Goal: Task Accomplishment & Management: Complete application form

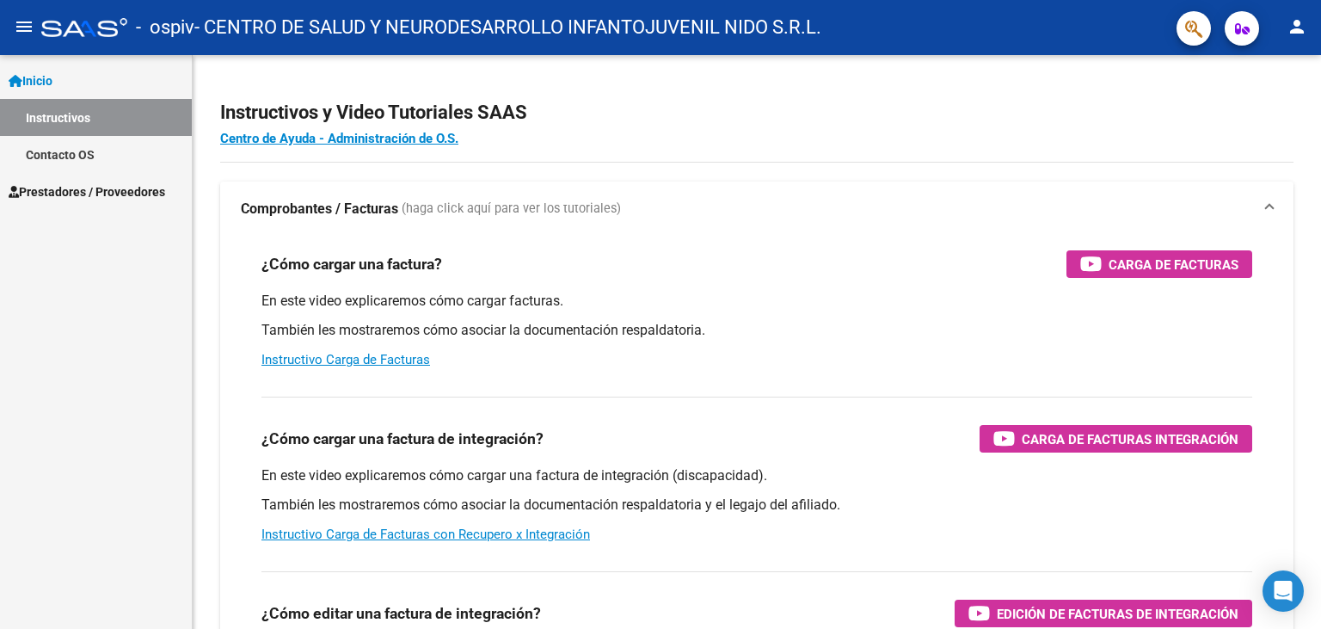
click at [71, 85] on link "Inicio" at bounding box center [96, 80] width 192 height 37
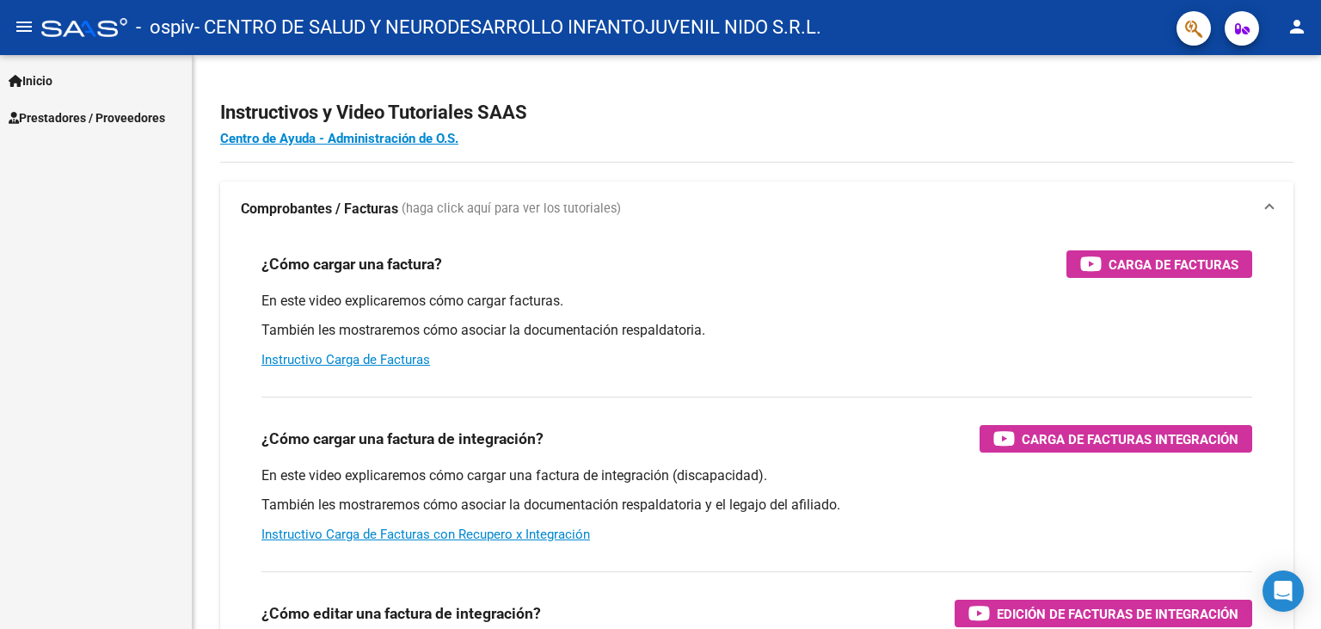
click at [77, 123] on span "Prestadores / Proveedores" at bounding box center [87, 117] width 157 height 19
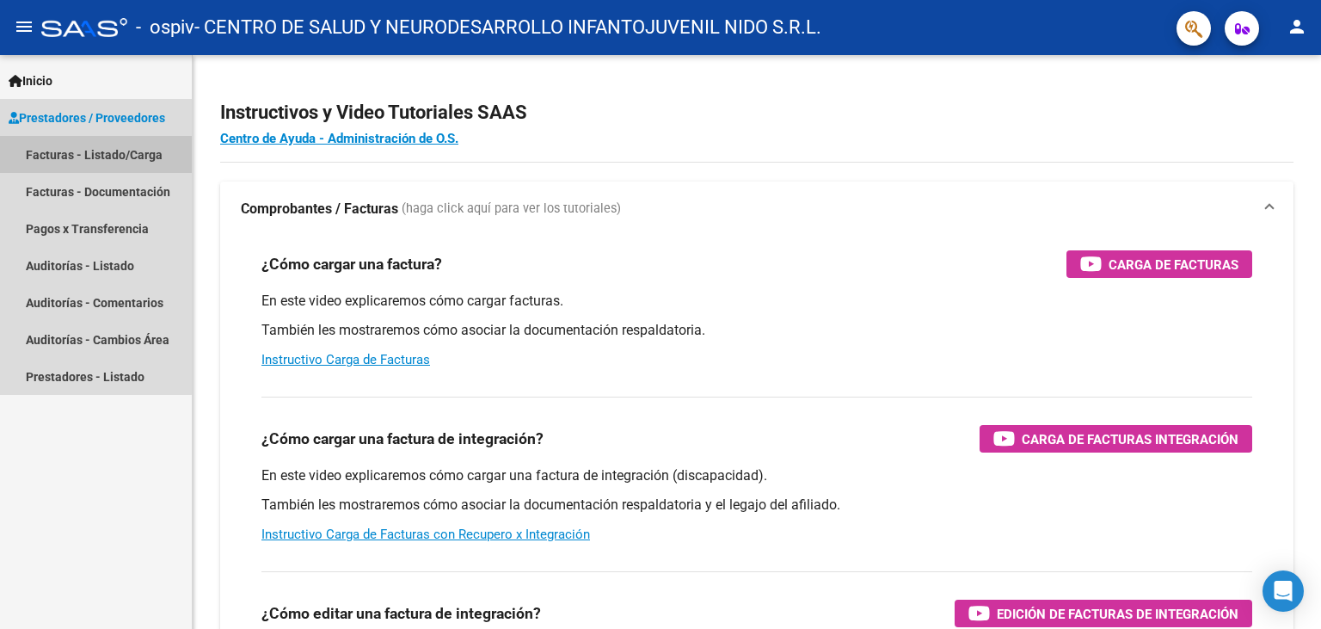
click at [90, 147] on link "Facturas - Listado/Carga" at bounding box center [96, 154] width 192 height 37
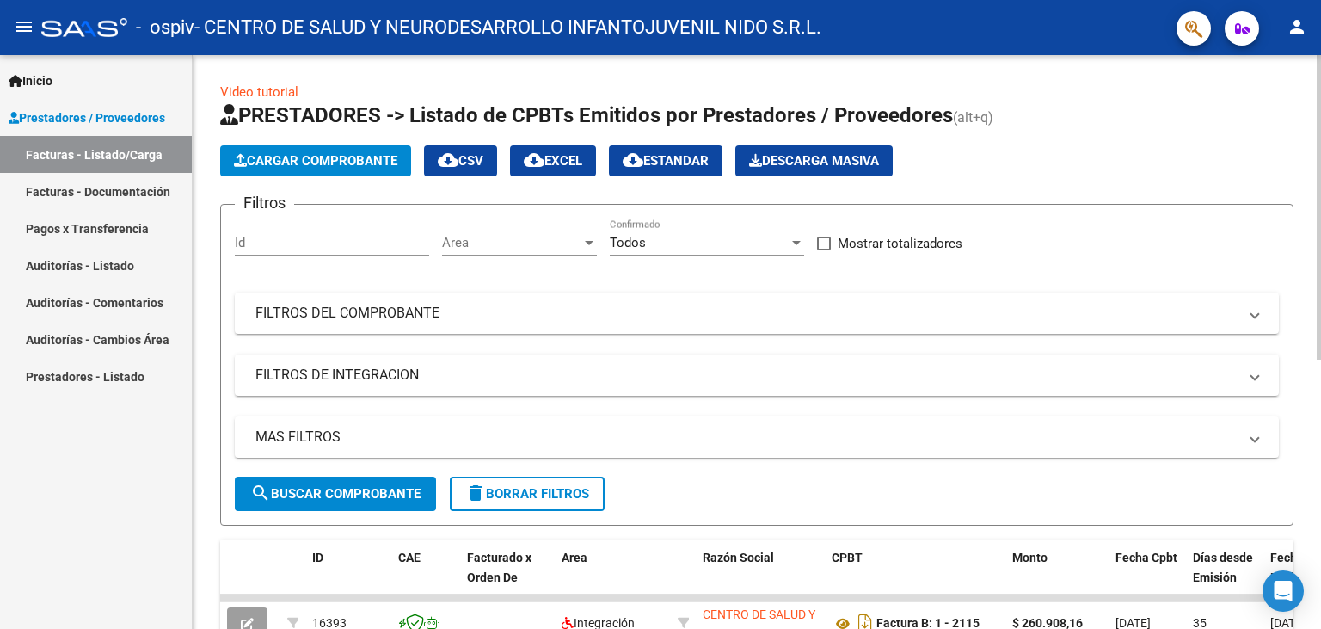
click at [277, 163] on span "Cargar Comprobante" at bounding box center [315, 160] width 163 height 15
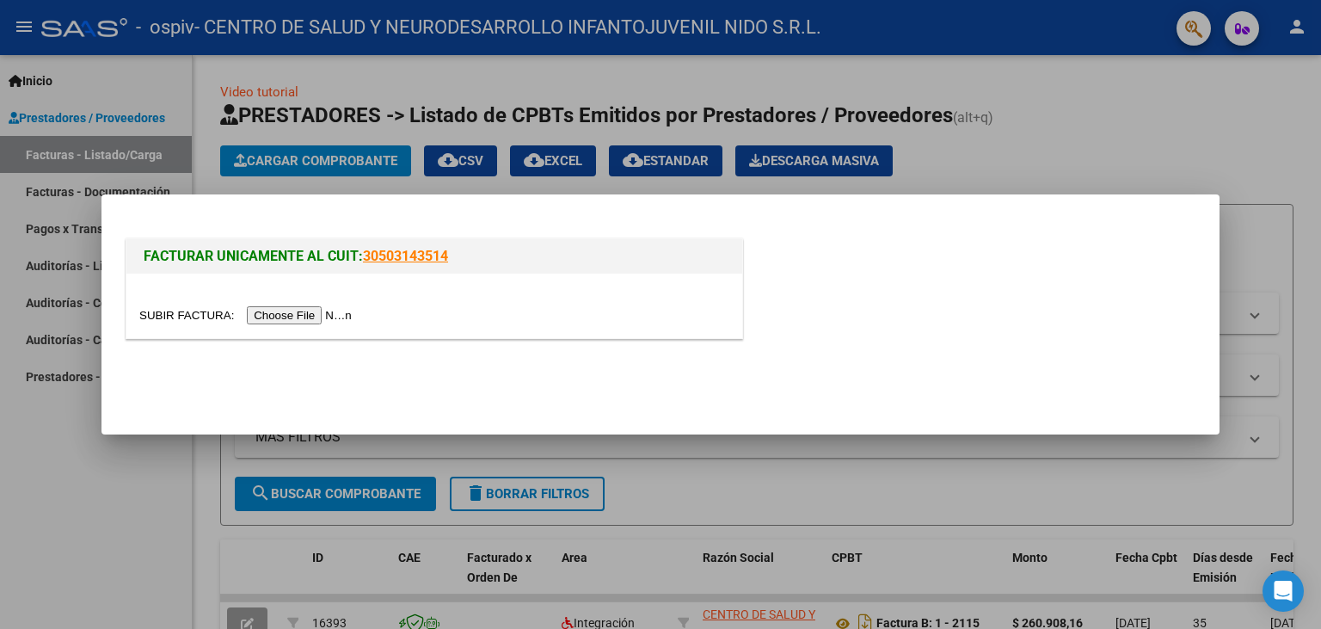
click at [181, 316] on input "file" at bounding box center [248, 315] width 218 height 18
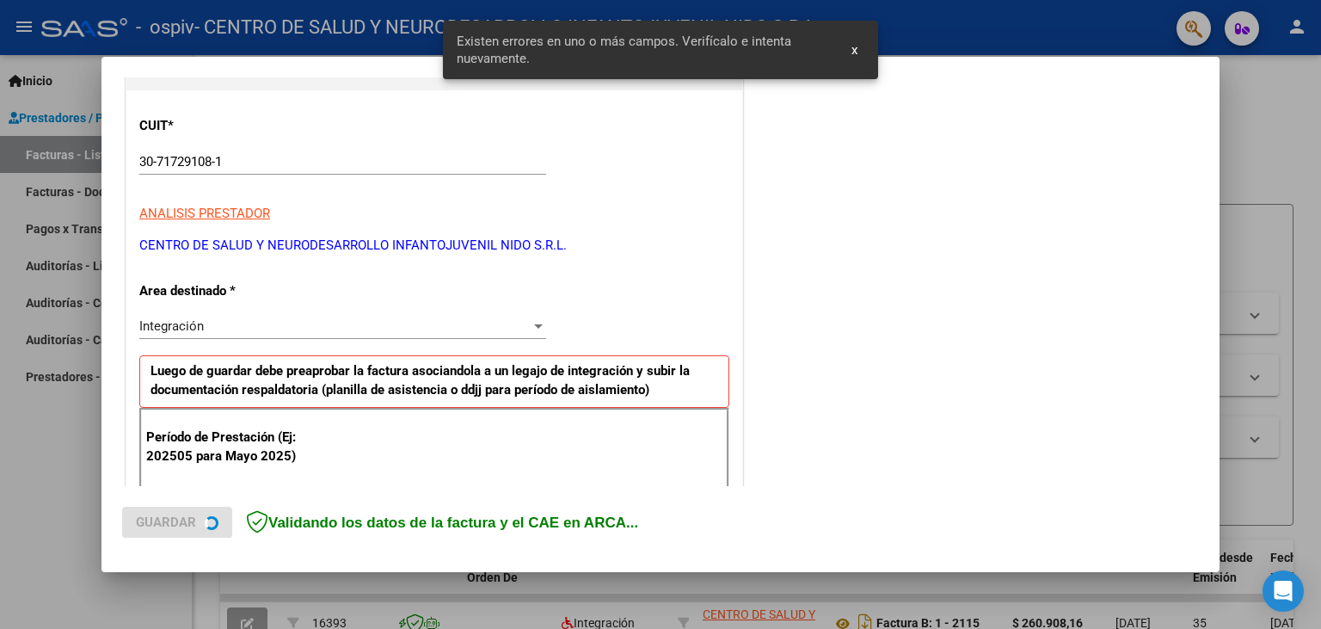
scroll to position [219, 0]
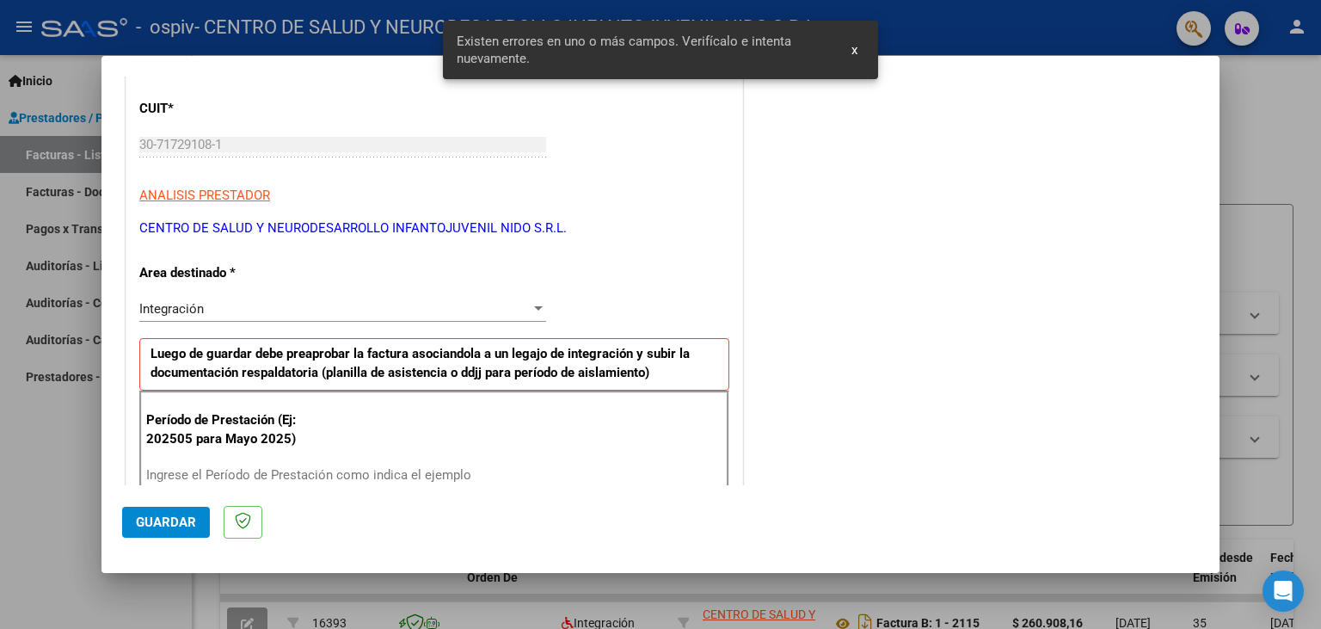
click at [310, 473] on input "Ingrese el Período de Prestación como indica el ejemplo" at bounding box center [344, 474] width 397 height 15
type input "202508"
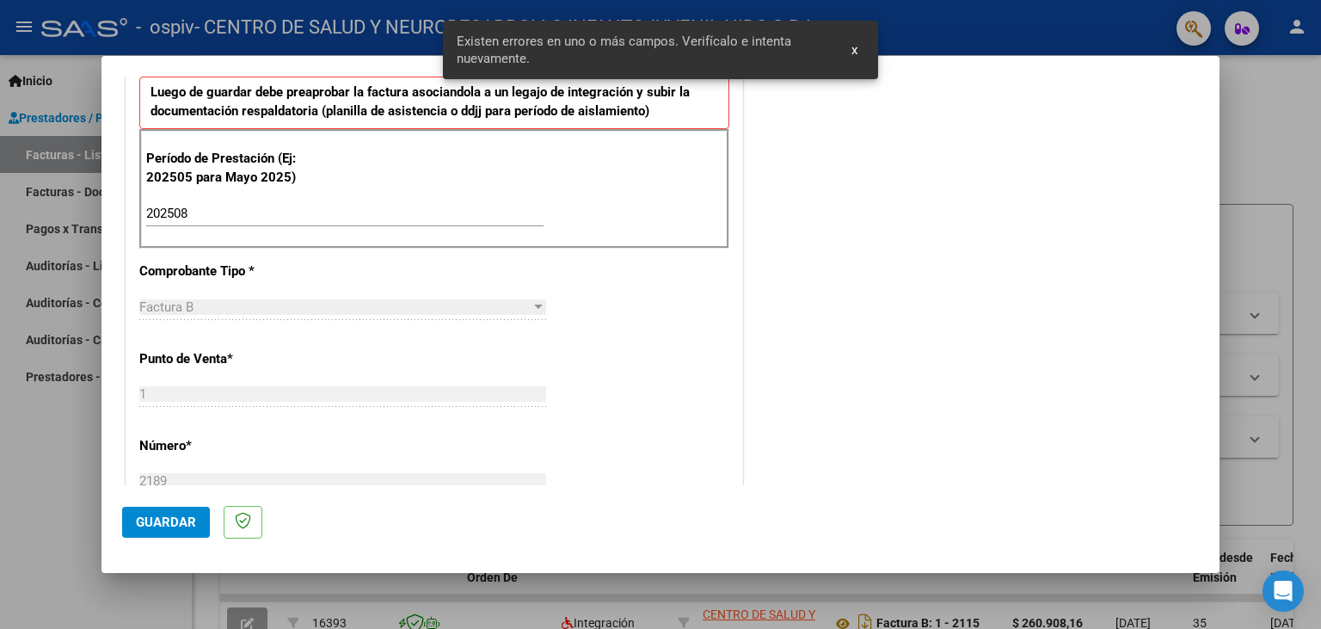
scroll to position [503, 0]
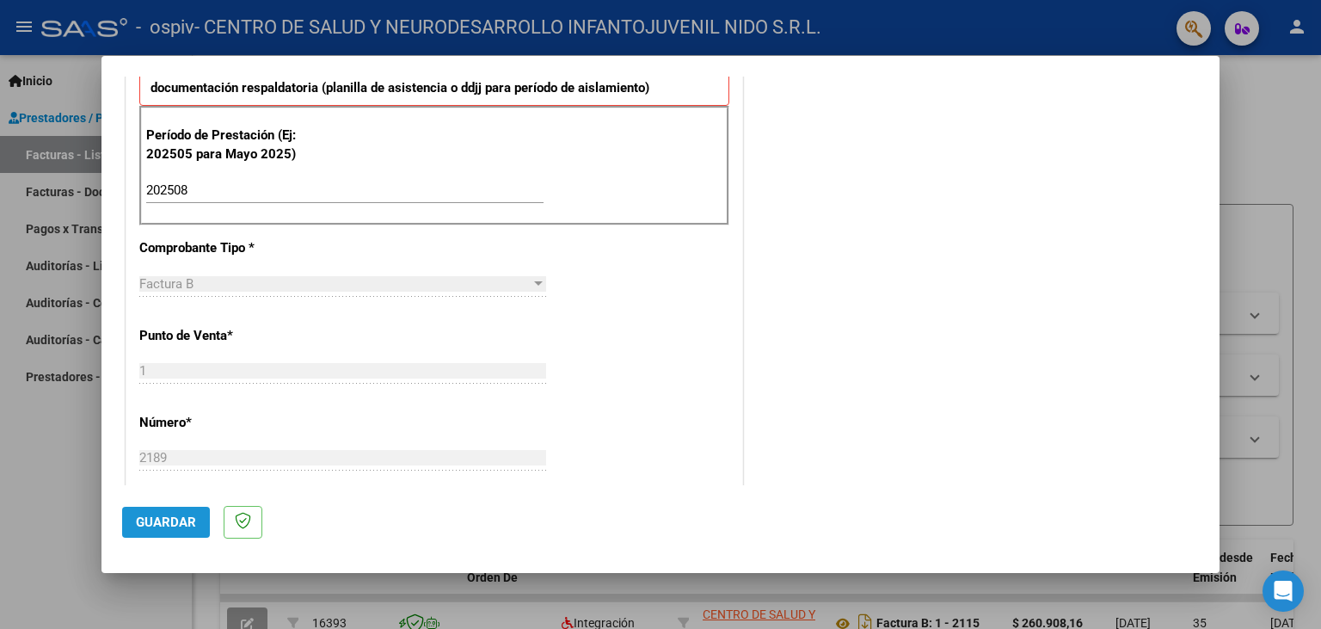
click at [166, 525] on span "Guardar" at bounding box center [166, 521] width 60 height 15
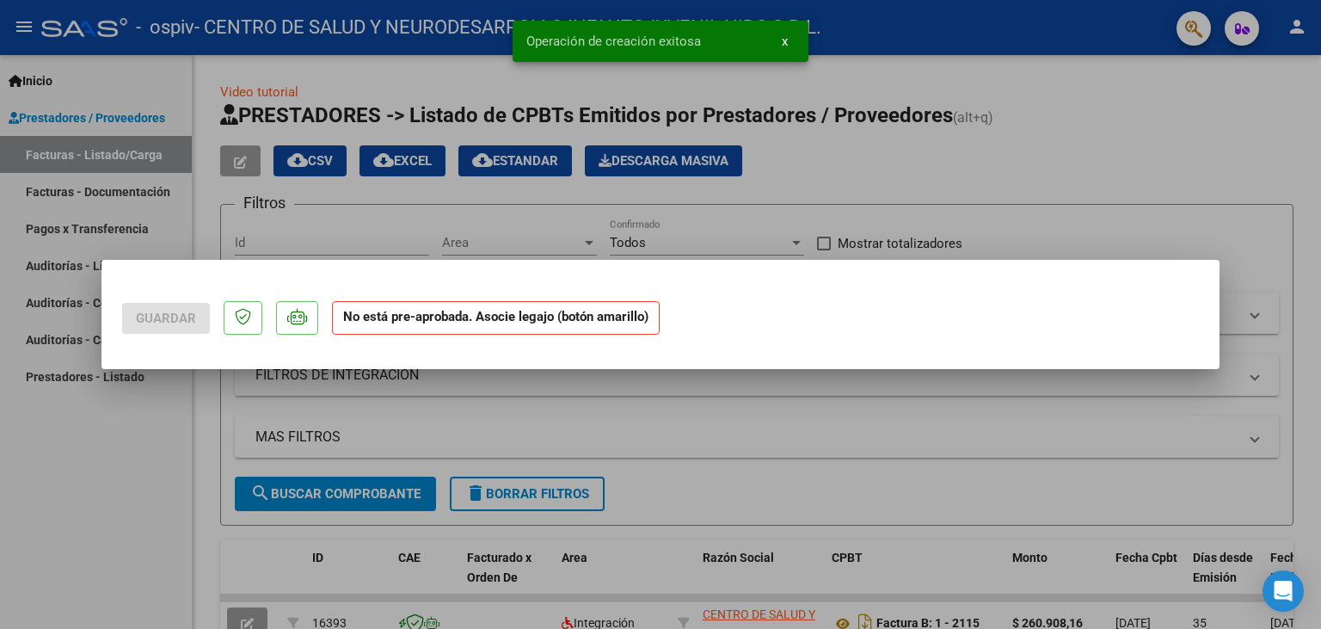
scroll to position [0, 0]
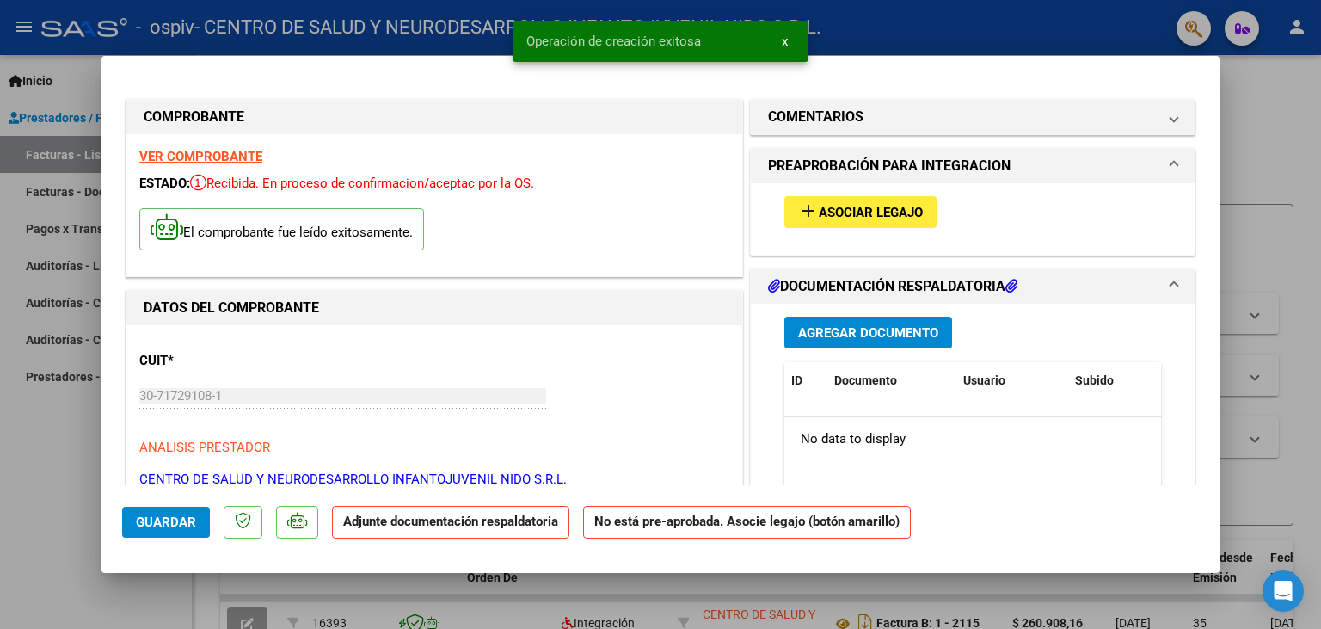
click at [852, 206] on span "Asociar Legajo" at bounding box center [871, 212] width 104 height 15
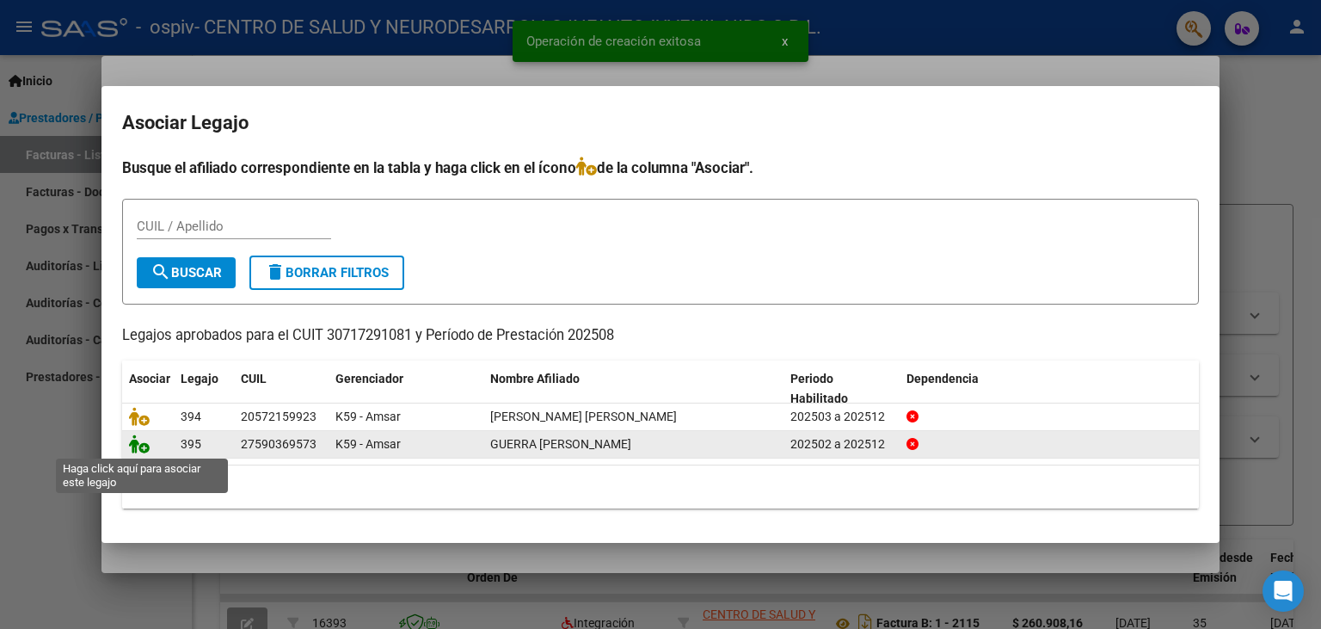
click at [142, 446] on icon at bounding box center [139, 443] width 21 height 19
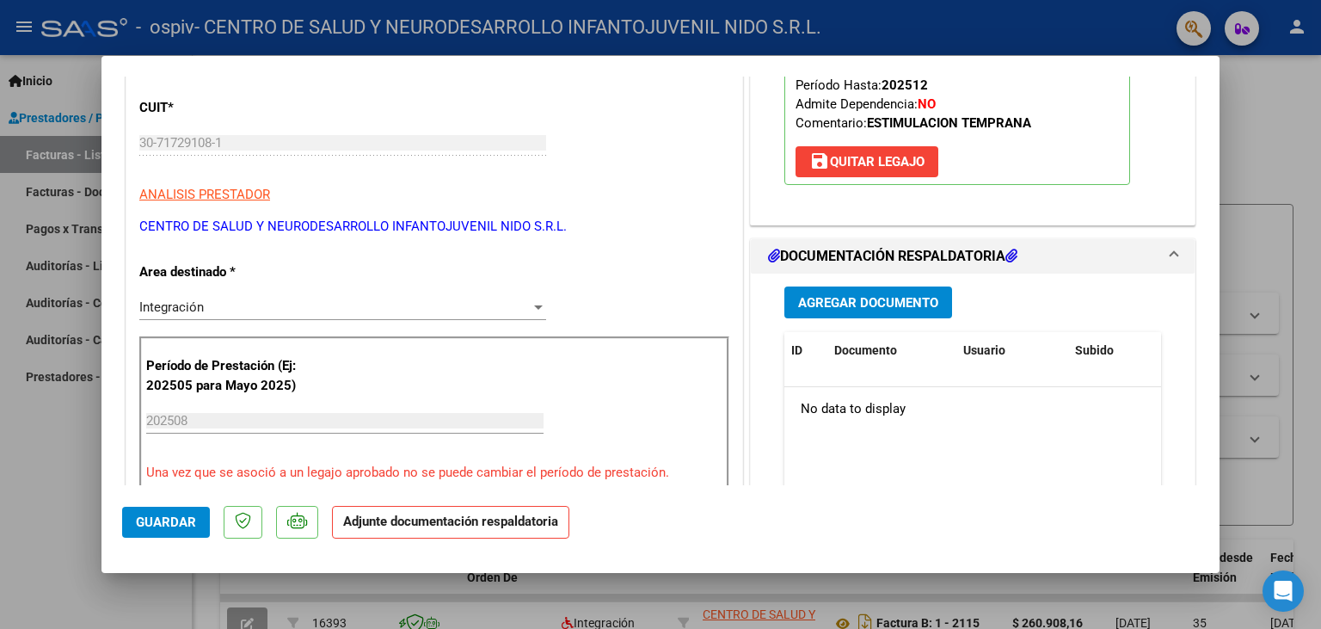
scroll to position [285, 0]
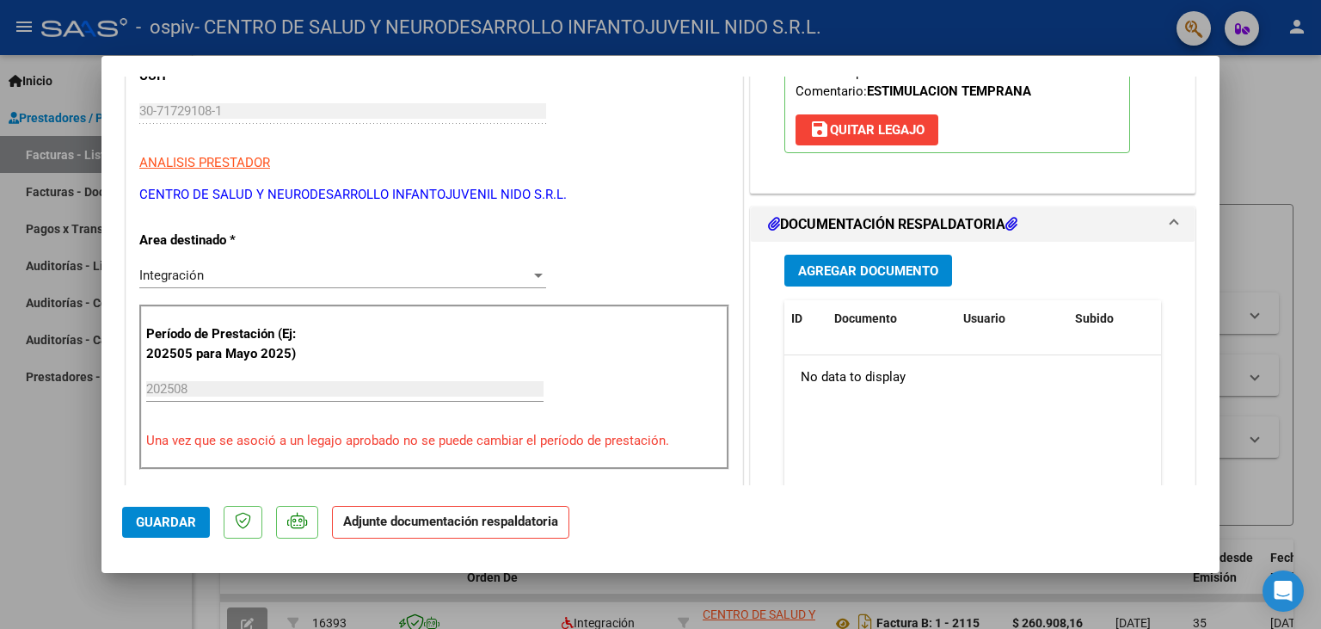
click at [859, 267] on span "Agregar Documento" at bounding box center [868, 270] width 140 height 15
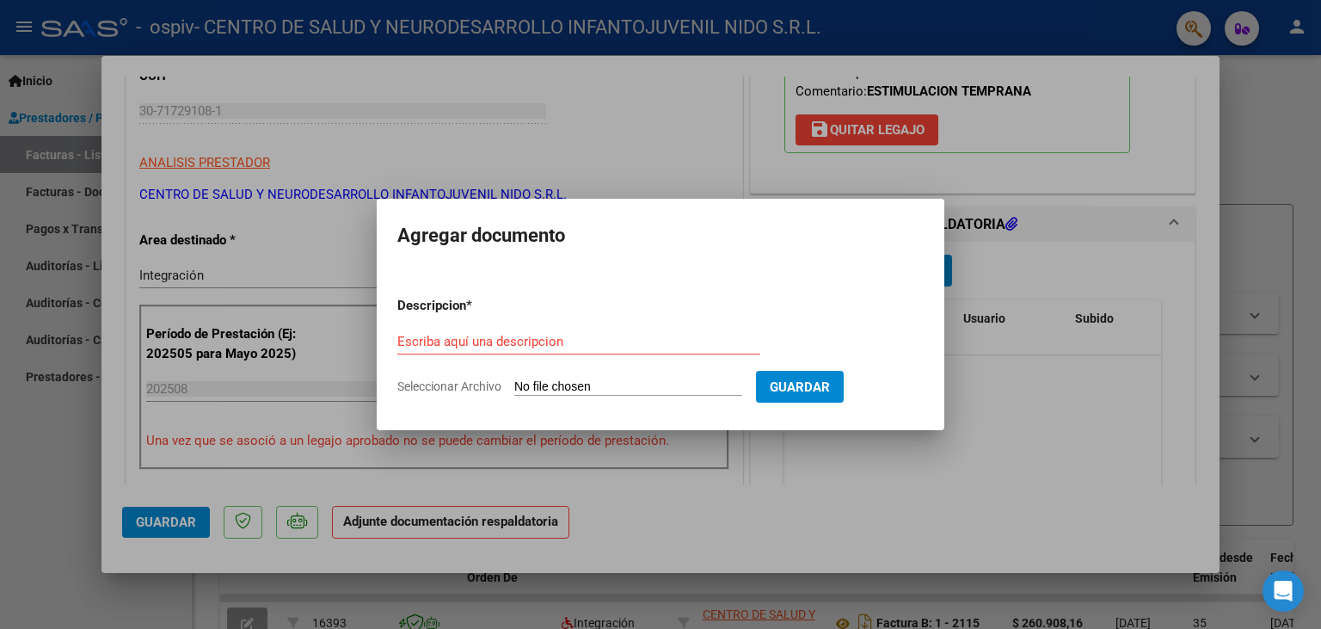
click at [558, 385] on input "Seleccionar Archivo" at bounding box center [628, 387] width 228 height 16
type input "C:\fakepath\Planilla de Asistencias agosto.pdf"
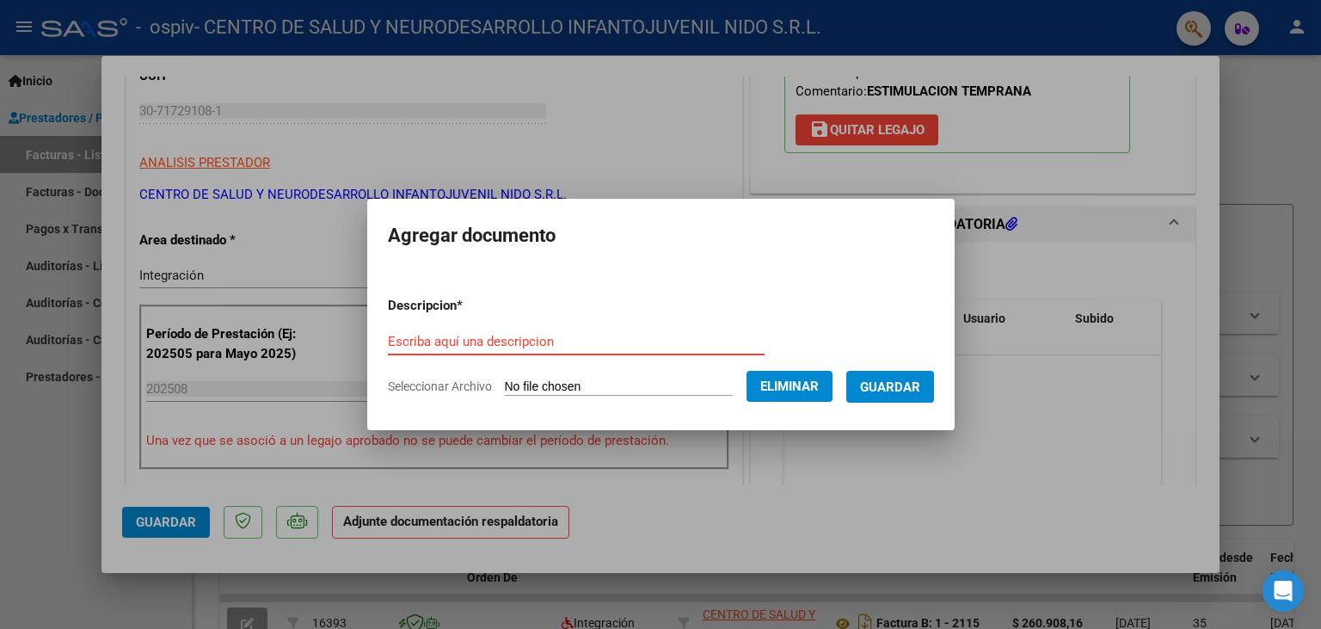
paste input "Planilla de Asistencias agosto"
type input "Planilla de Asistencias agosto"
click at [920, 381] on span "Guardar" at bounding box center [890, 386] width 60 height 15
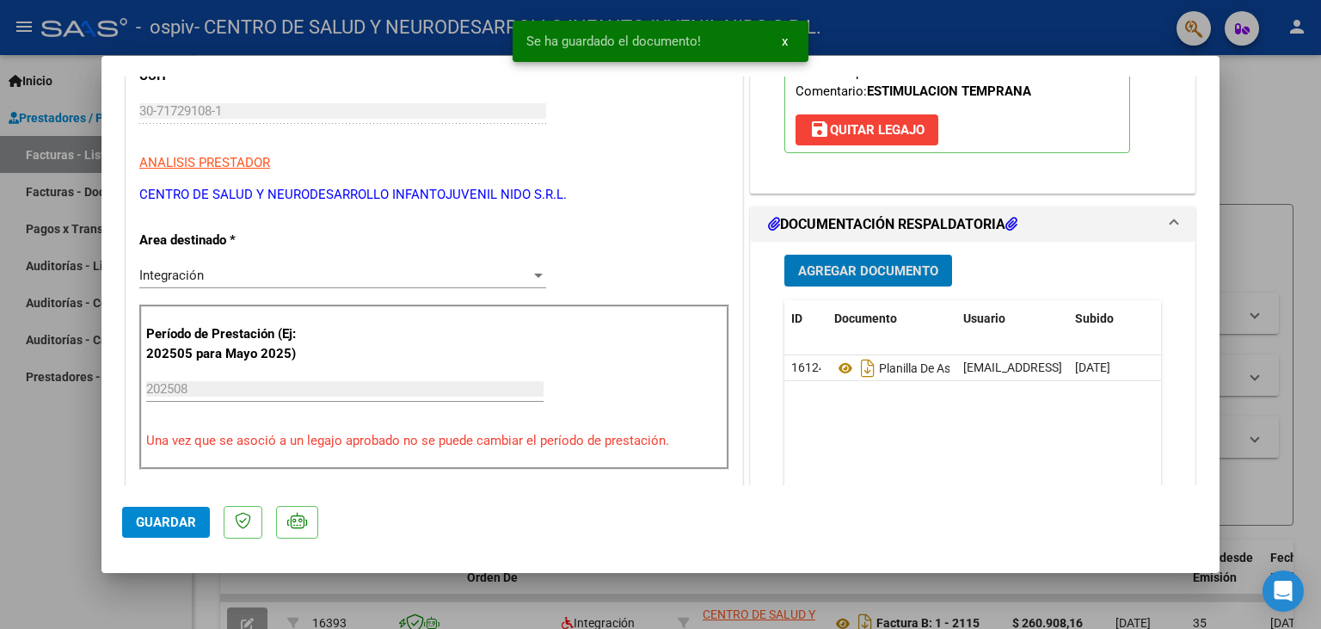
click at [891, 253] on div "Agregar Documento ID Documento Usuario Subido Acción 16124 Planilla De Asistenc…" at bounding box center [973, 413] width 403 height 343
click at [858, 263] on span "Agregar Documento" at bounding box center [868, 270] width 140 height 15
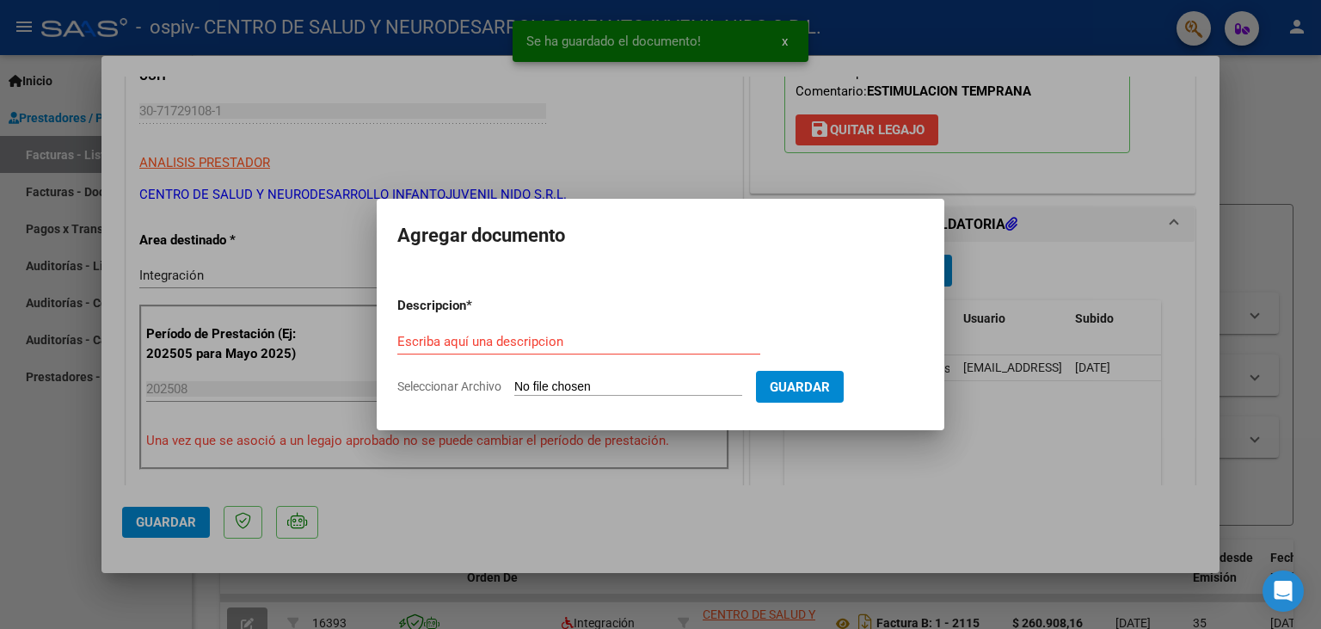
click at [559, 384] on input "Seleccionar Archivo" at bounding box center [628, 387] width 228 height 16
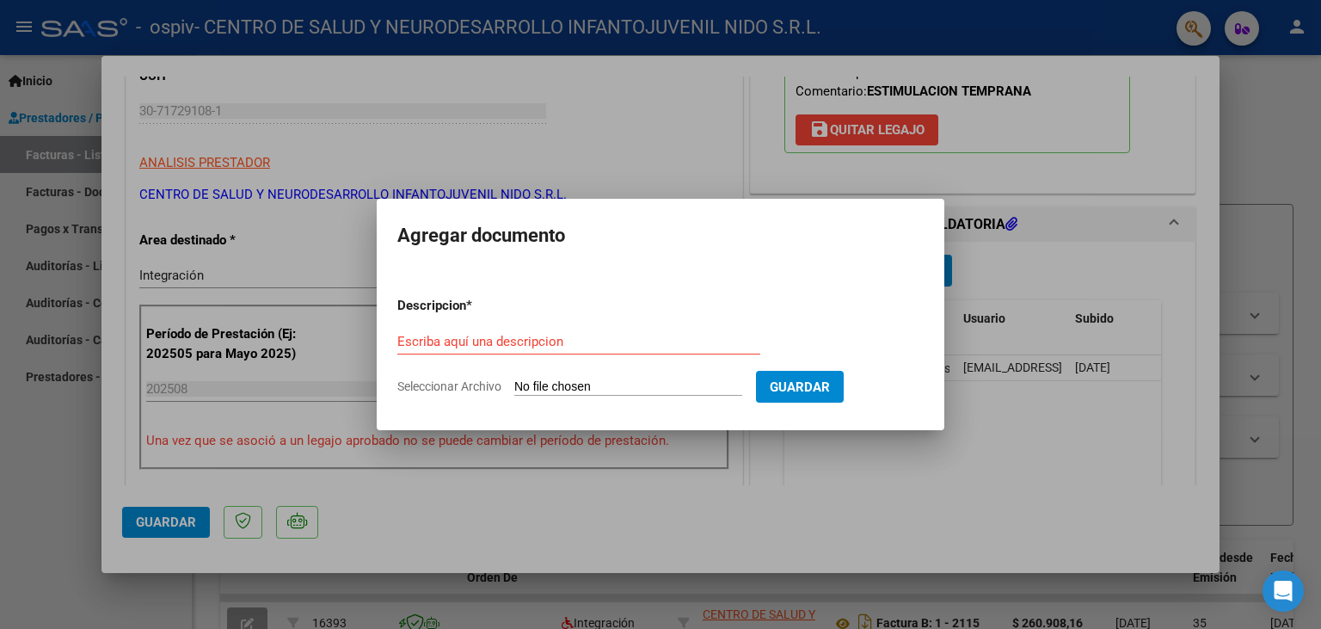
type input "C:\fakepath\GUERRA ROSA ARKATYN ESTIMULACION TEMPRANA 2025.pdf"
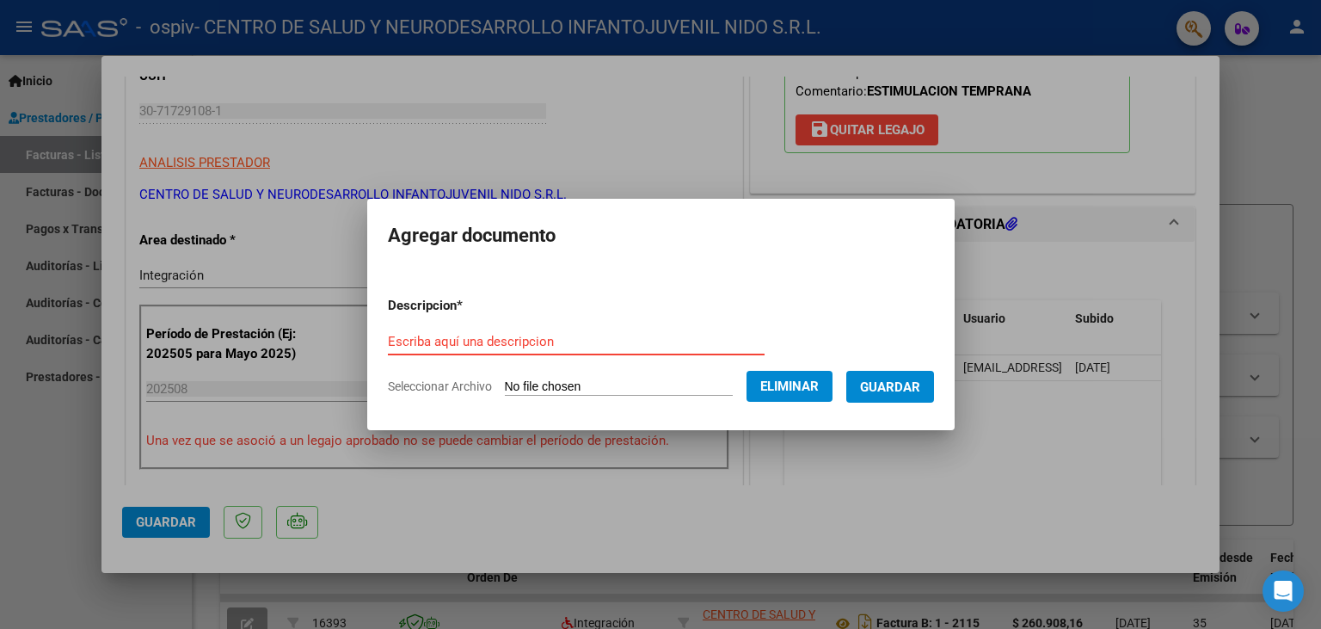
paste input "GUERRA ROSA ARKATYN ESTIMULACION TEMPRANA 2025"
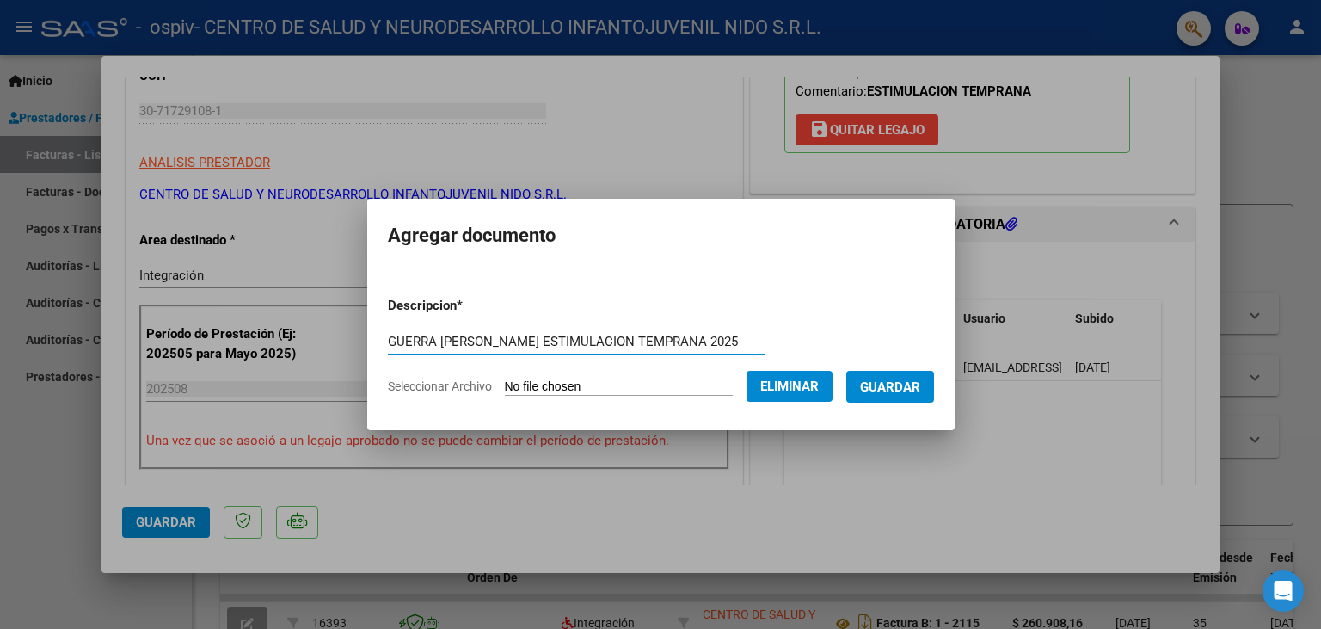
type input "GUERRA ROSA ARKATYN ESTIMULACION TEMPRANA 2025"
click at [860, 395] on span "Guardar" at bounding box center [890, 386] width 60 height 15
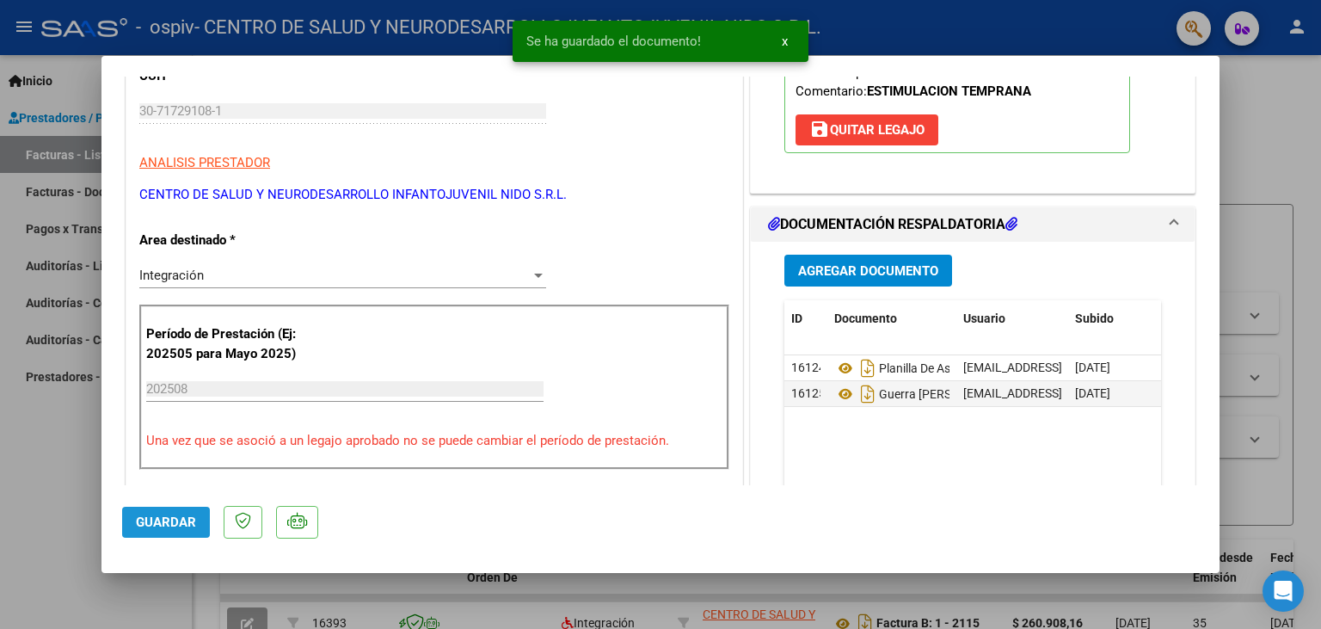
click at [177, 517] on span "Guardar" at bounding box center [166, 521] width 60 height 15
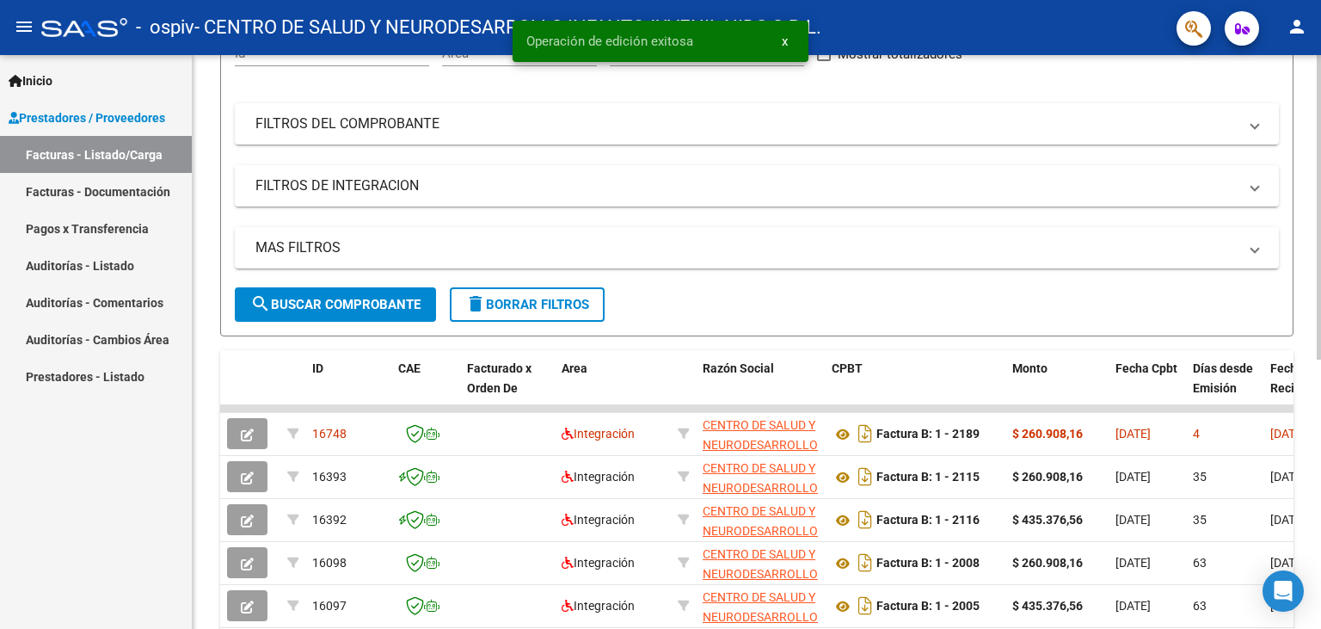
scroll to position [0, 0]
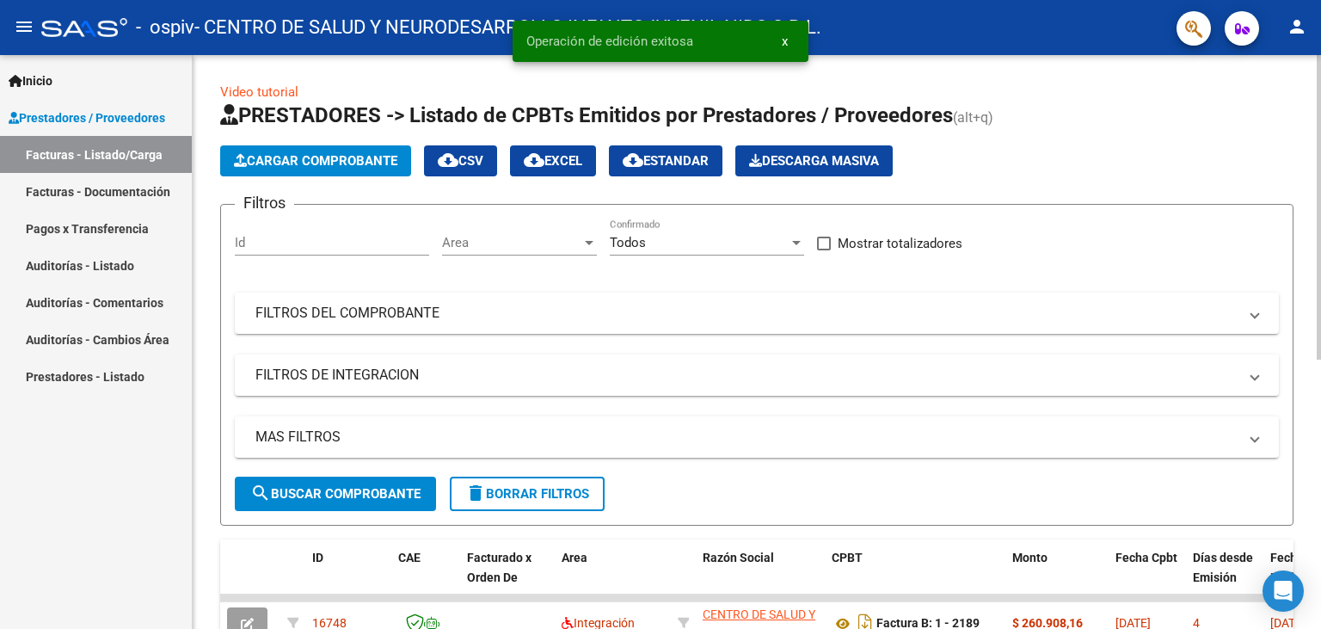
click at [303, 171] on button "Cargar Comprobante" at bounding box center [315, 160] width 191 height 31
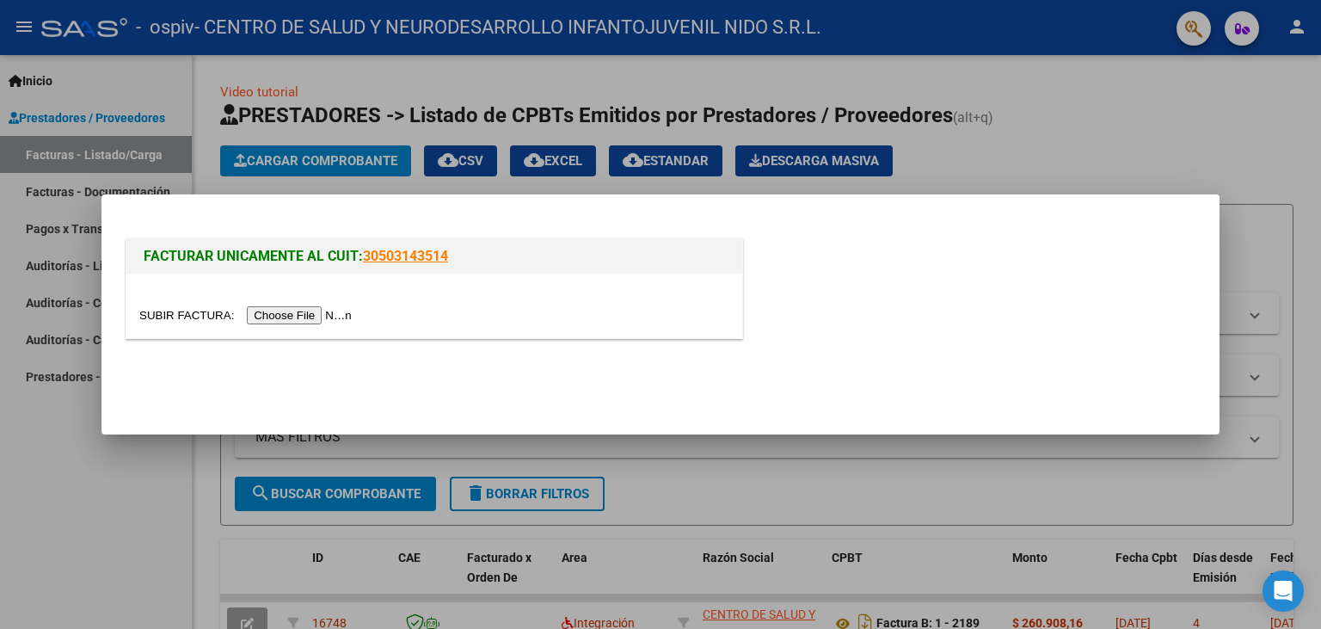
click at [191, 303] on div at bounding box center [434, 306] width 616 height 65
click at [190, 311] on input "file" at bounding box center [248, 315] width 218 height 18
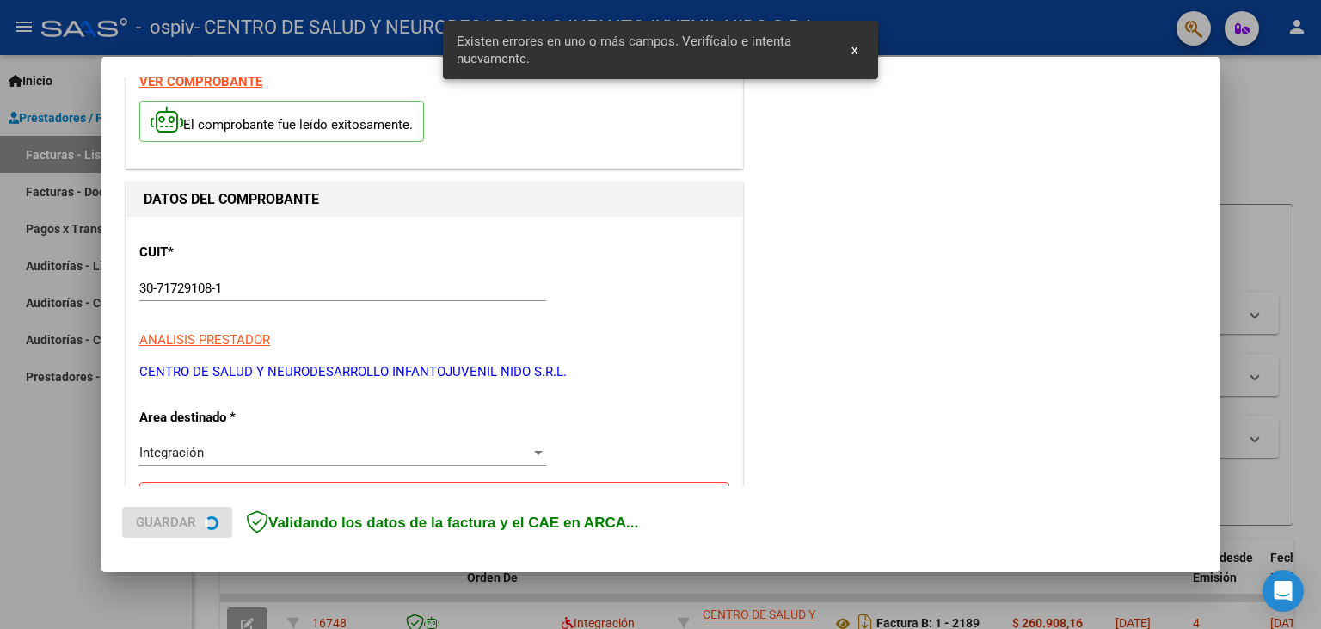
scroll to position [132, 0]
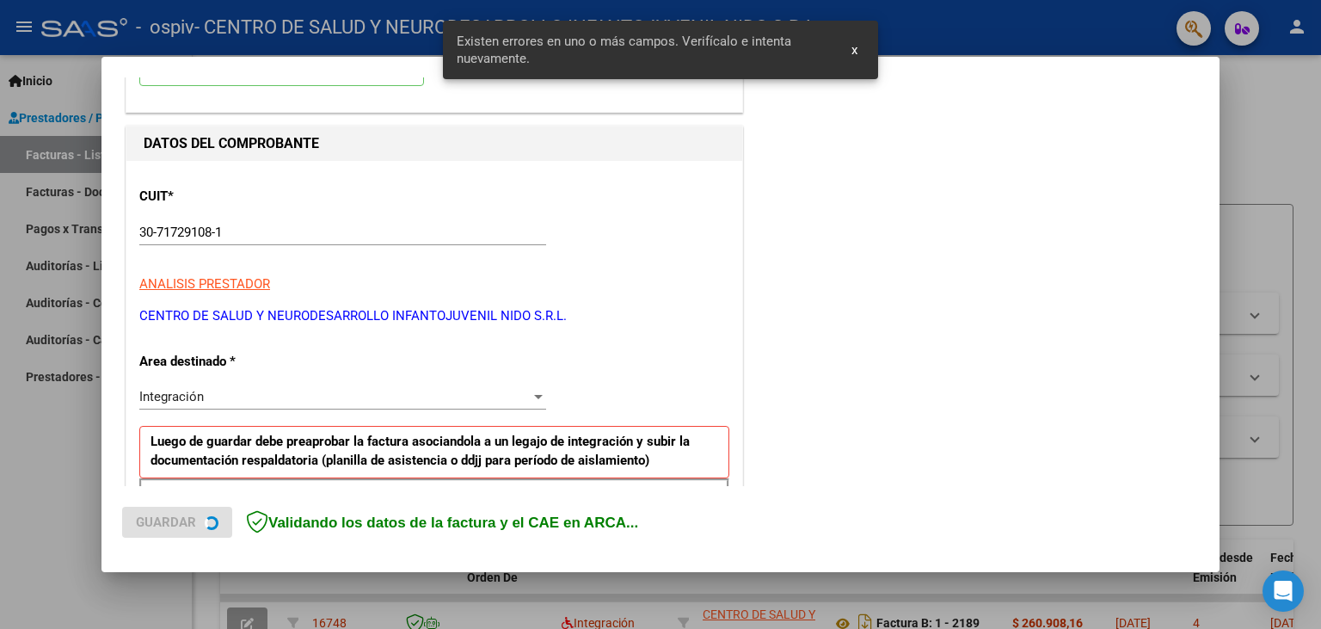
click at [227, 385] on div "Integración Seleccionar Area" at bounding box center [342, 397] width 407 height 26
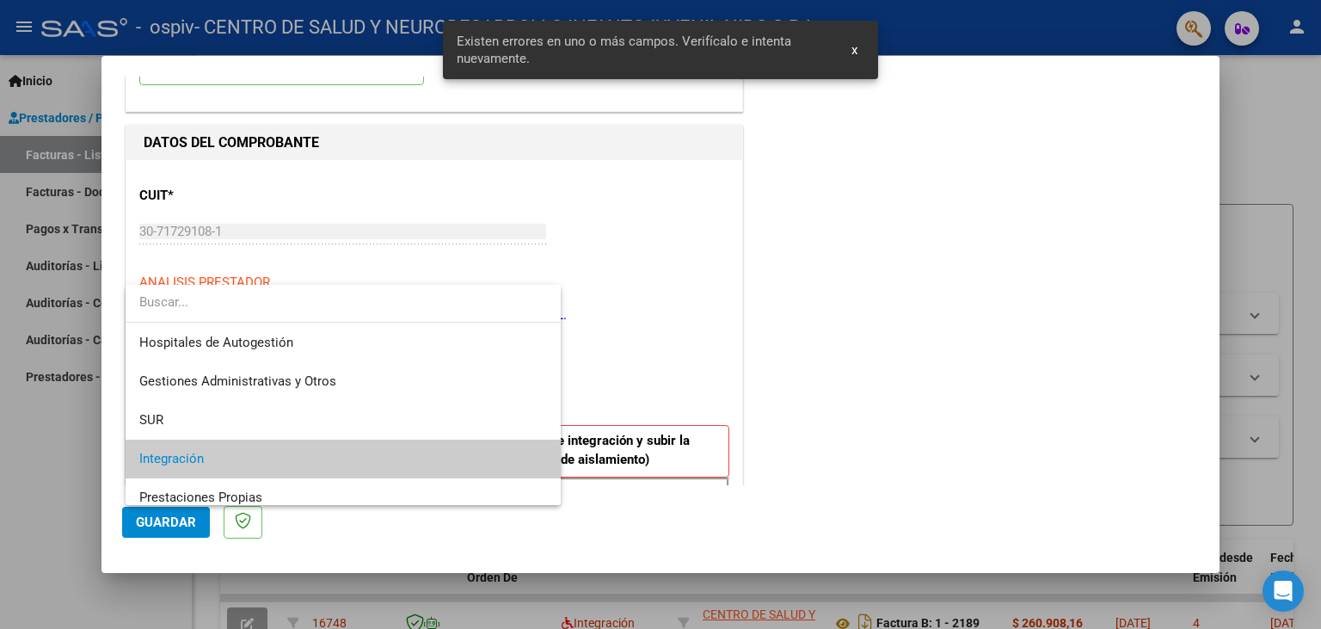
scroll to position [64, 0]
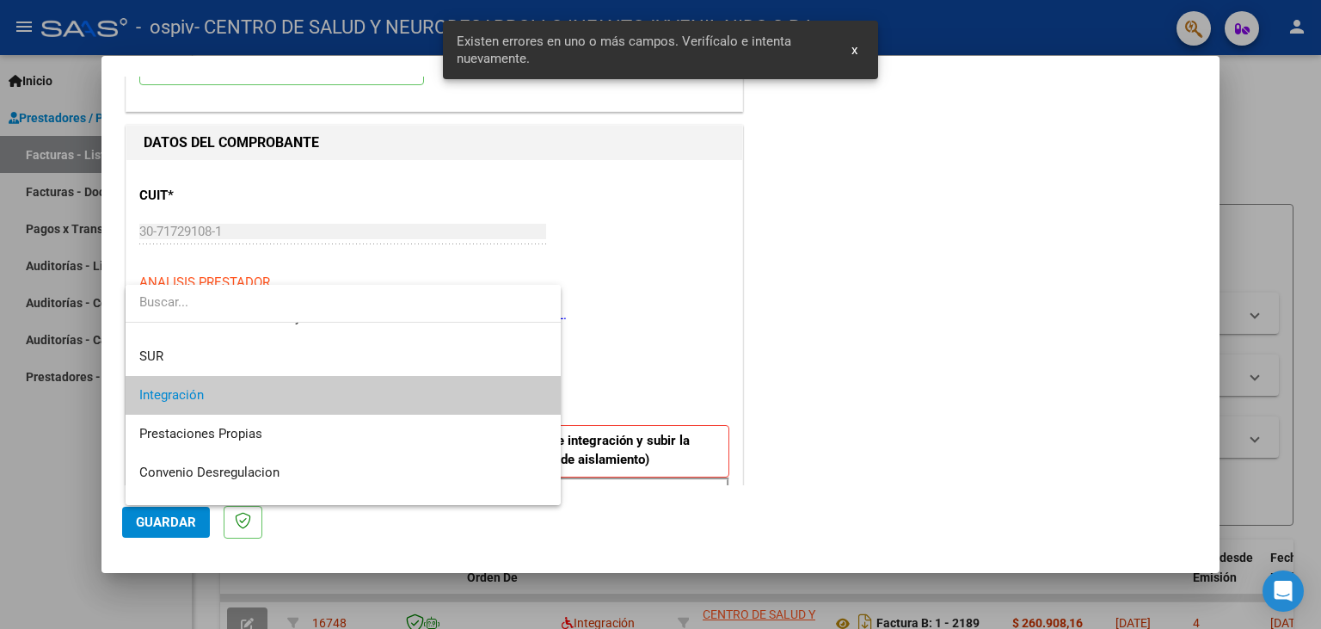
click at [229, 390] on span "Integración" at bounding box center [343, 395] width 408 height 39
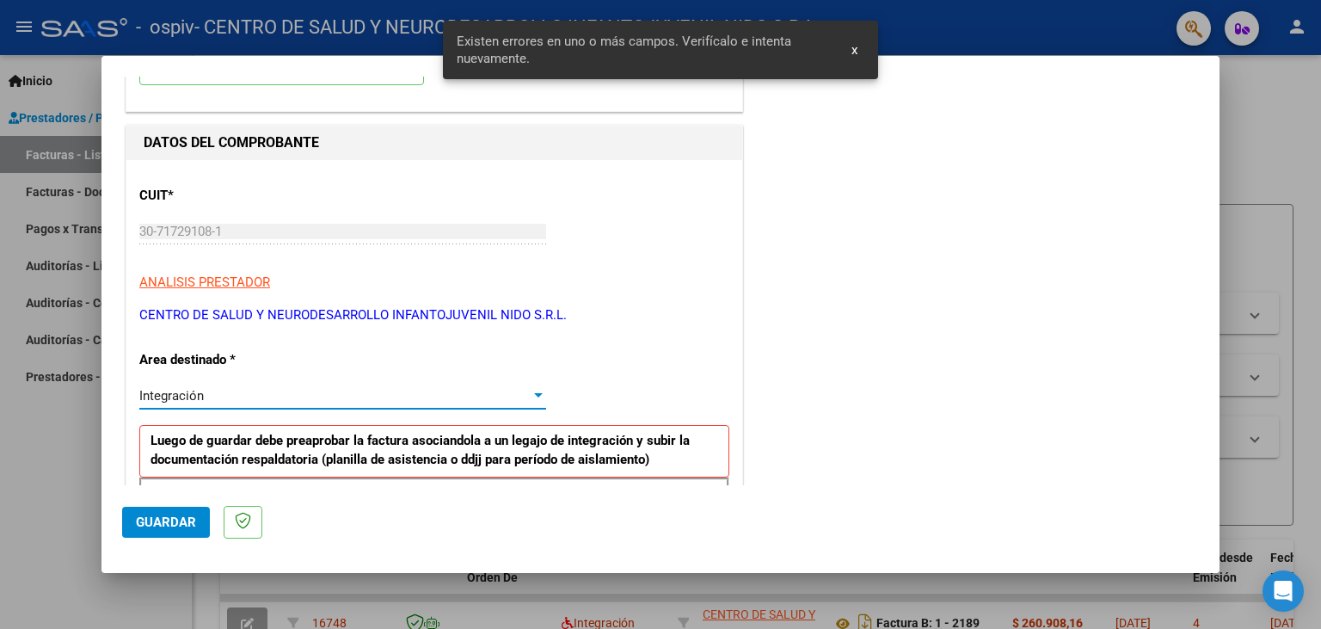
scroll to position [416, 0]
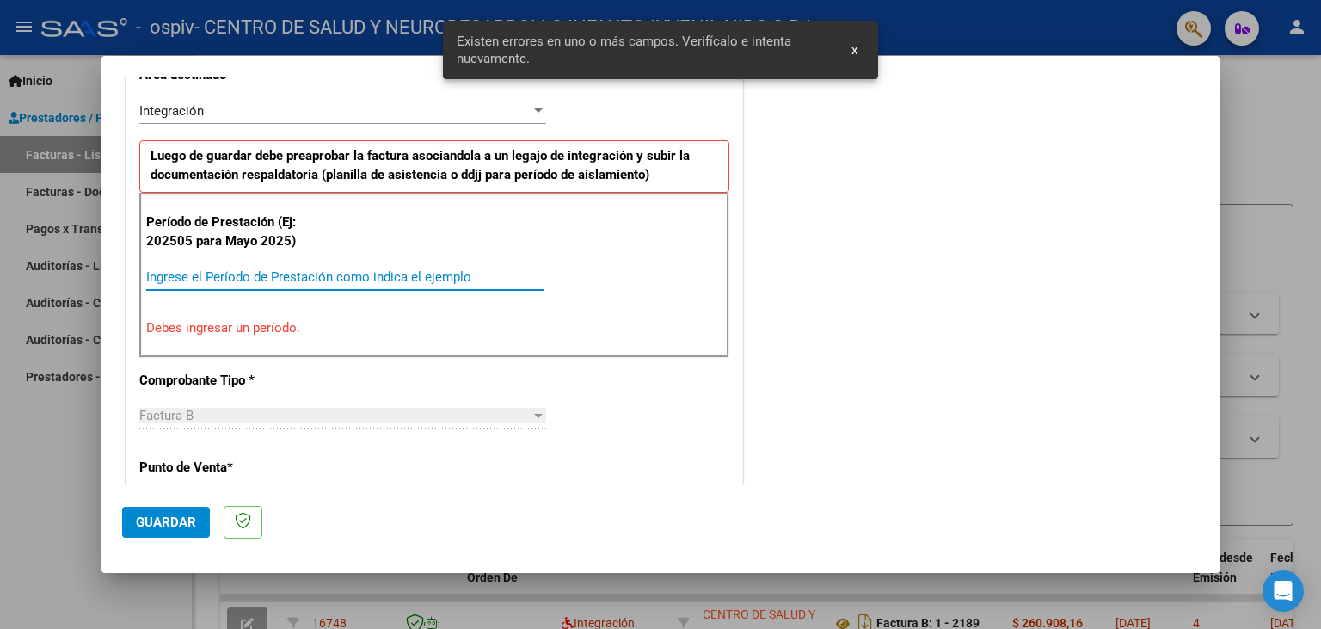
click at [252, 280] on input "Ingrese el Período de Prestación como indica el ejemplo" at bounding box center [344, 276] width 397 height 15
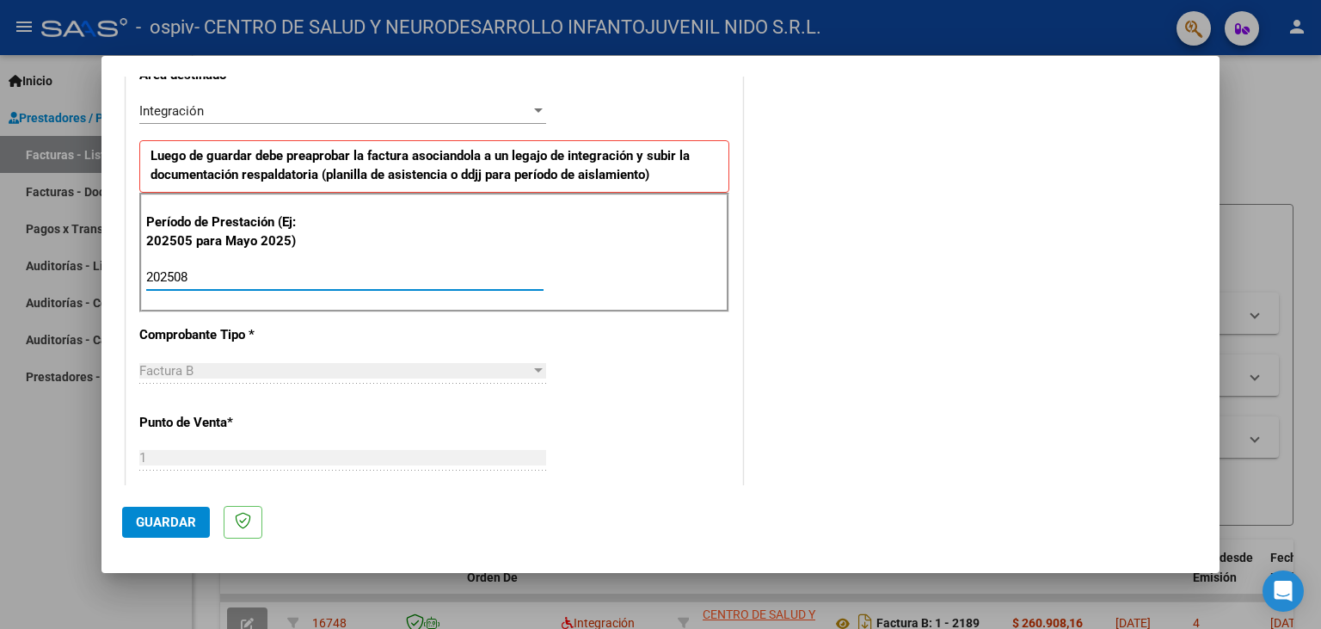
type input "202508"
click at [174, 513] on button "Guardar" at bounding box center [166, 522] width 88 height 31
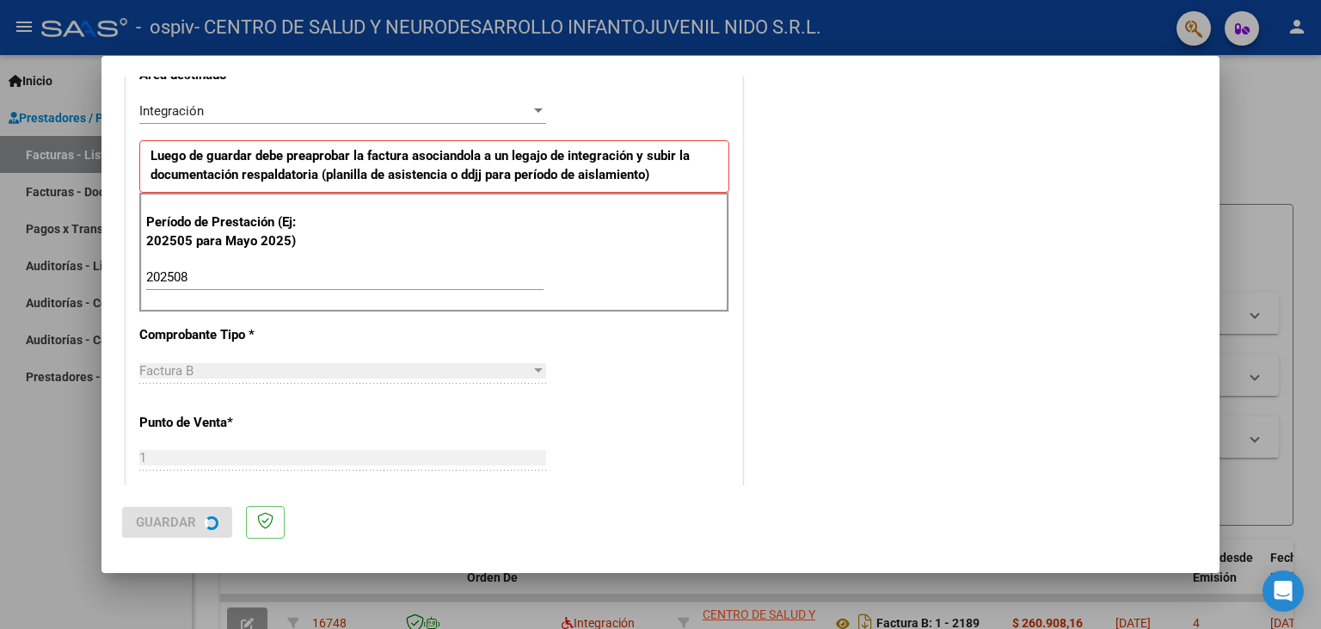
scroll to position [0, 0]
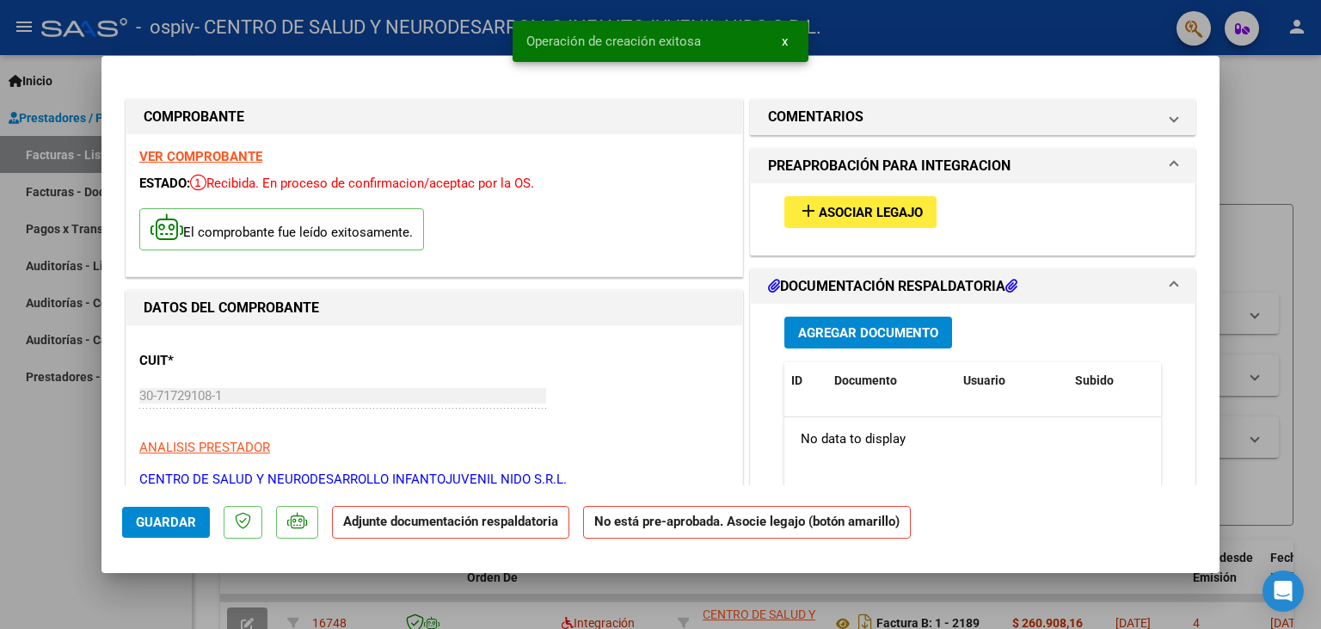
click at [831, 202] on button "add Asociar Legajo" at bounding box center [861, 212] width 152 height 32
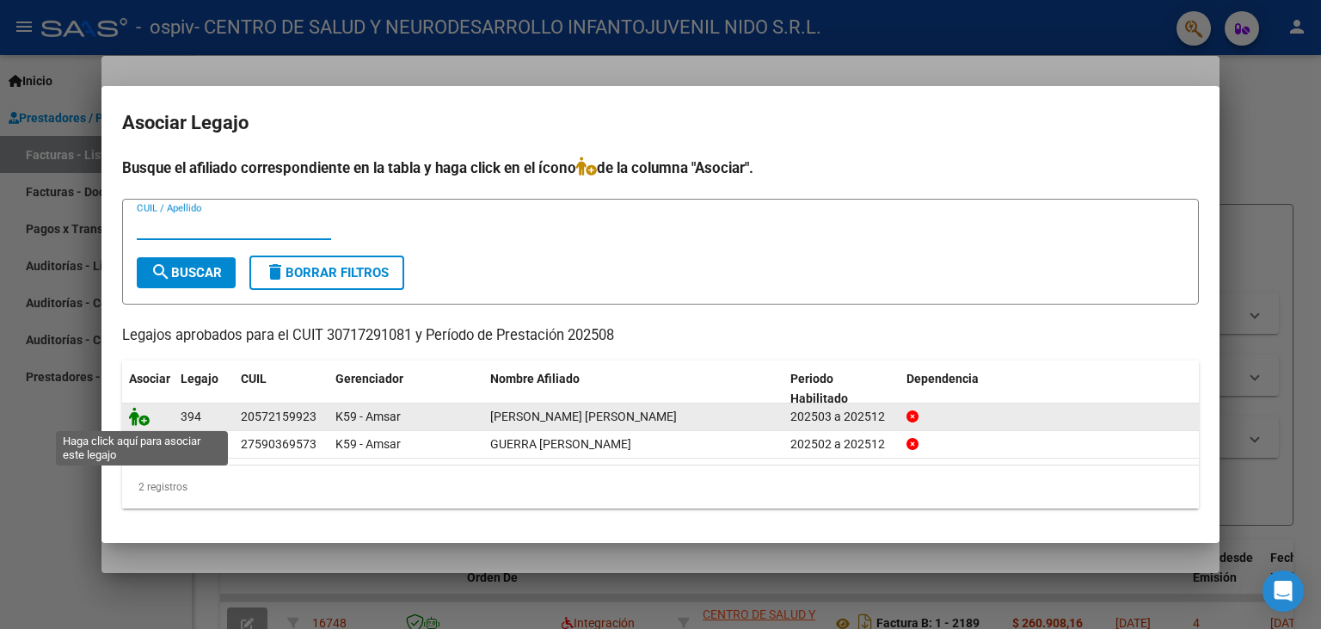
click at [139, 417] on icon at bounding box center [139, 416] width 21 height 19
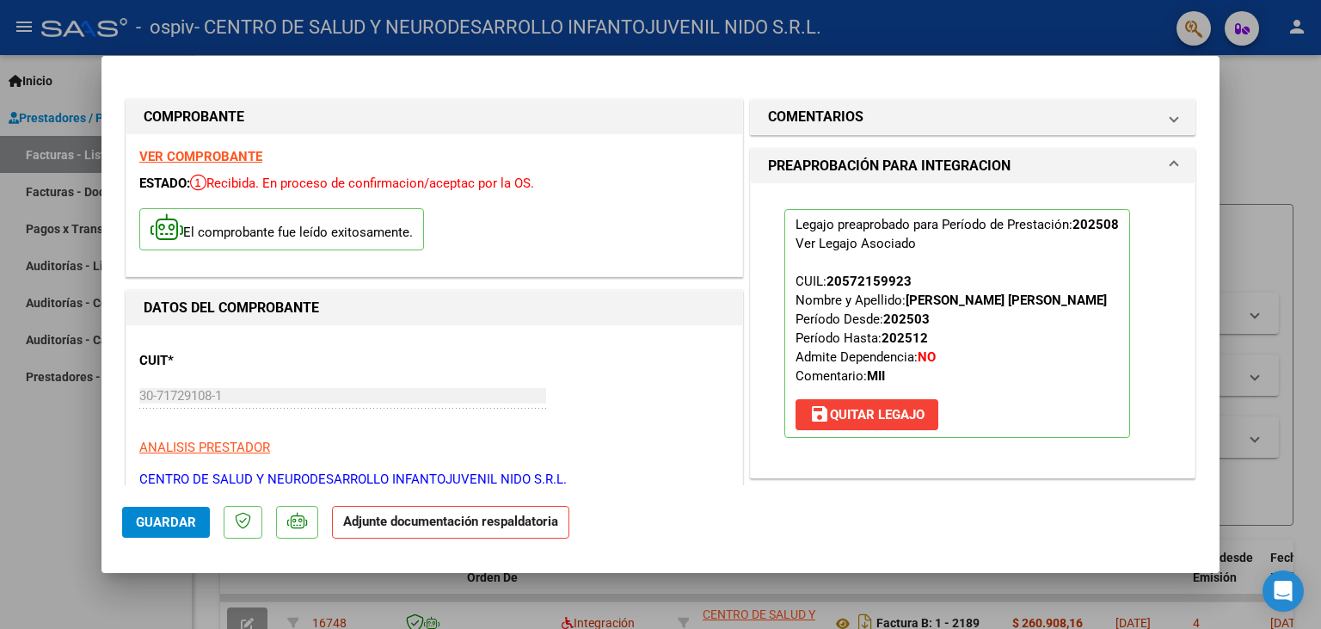
scroll to position [285, 0]
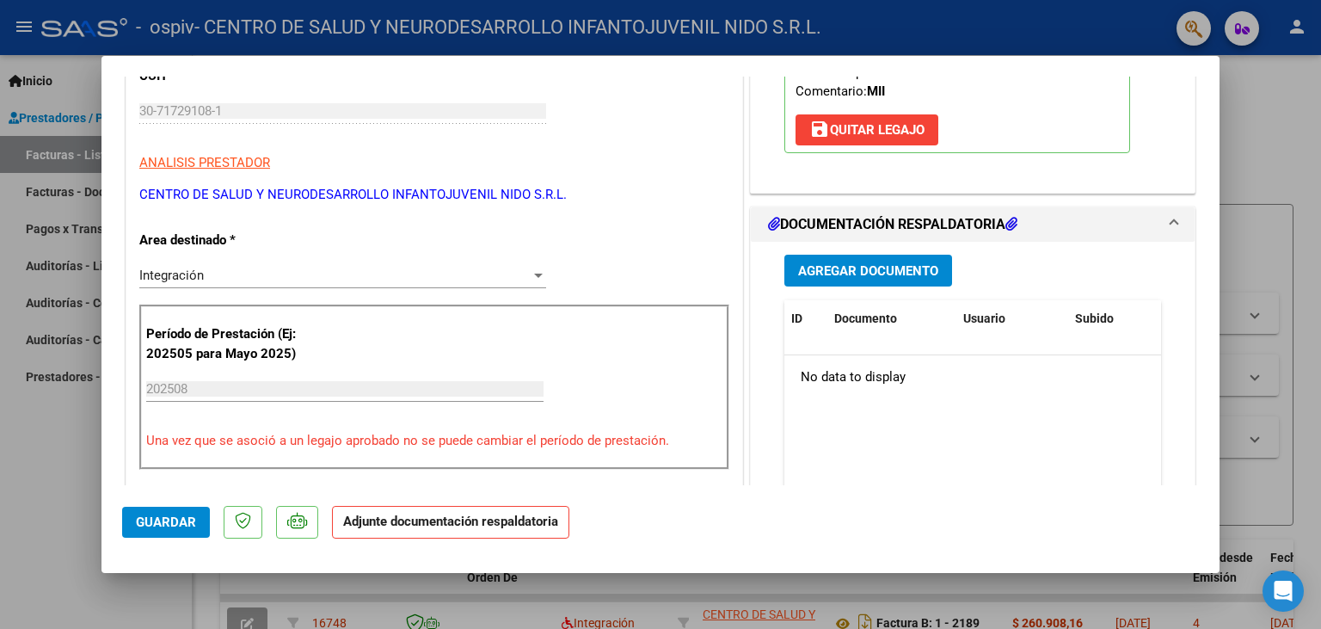
click at [864, 269] on span "Agregar Documento" at bounding box center [868, 270] width 140 height 15
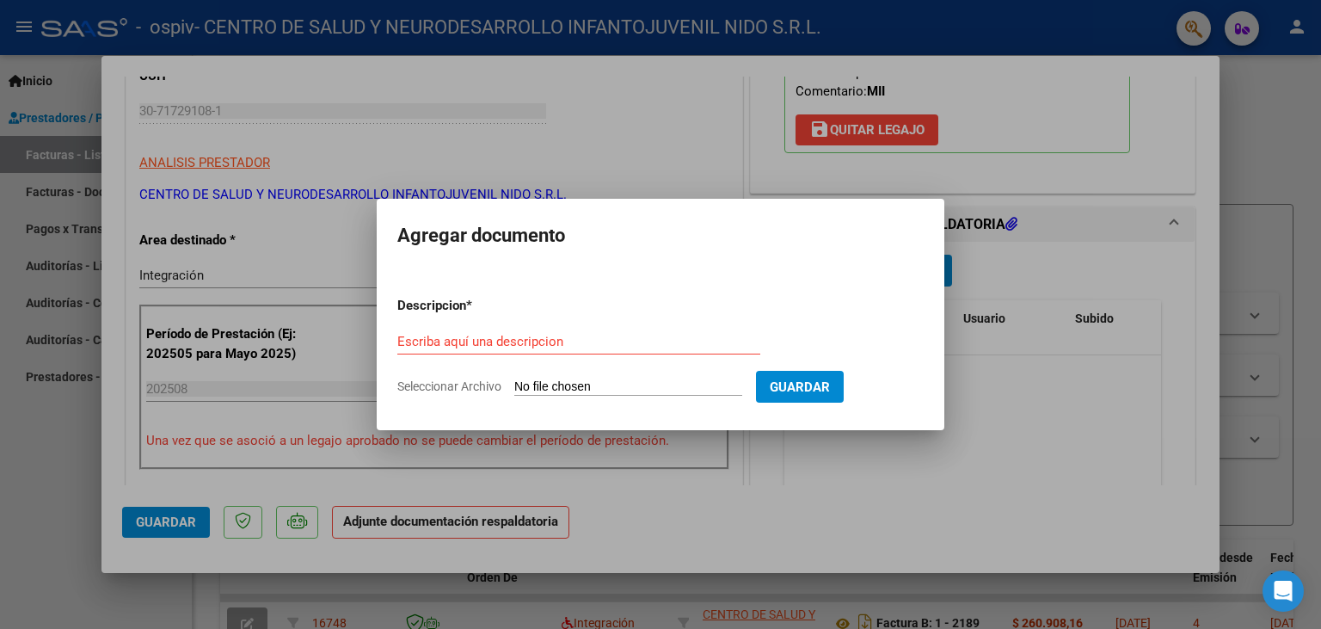
click at [566, 382] on input "Seleccionar Archivo" at bounding box center [628, 387] width 228 height 16
type input "C:\fakepath\Planilla de Asistencias agosto.pdf"
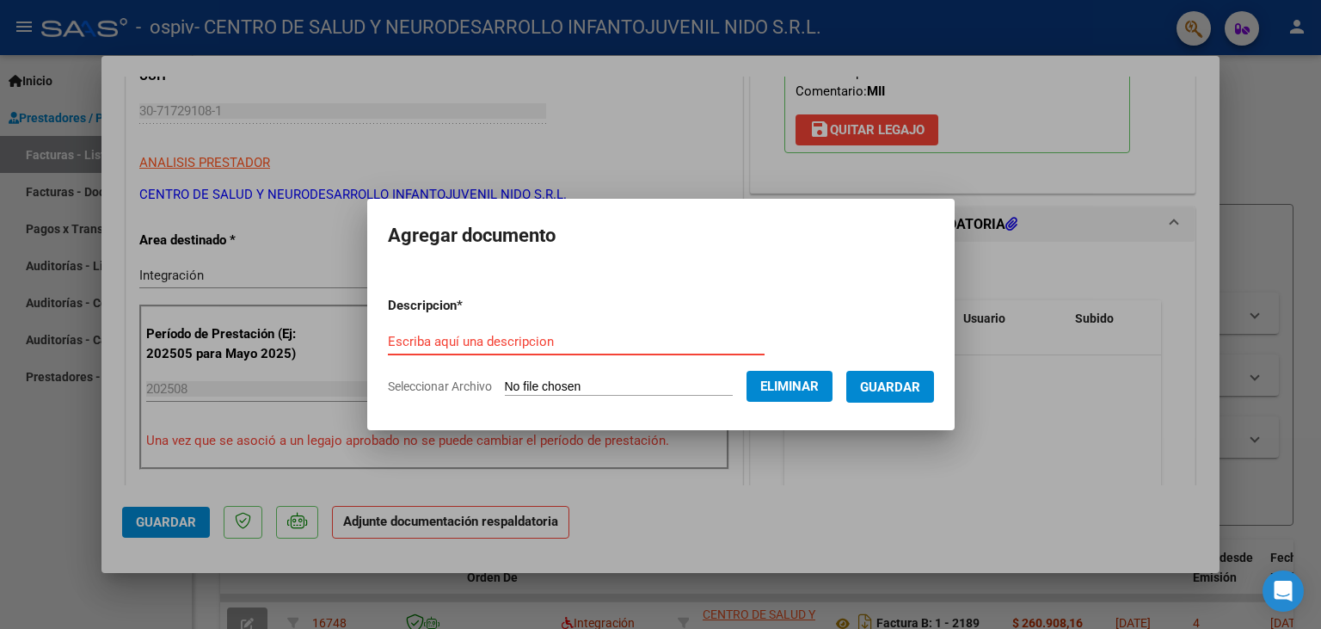
paste input "Planilla de Asistencias agosto"
type input "Planilla de Asistencias agosto"
click at [905, 381] on span "Guardar" at bounding box center [890, 386] width 60 height 15
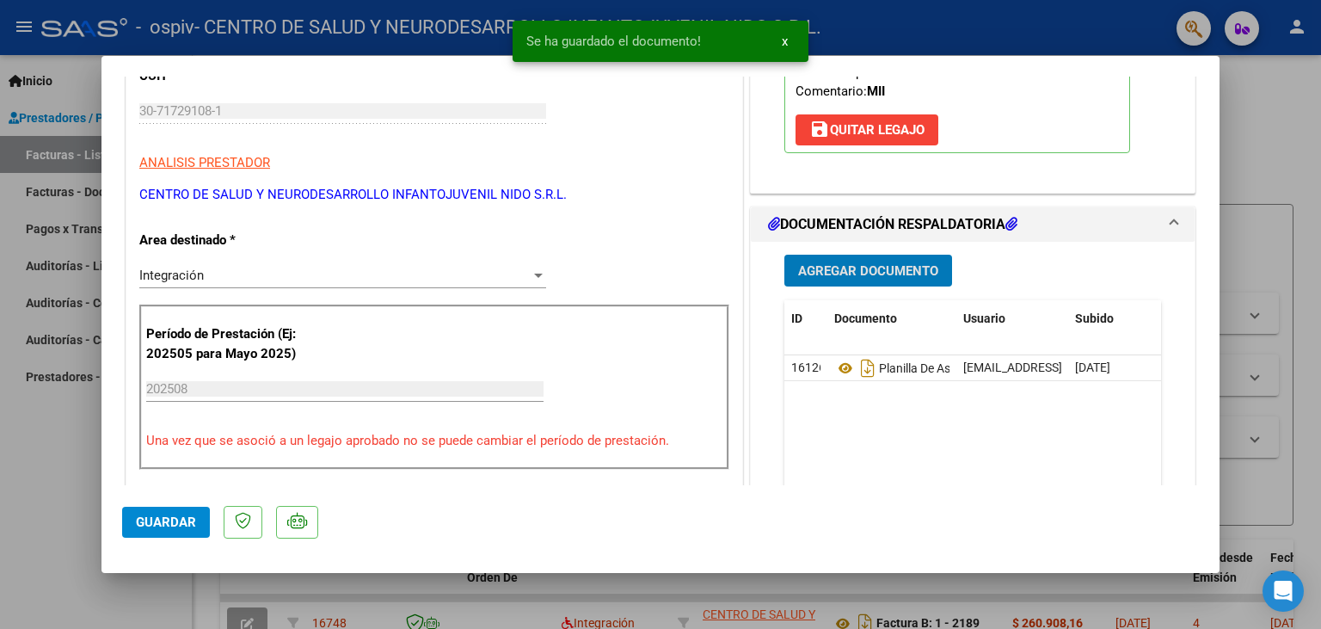
click at [859, 264] on span "Agregar Documento" at bounding box center [868, 270] width 140 height 15
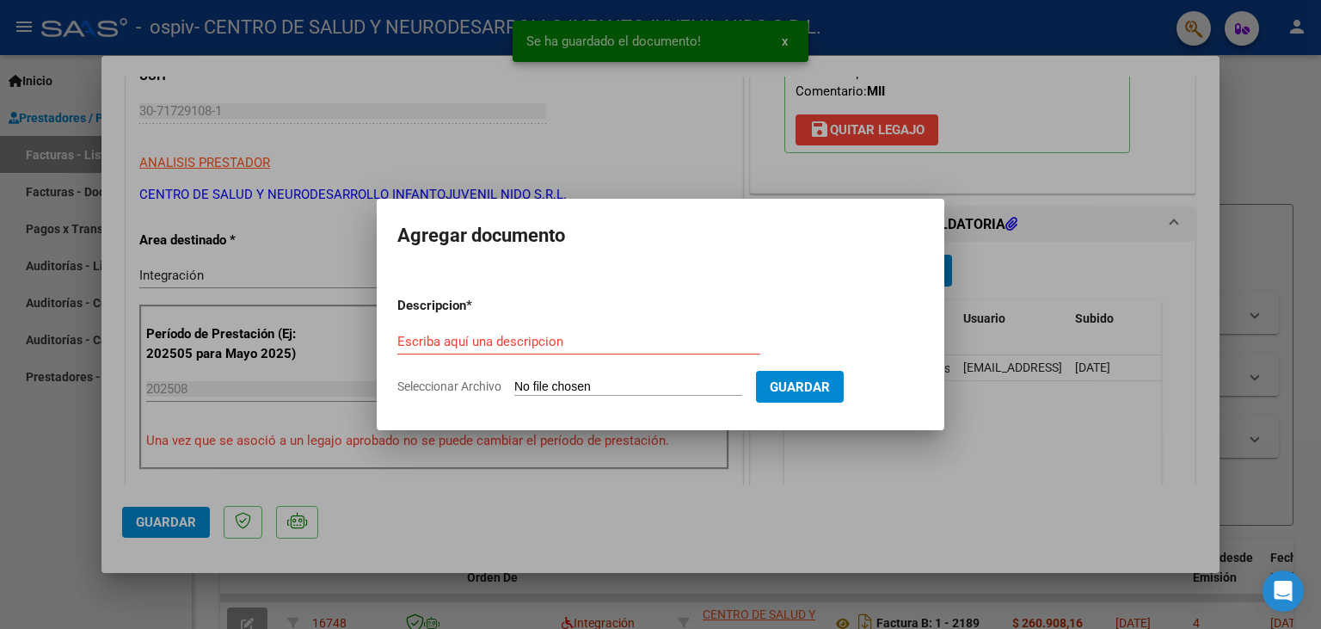
click at [542, 379] on input "Seleccionar Archivo" at bounding box center [628, 387] width 228 height 16
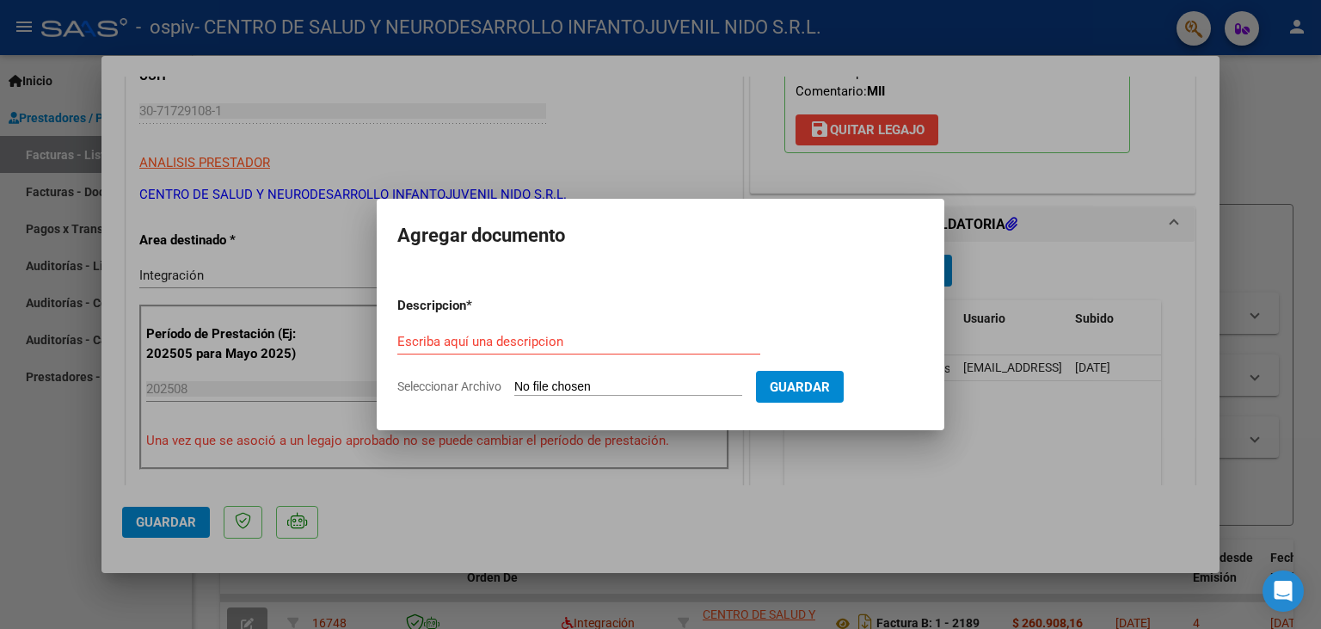
type input "C:\fakepath\GUERRA SANTIAGO ARKATYN MII 2025.pdf"
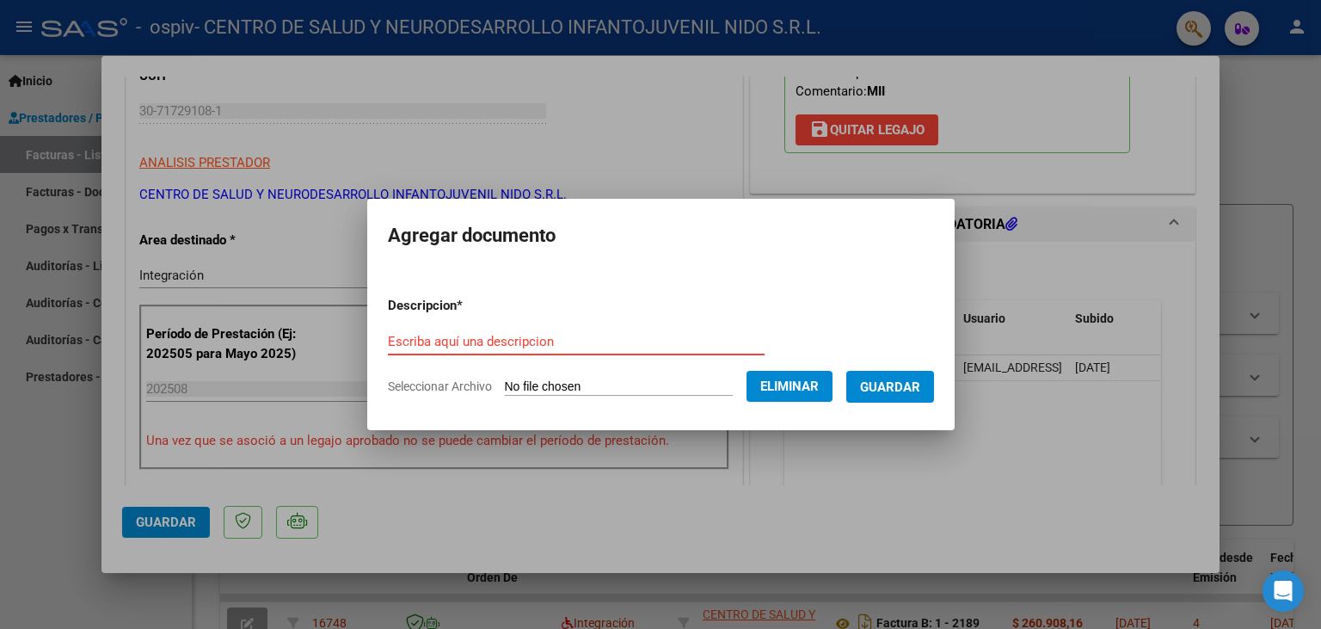
paste input "GUERRA SANTIAGO ARKATYN MII 2025"
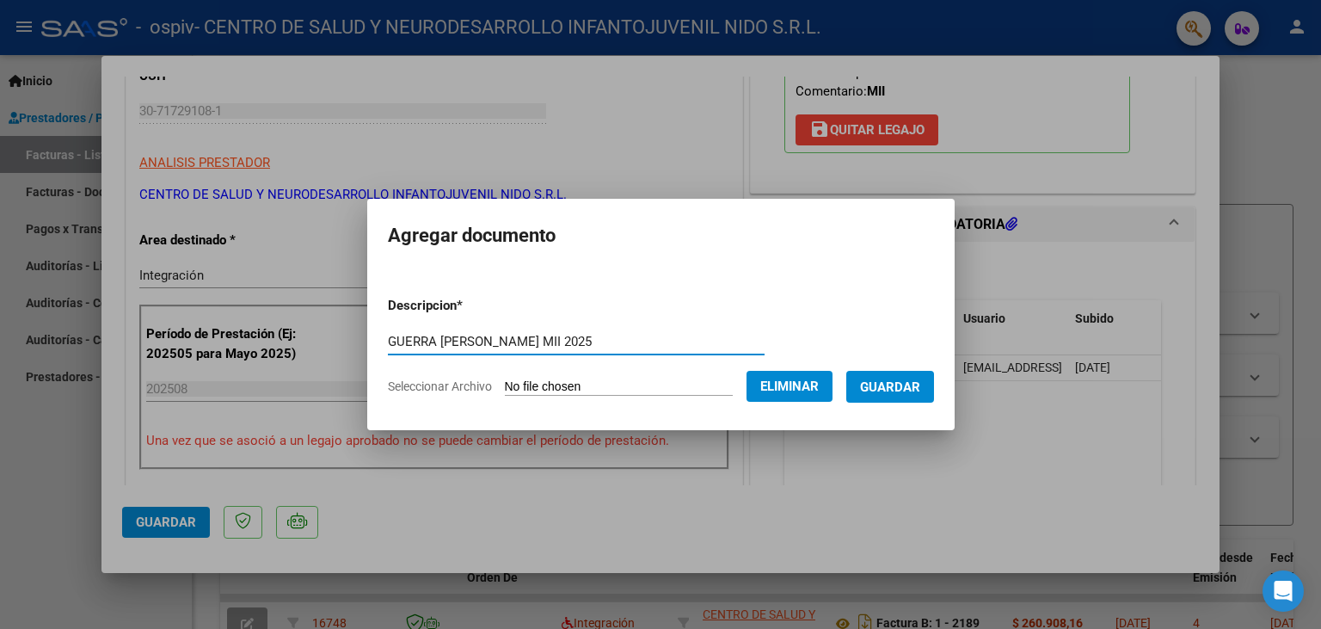
type input "GUERRA SANTIAGO ARKATYN MII 2025"
click at [920, 385] on span "Guardar" at bounding box center [890, 386] width 60 height 15
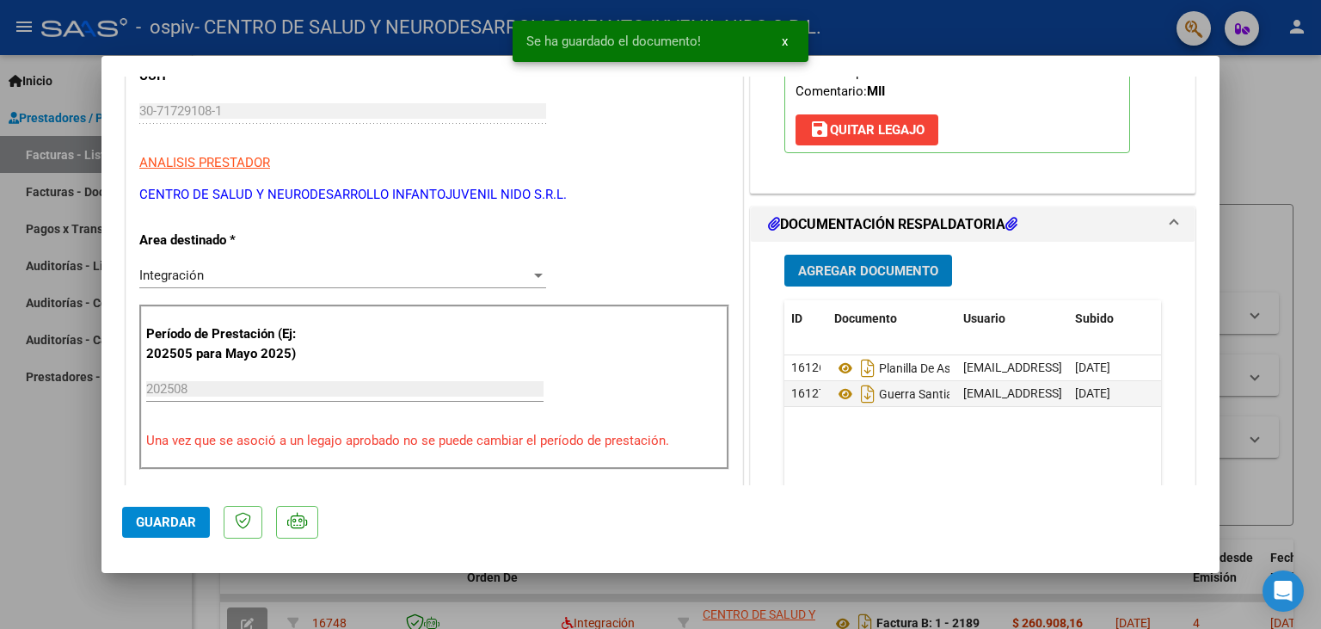
click at [173, 525] on span "Guardar" at bounding box center [166, 521] width 60 height 15
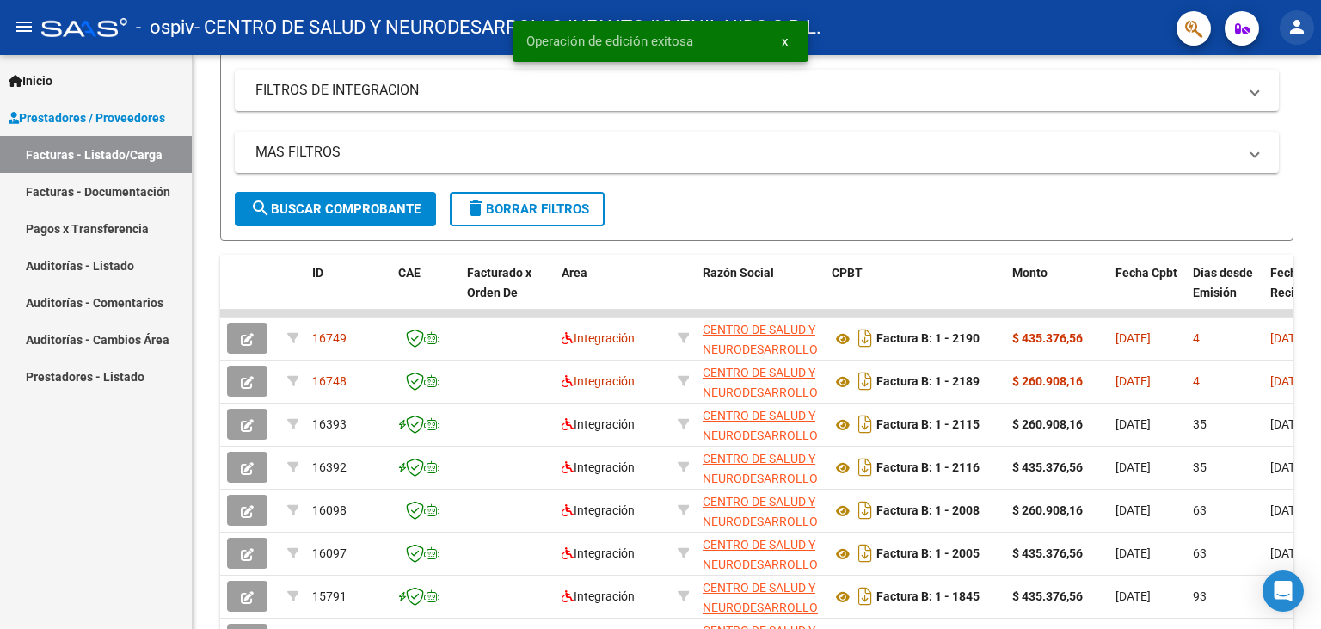
click at [1292, 33] on mat-icon "person" at bounding box center [1297, 26] width 21 height 21
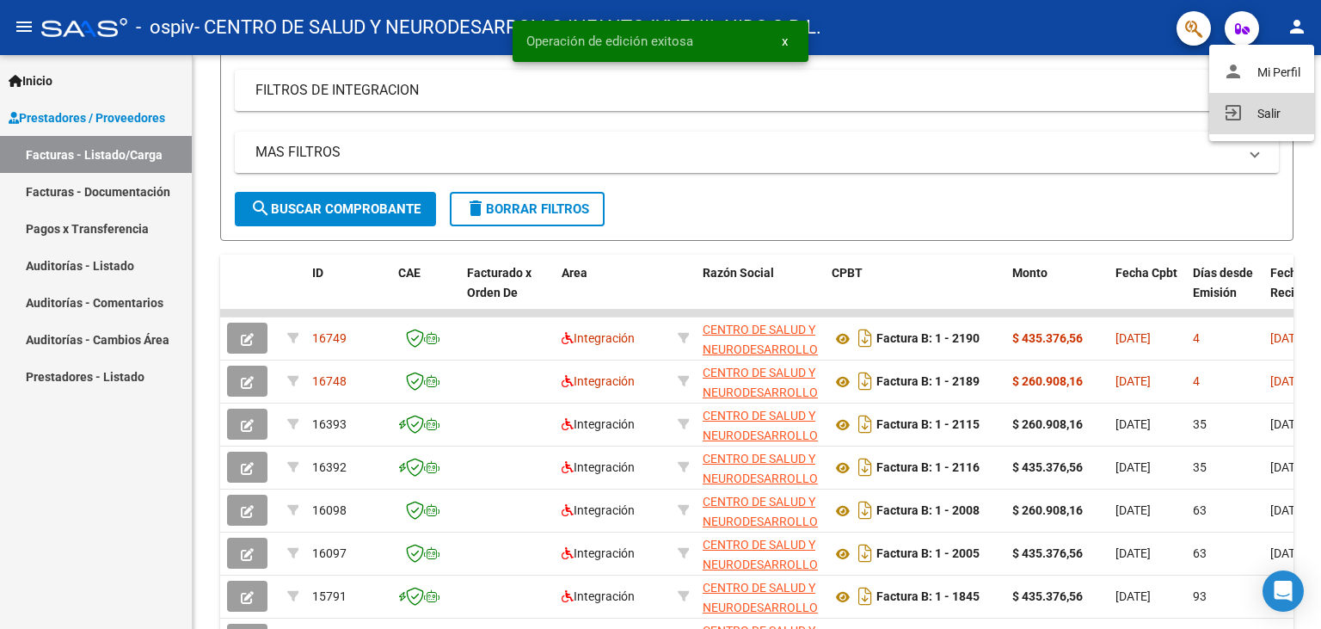
click at [1248, 115] on button "exit_to_app Salir" at bounding box center [1262, 113] width 105 height 41
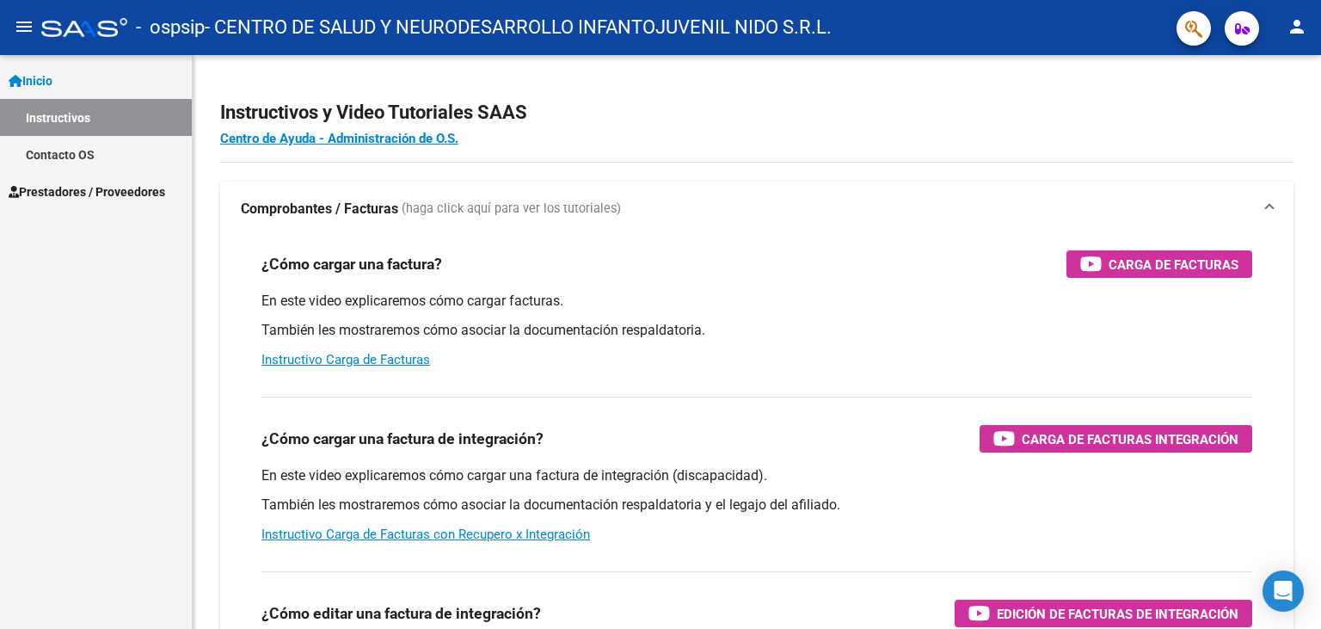
click at [60, 122] on link "Instructivos" at bounding box center [96, 117] width 192 height 37
click at [75, 190] on span "Prestadores / Proveedores" at bounding box center [87, 191] width 157 height 19
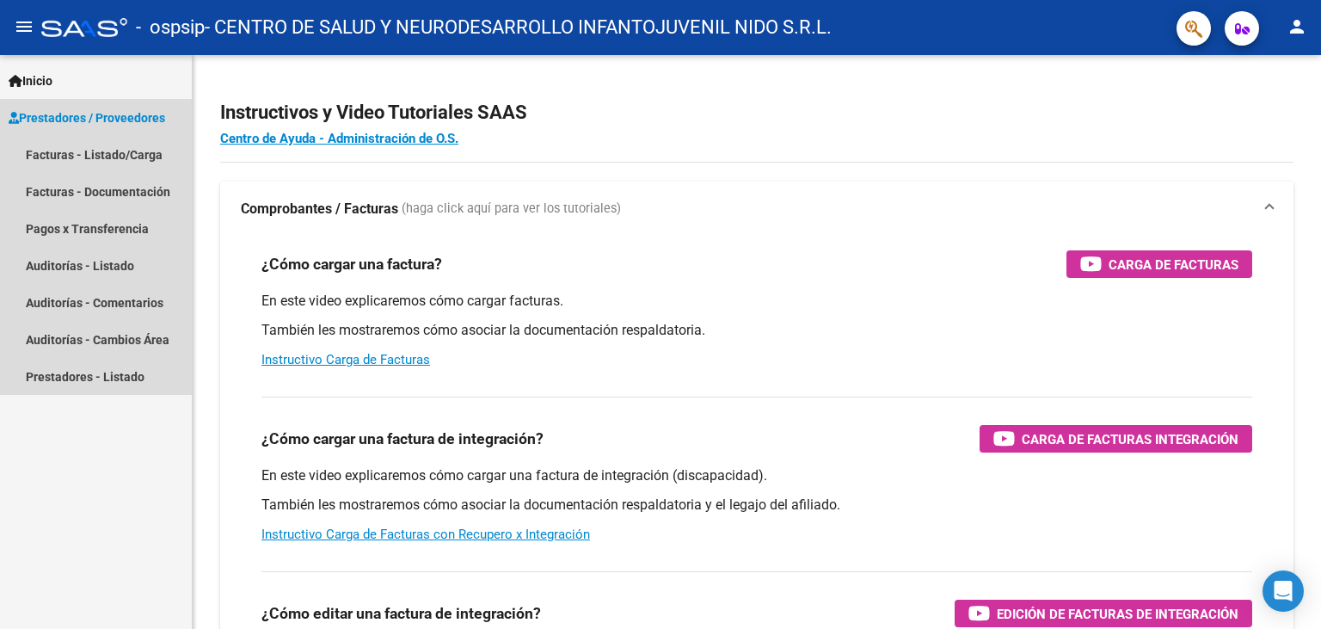
click at [109, 115] on span "Prestadores / Proveedores" at bounding box center [87, 117] width 157 height 19
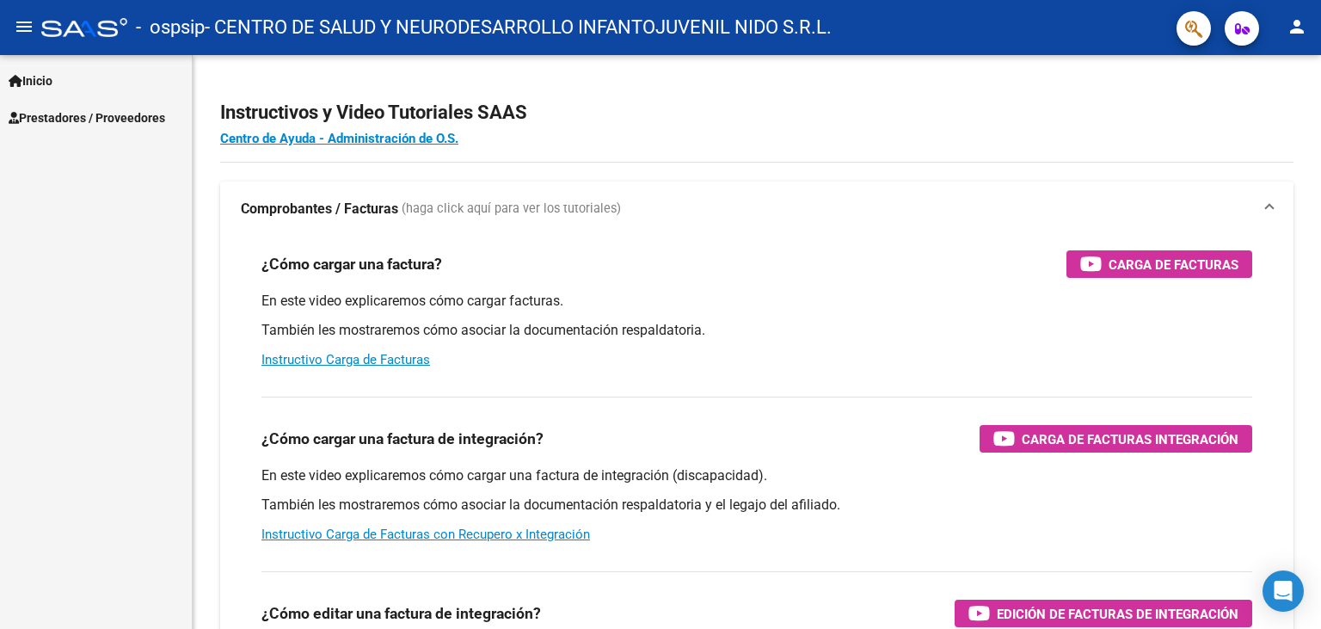
click at [109, 115] on span "Prestadores / Proveedores" at bounding box center [87, 117] width 157 height 19
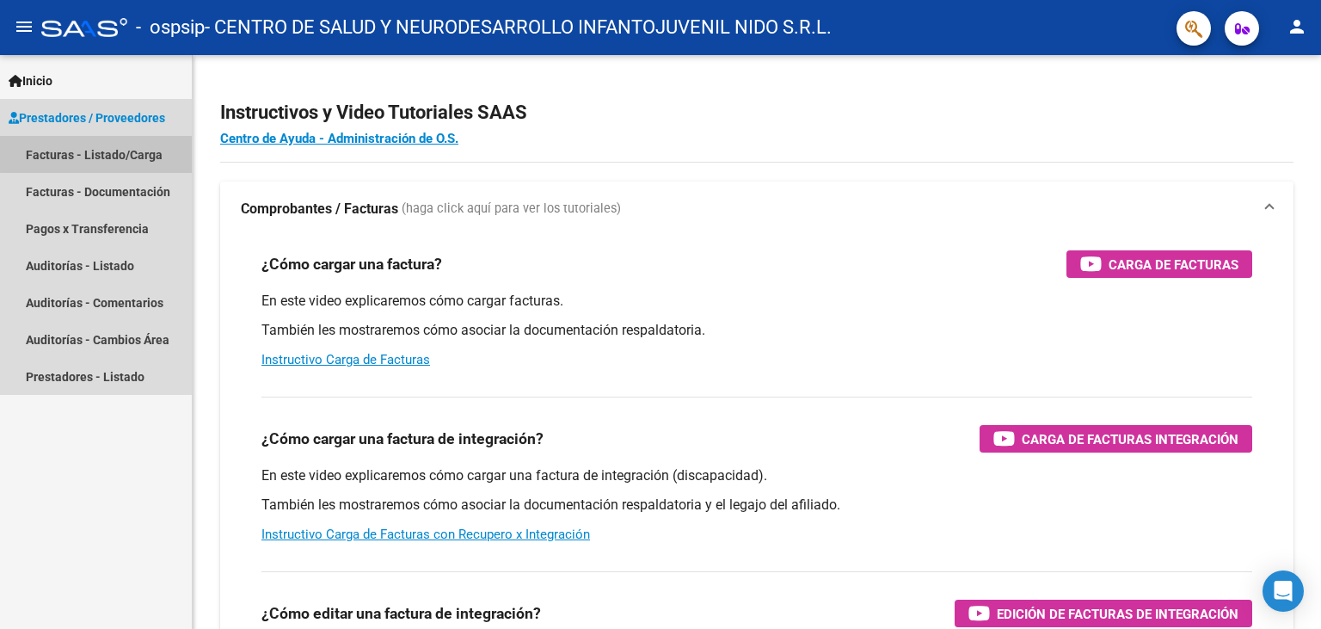
click at [112, 153] on link "Facturas - Listado/Carga" at bounding box center [96, 154] width 192 height 37
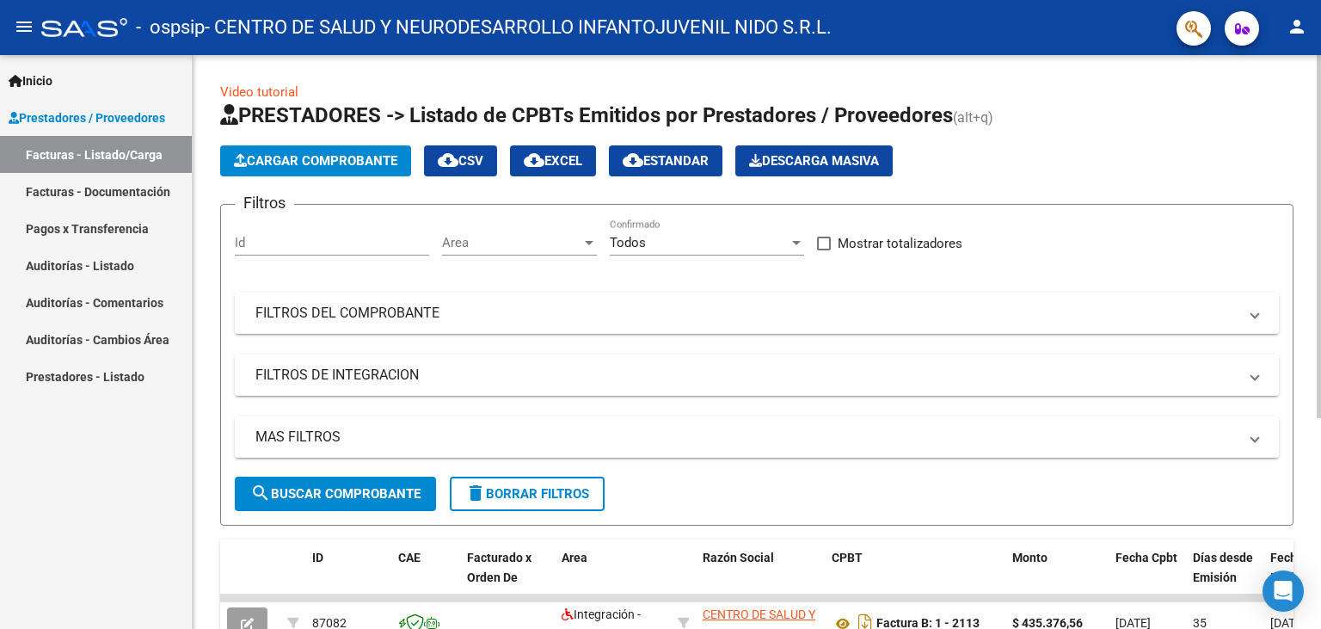
click at [312, 168] on span "Cargar Comprobante" at bounding box center [315, 160] width 163 height 15
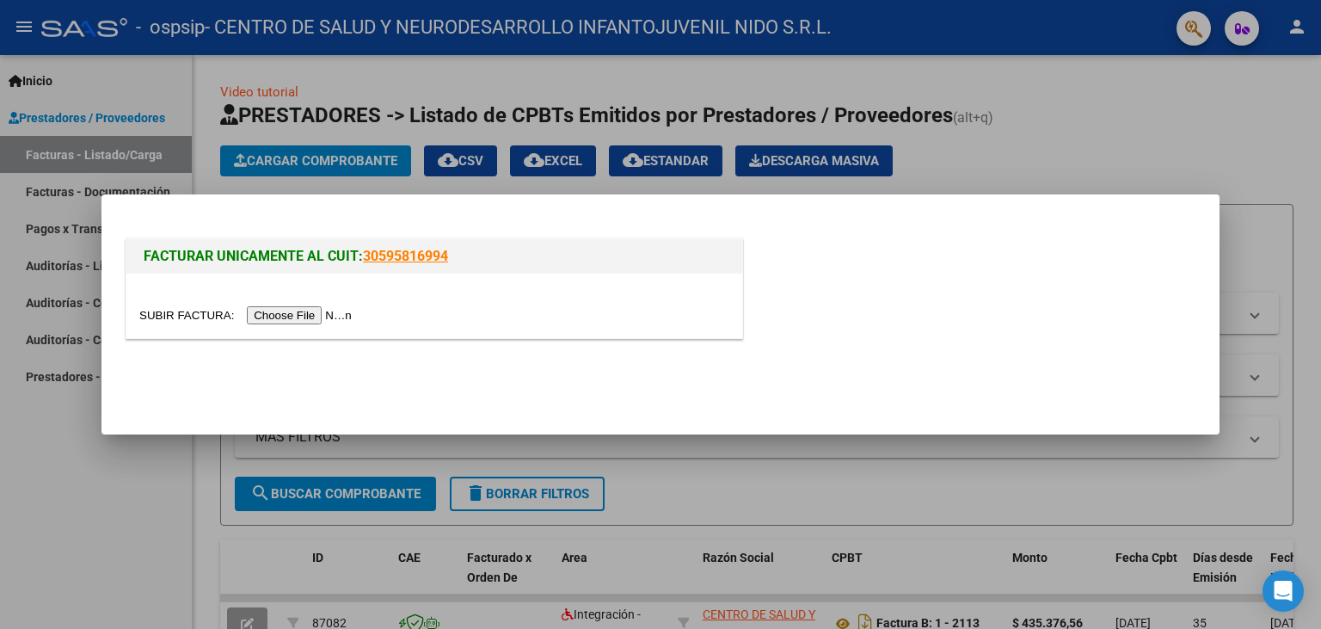
click at [186, 308] on input "file" at bounding box center [248, 315] width 218 height 18
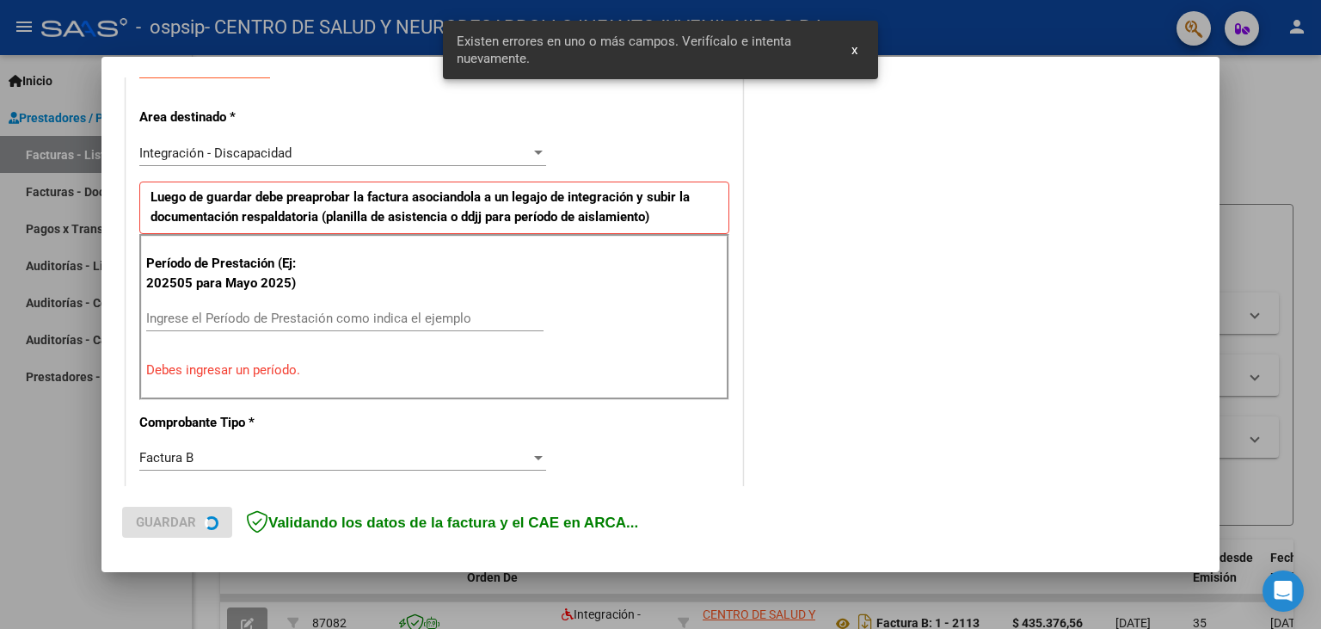
scroll to position [344, 0]
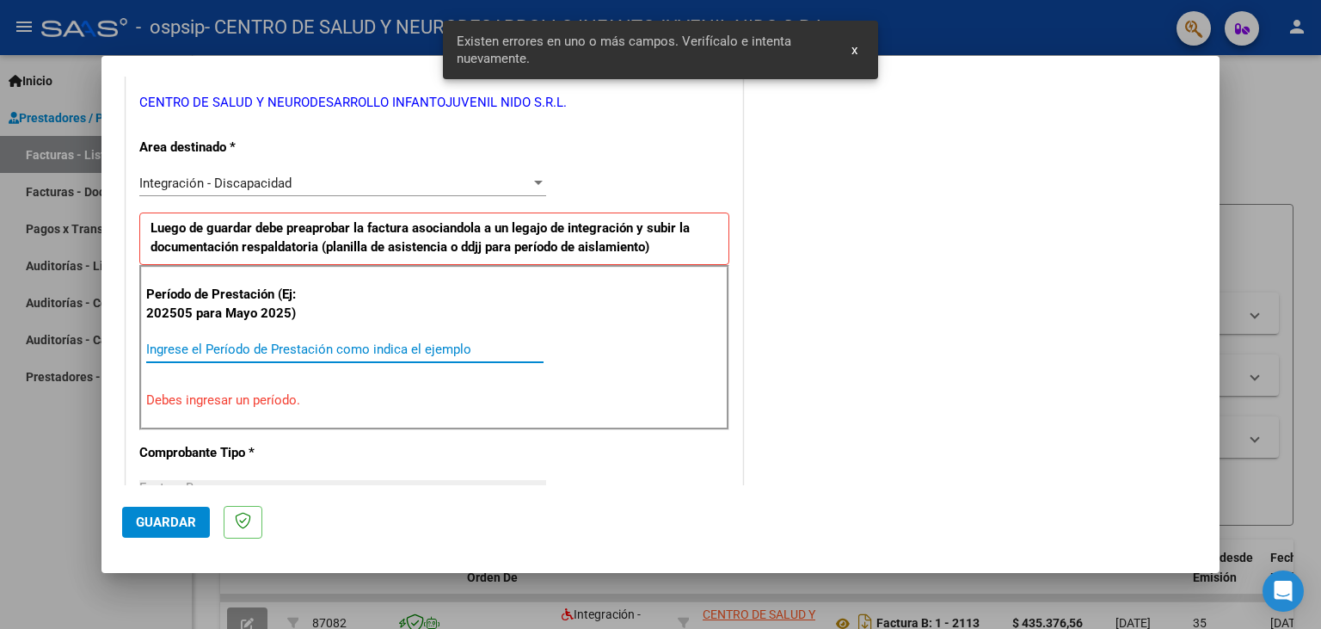
click at [237, 349] on input "Ingrese el Período de Prestación como indica el ejemplo" at bounding box center [344, 349] width 397 height 15
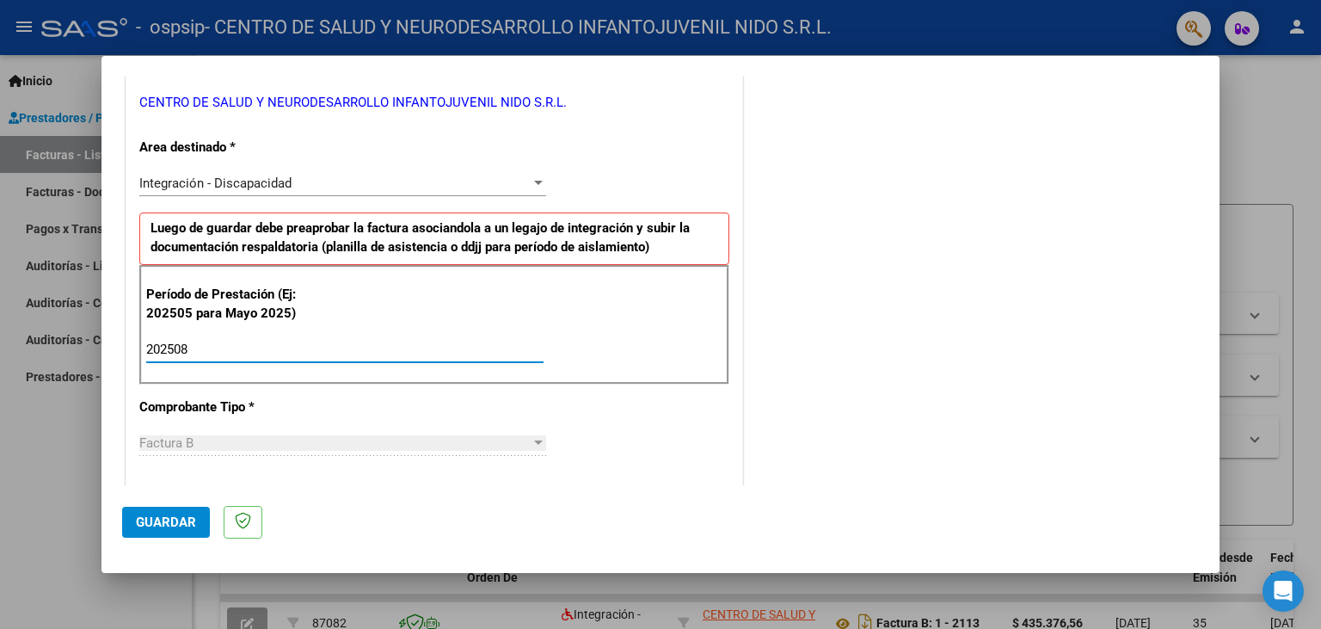
type input "202508"
click at [183, 528] on span "Guardar" at bounding box center [166, 521] width 60 height 15
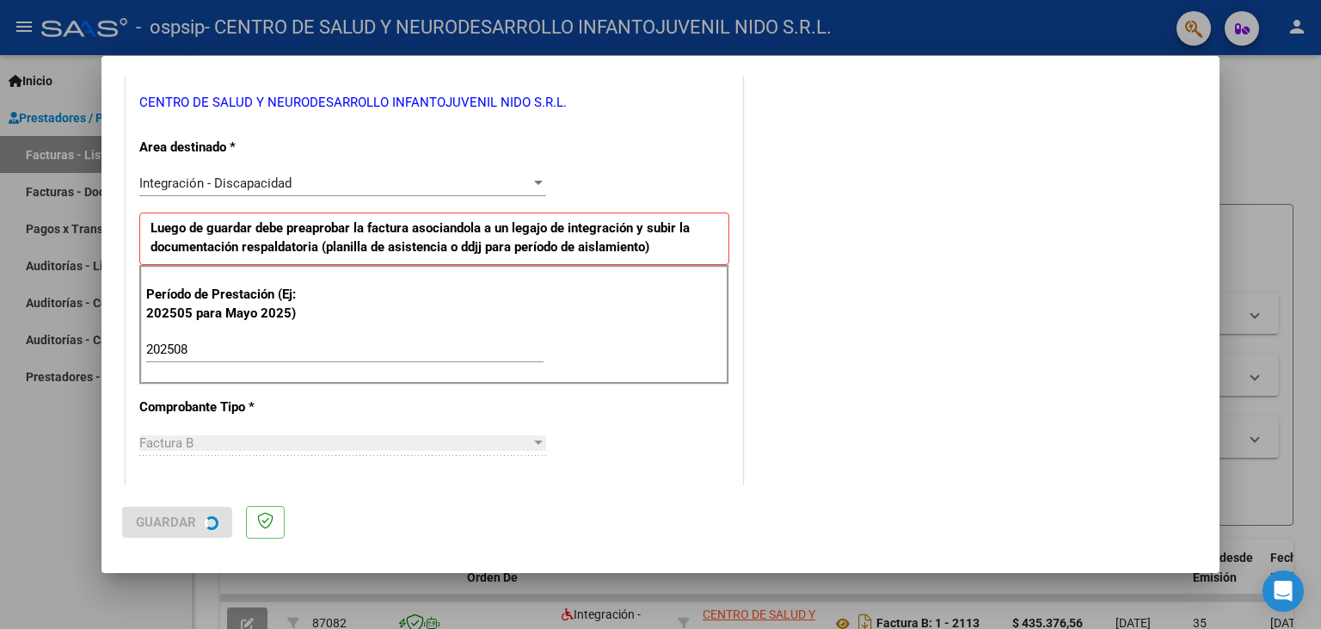
scroll to position [0, 0]
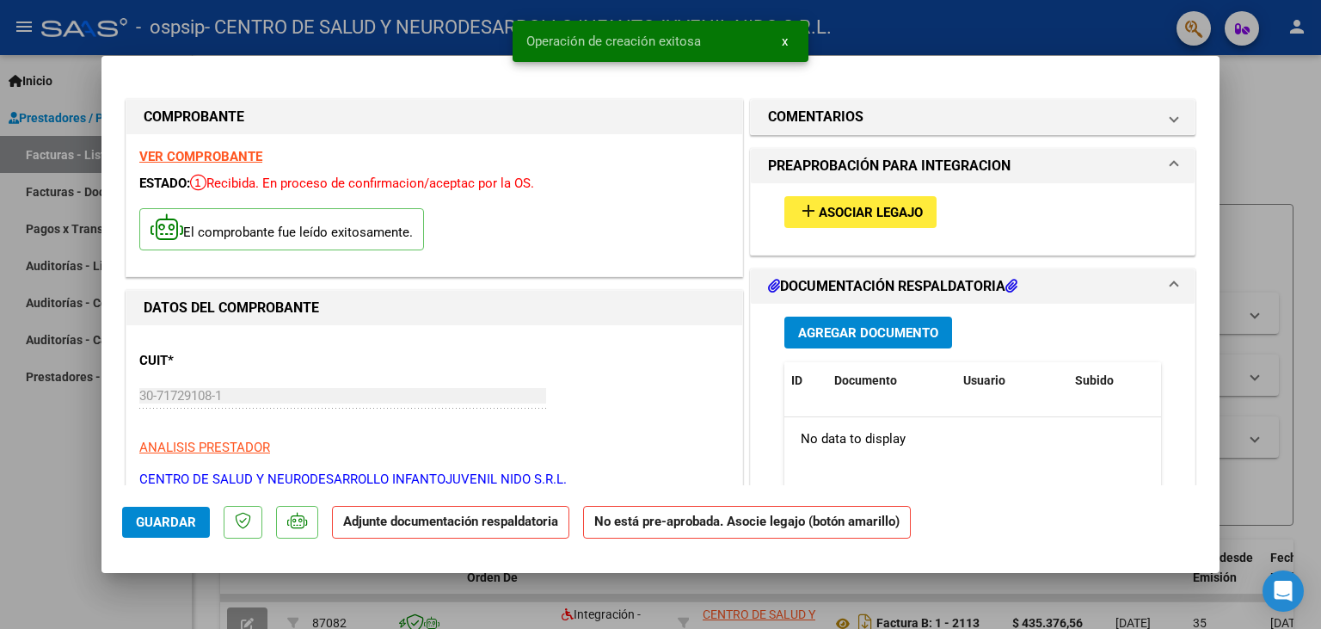
click at [871, 218] on span "Asociar Legajo" at bounding box center [871, 212] width 104 height 15
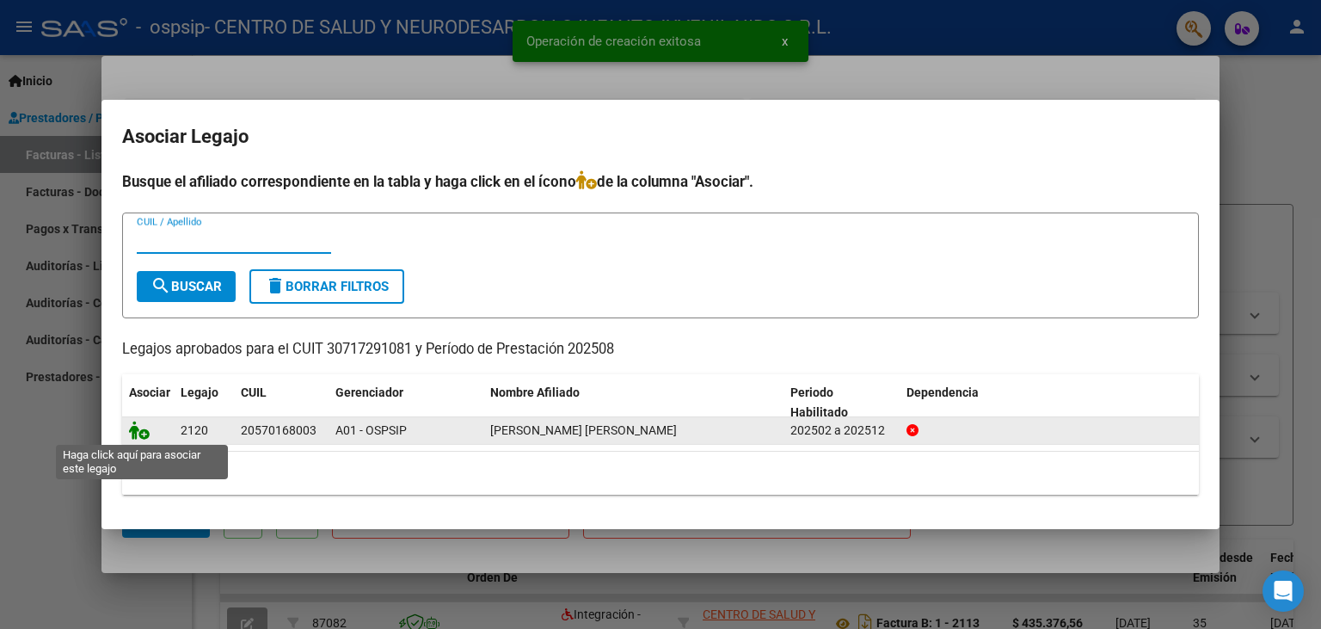
click at [136, 428] on icon at bounding box center [139, 430] width 21 height 19
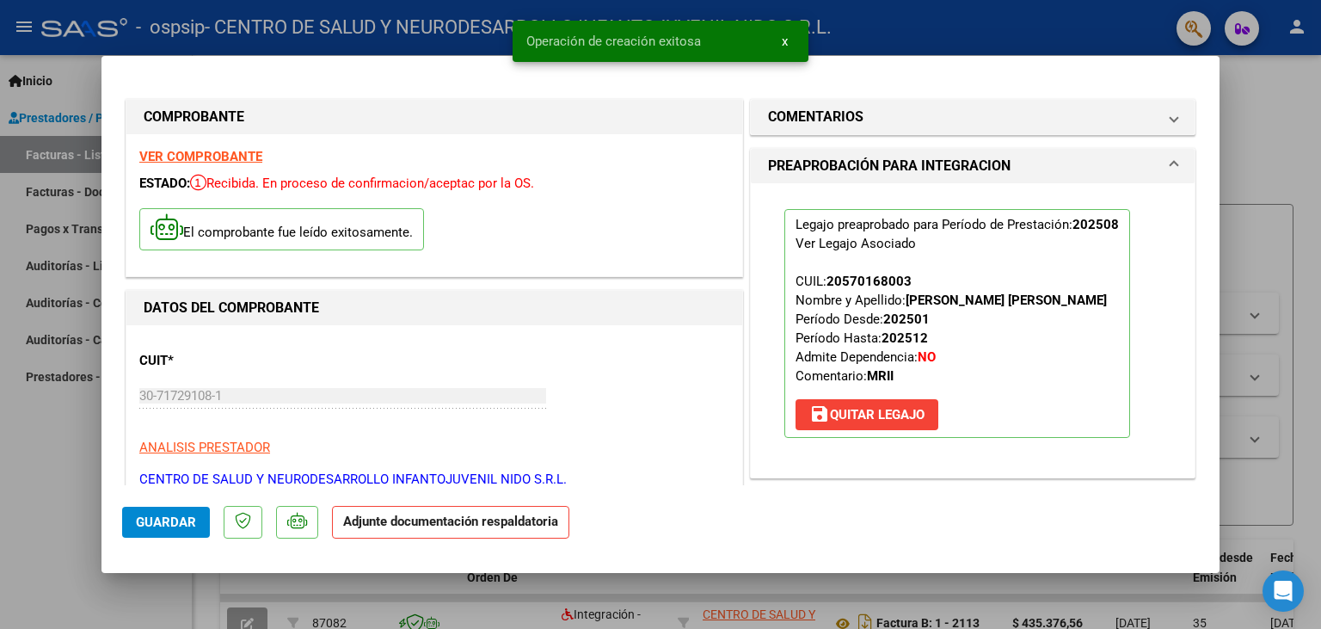
scroll to position [189, 0]
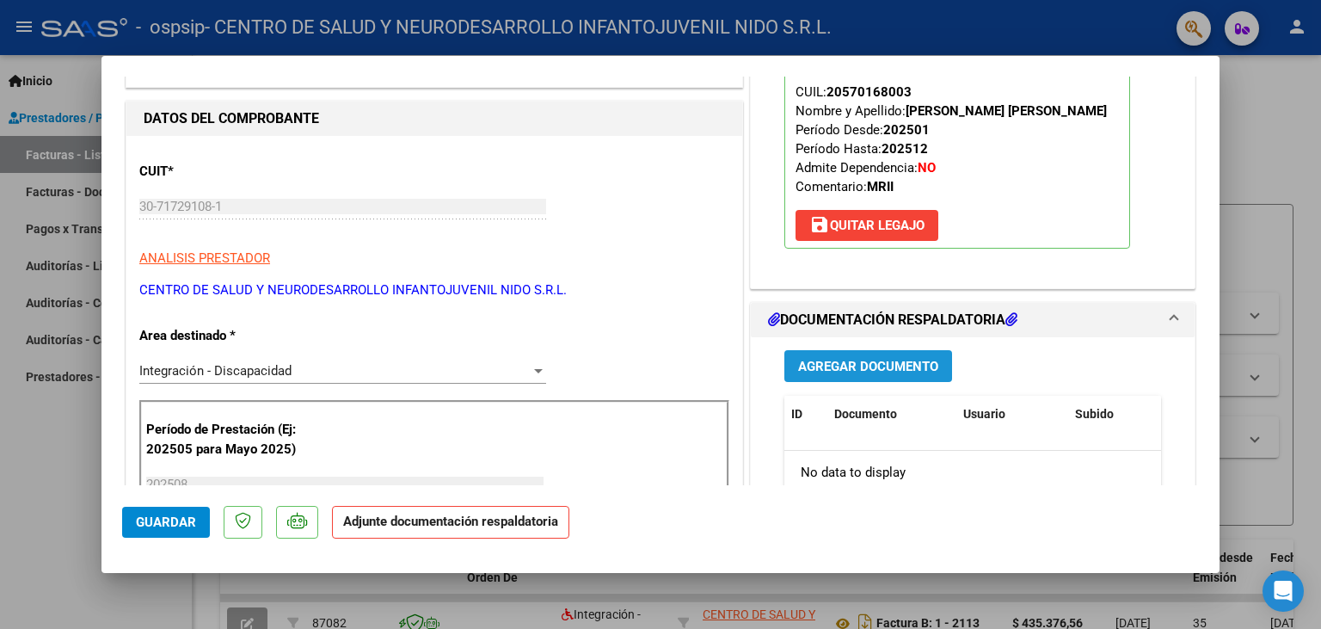
click at [877, 356] on button "Agregar Documento" at bounding box center [869, 366] width 168 height 32
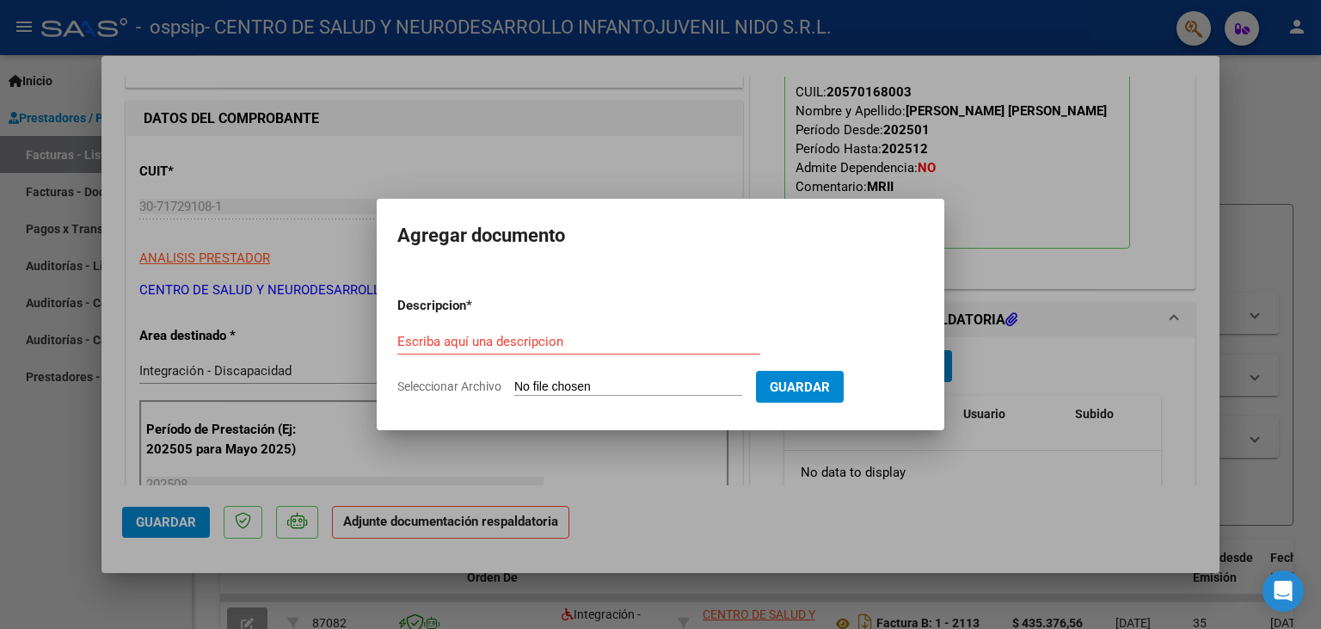
click at [551, 380] on input "Seleccionar Archivo" at bounding box center [628, 387] width 228 height 16
type input "C:\fakepath\Planilla de Asistencias agosto.pdf"
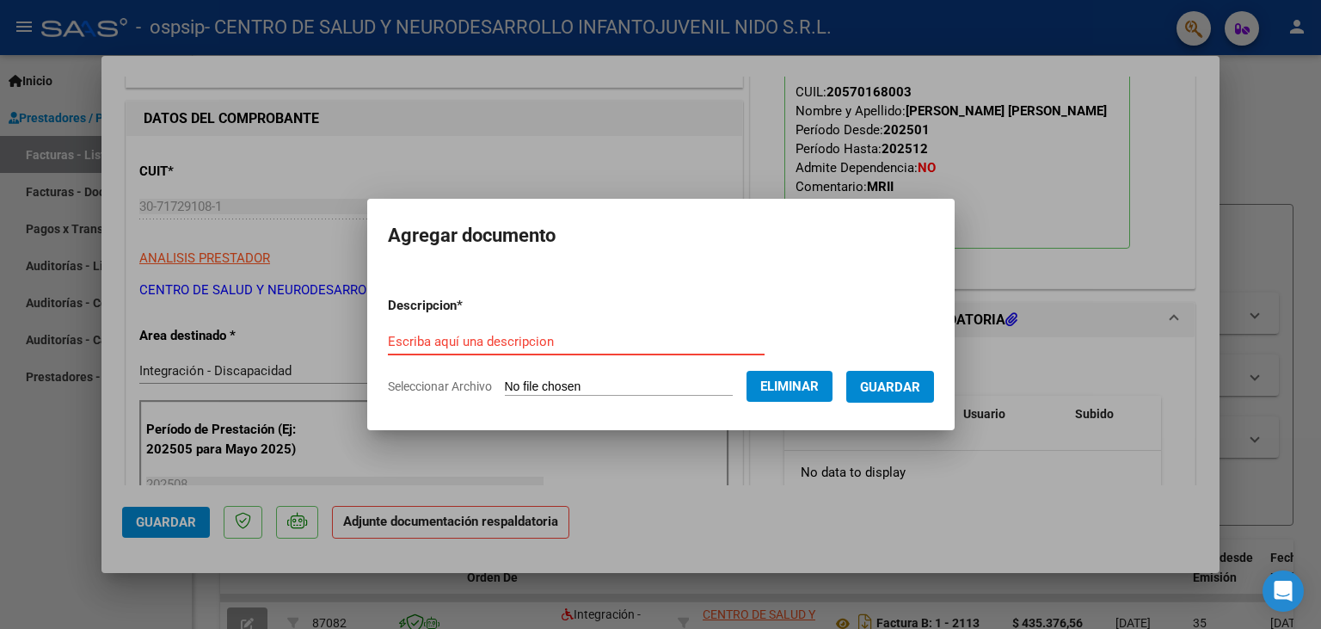
paste input "Planilla de Asistencias agosto"
type input "Planilla de Asistencias agosto"
click at [912, 383] on span "Guardar" at bounding box center [890, 386] width 60 height 15
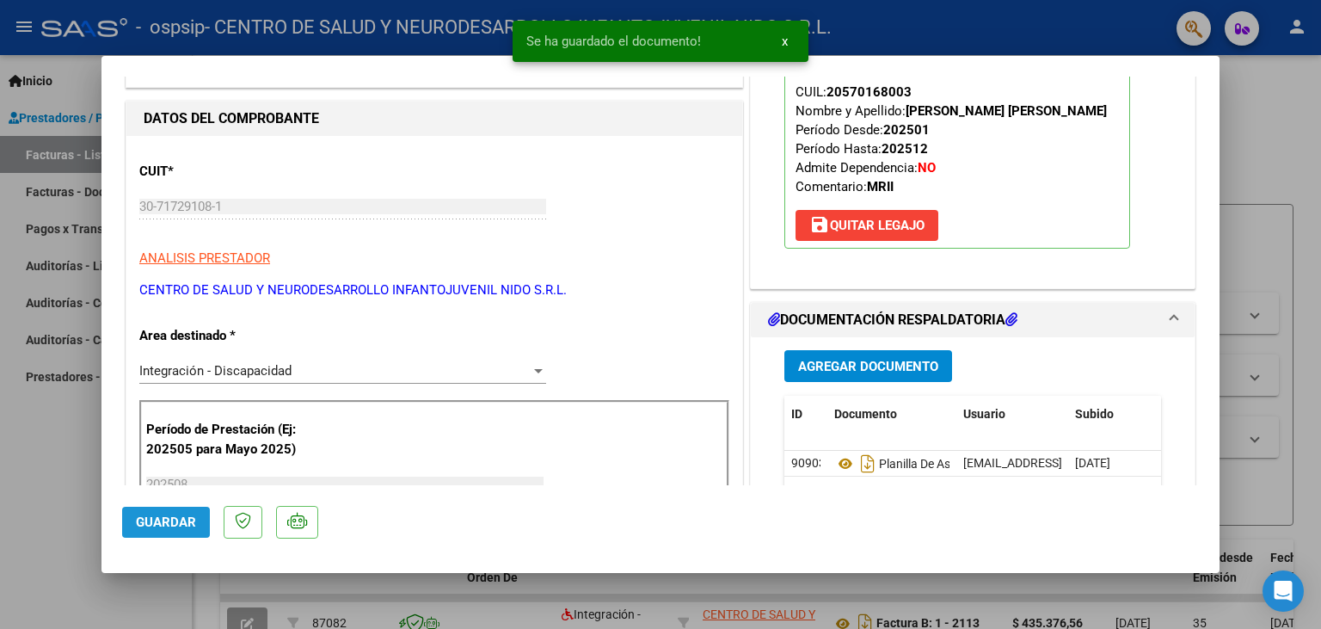
click at [174, 520] on span "Guardar" at bounding box center [166, 521] width 60 height 15
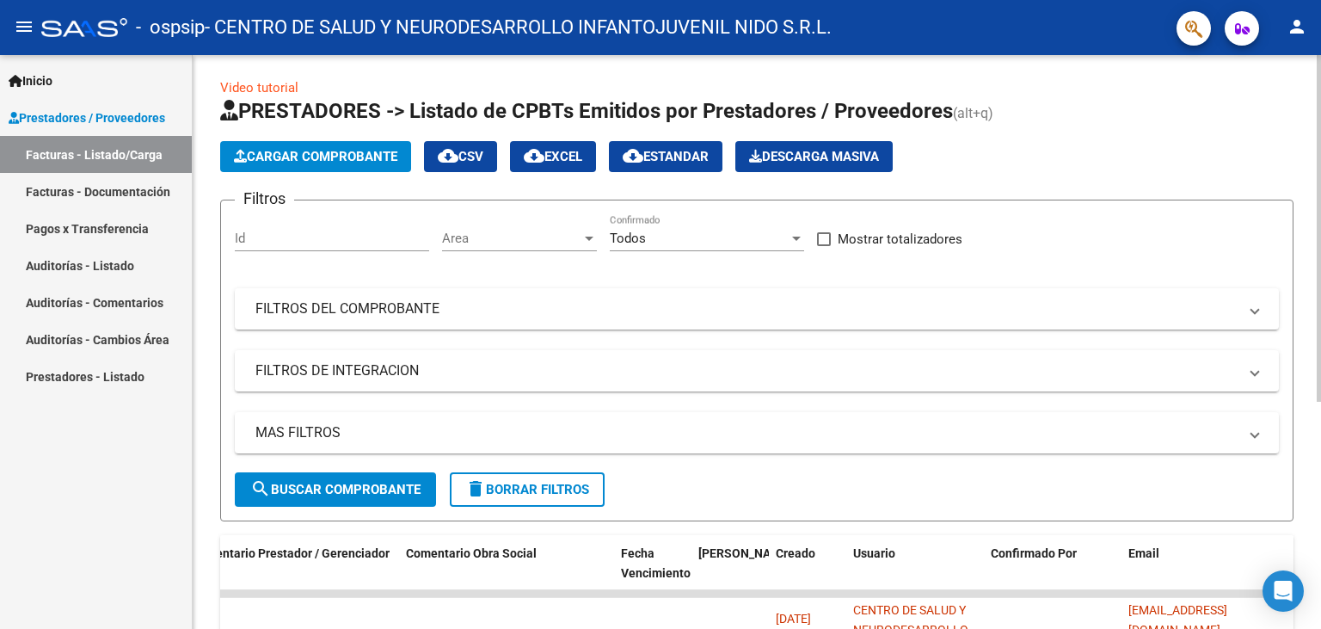
scroll to position [0, 0]
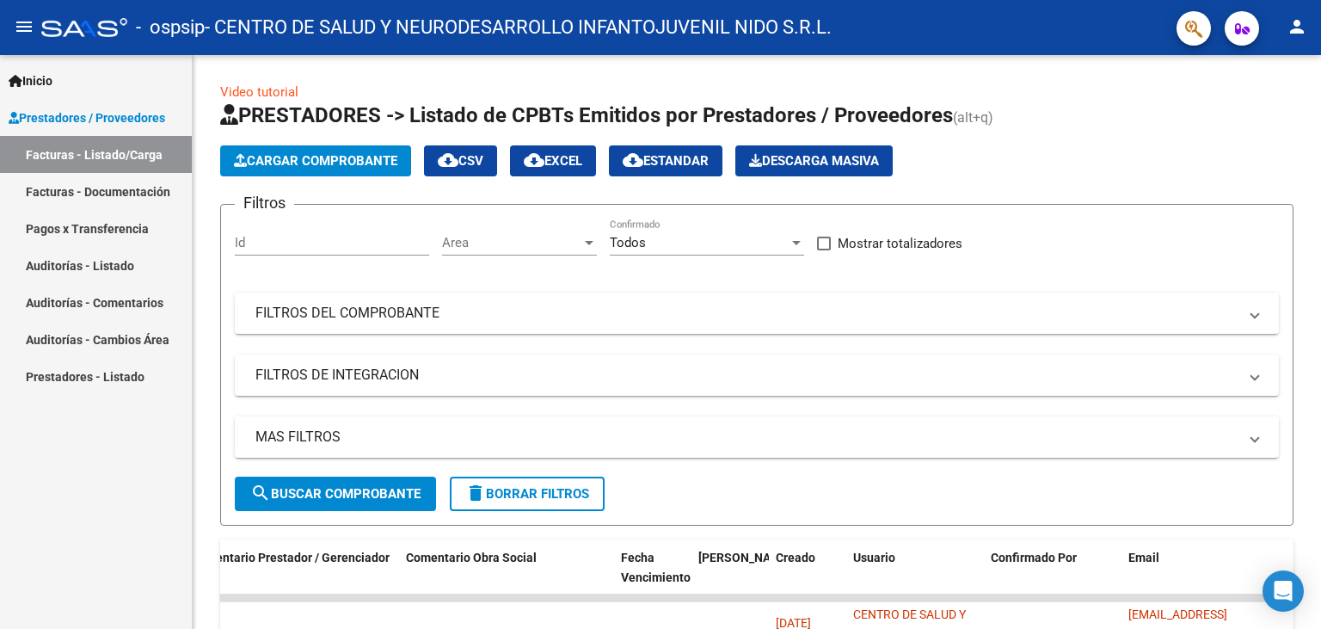
click at [1304, 22] on mat-icon "person" at bounding box center [1297, 26] width 21 height 21
click at [1271, 116] on button "exit_to_app Salir" at bounding box center [1262, 113] width 105 height 41
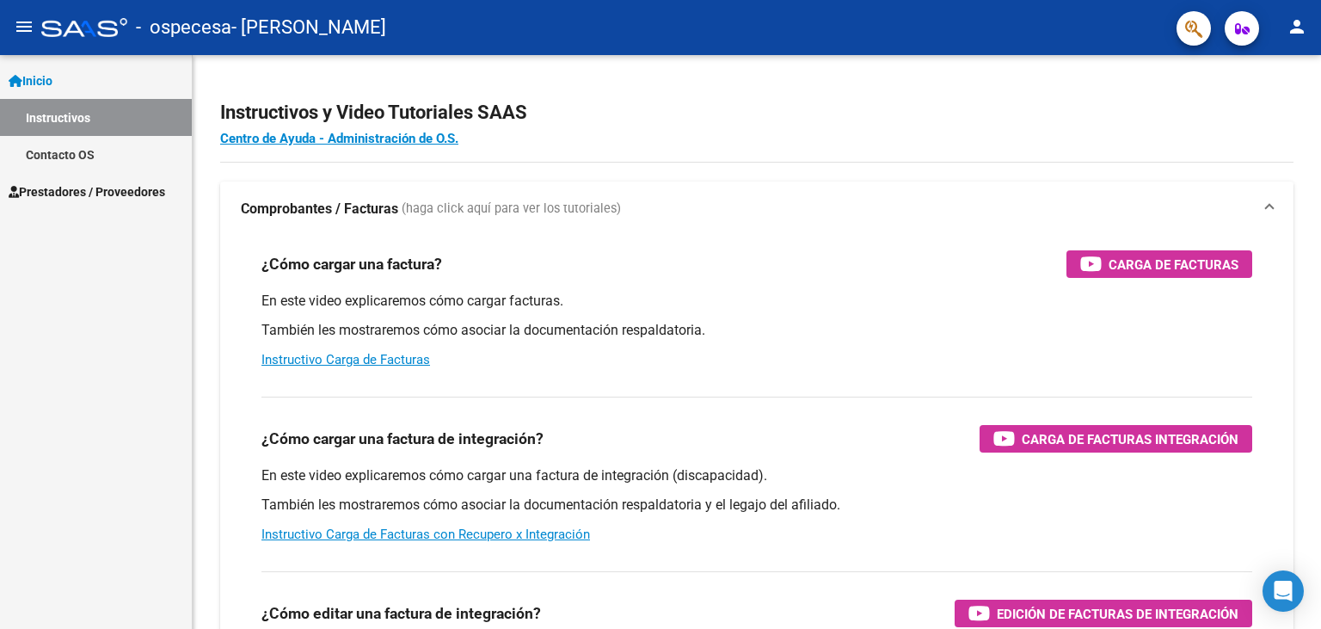
click at [84, 185] on span "Prestadores / Proveedores" at bounding box center [87, 191] width 157 height 19
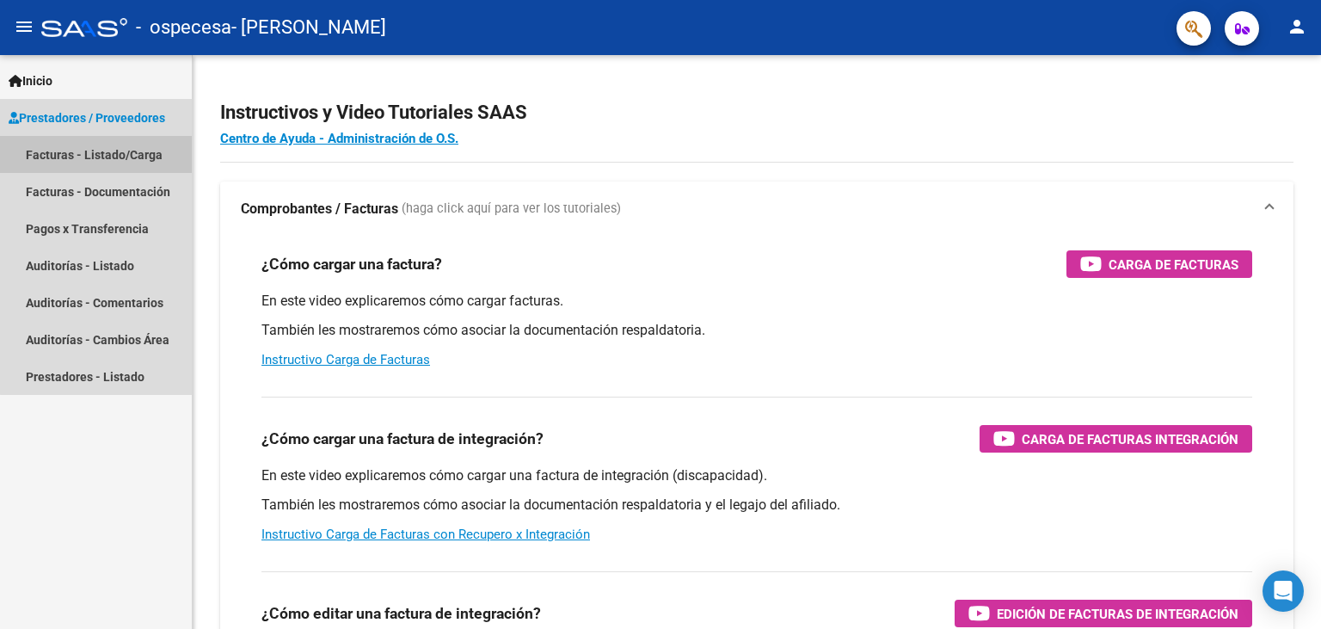
click at [119, 145] on link "Facturas - Listado/Carga" at bounding box center [96, 154] width 192 height 37
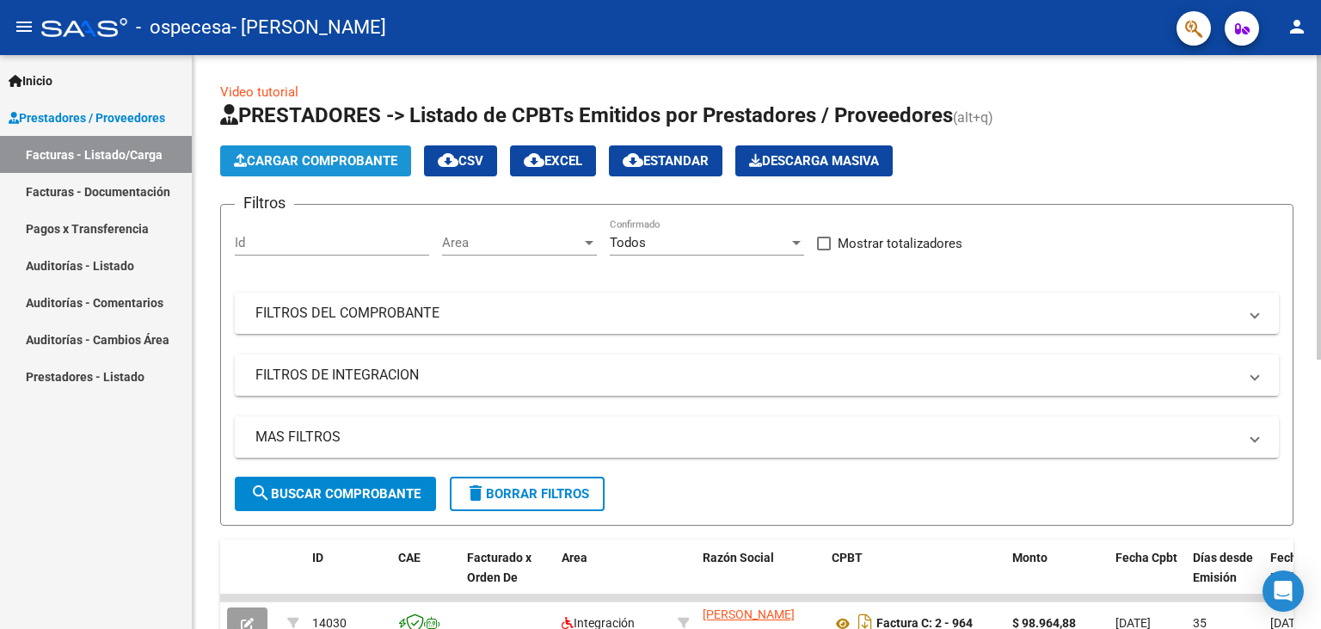
click at [349, 161] on span "Cargar Comprobante" at bounding box center [315, 160] width 163 height 15
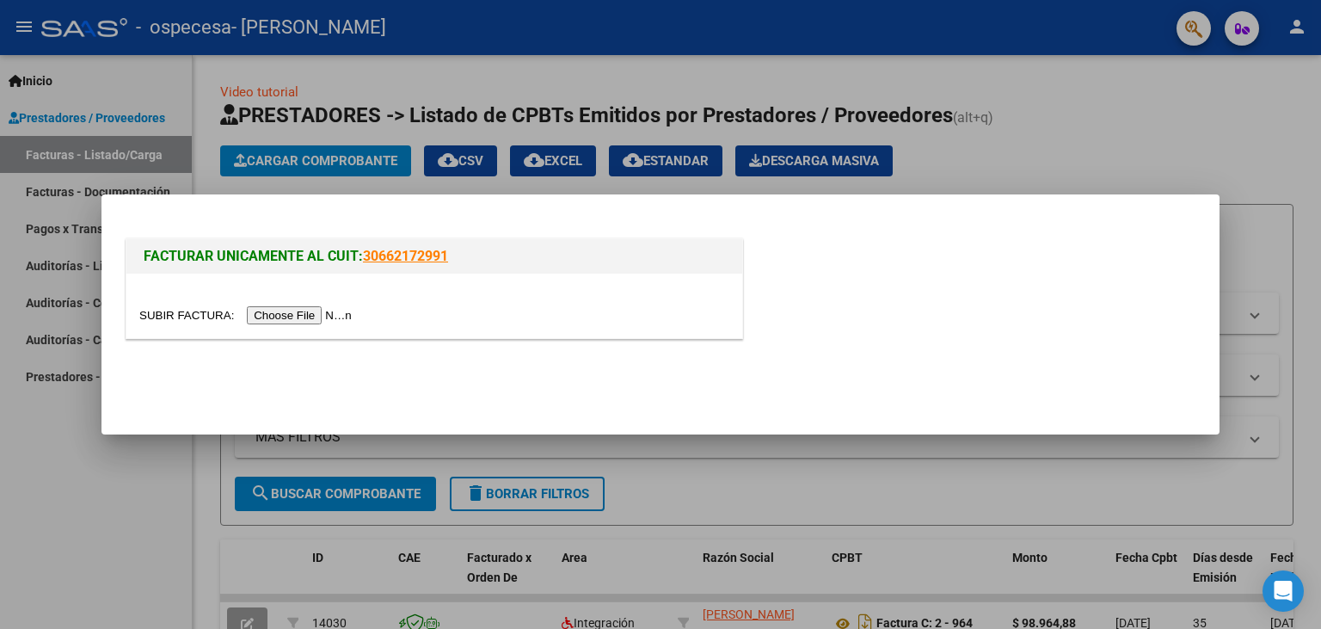
click at [194, 318] on input "file" at bounding box center [248, 315] width 218 height 18
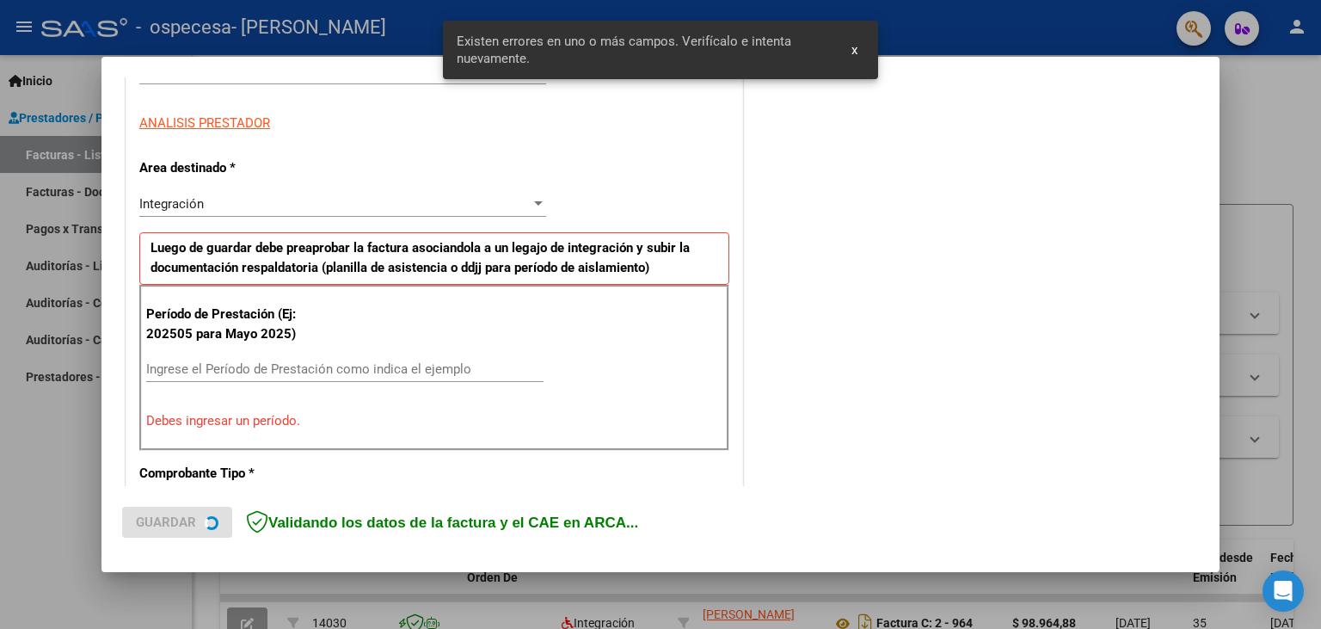
scroll to position [303, 0]
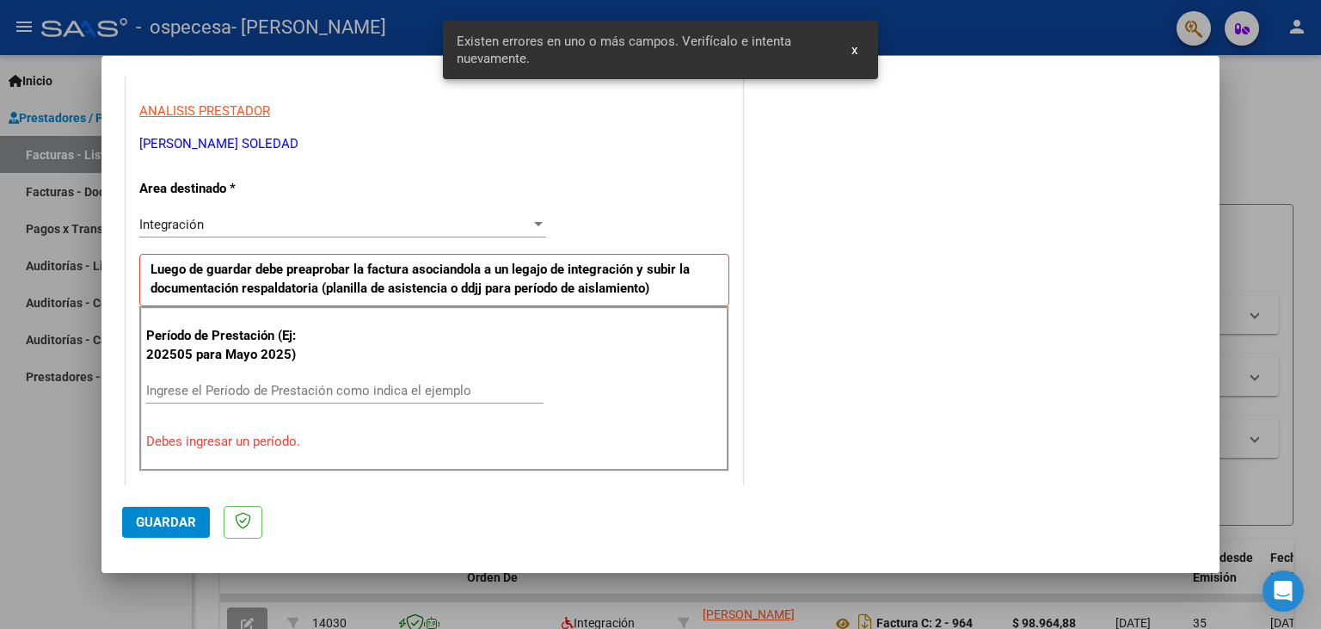
click at [256, 389] on input "Ingrese el Período de Prestación como indica el ejemplo" at bounding box center [344, 390] width 397 height 15
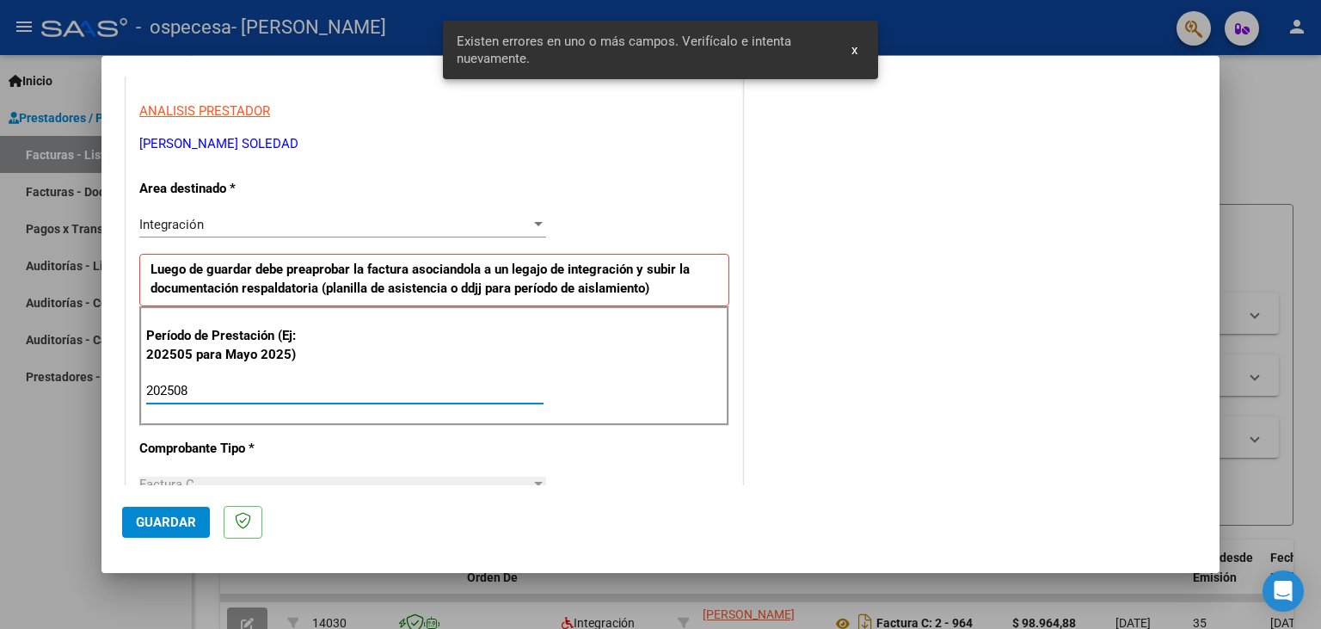
type input "202508"
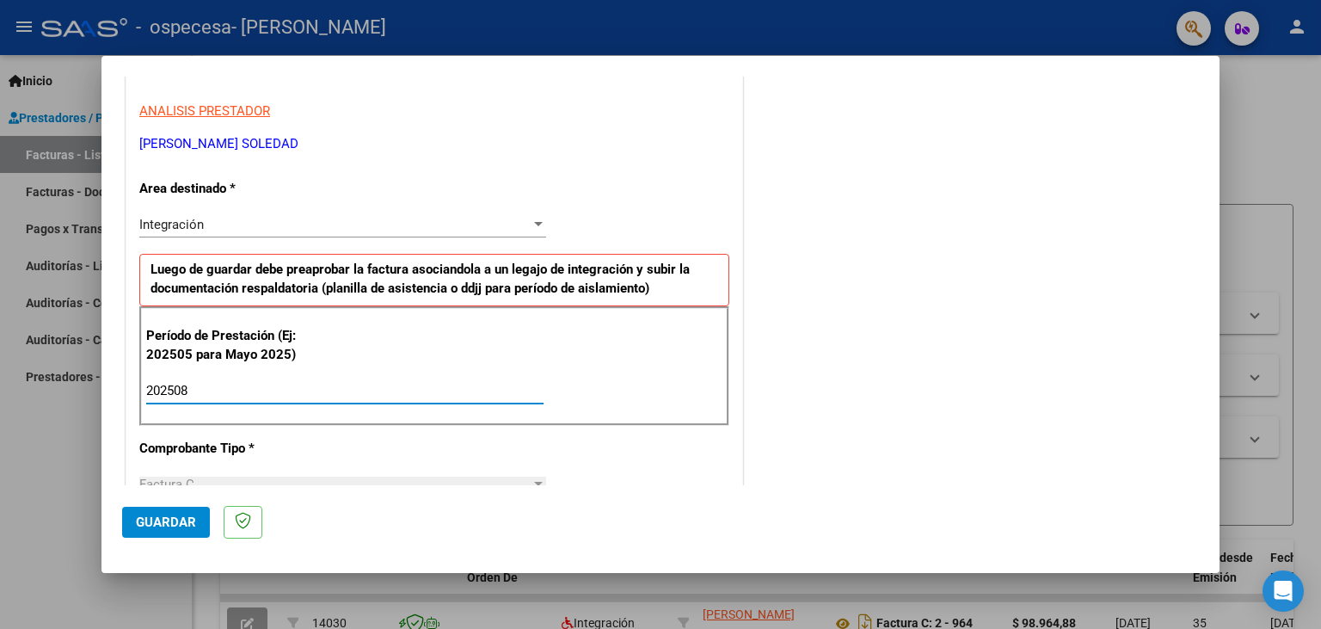
click at [160, 529] on span "Guardar" at bounding box center [166, 521] width 60 height 15
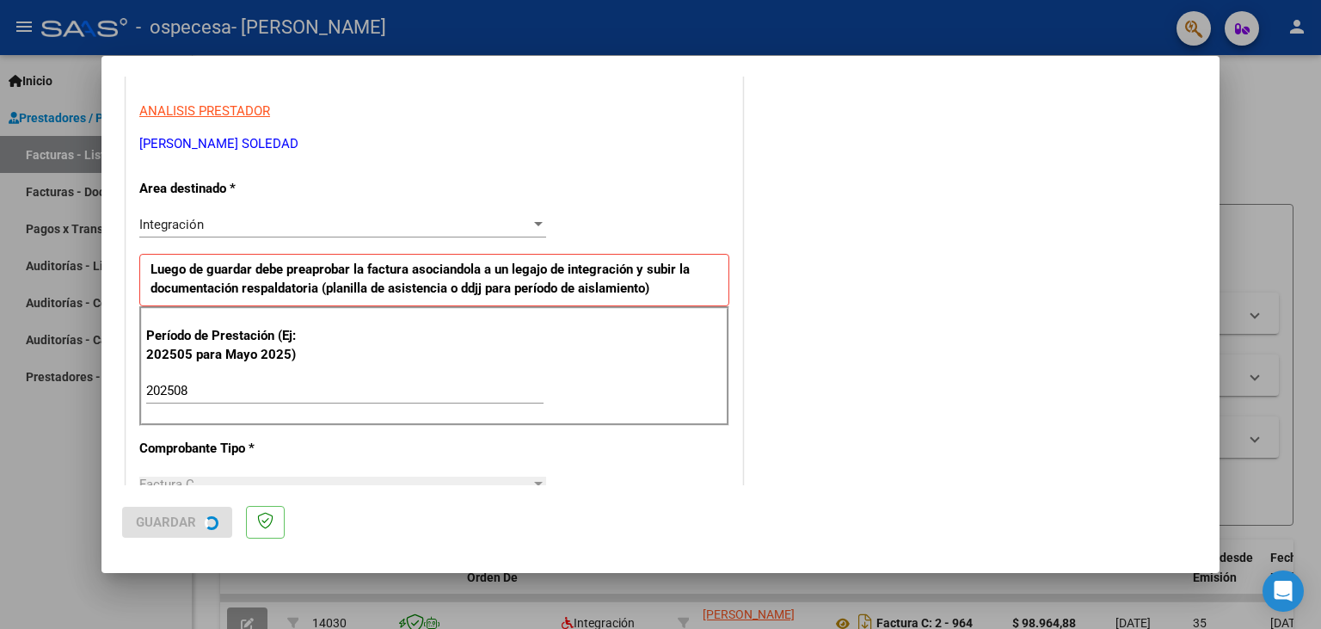
scroll to position [0, 0]
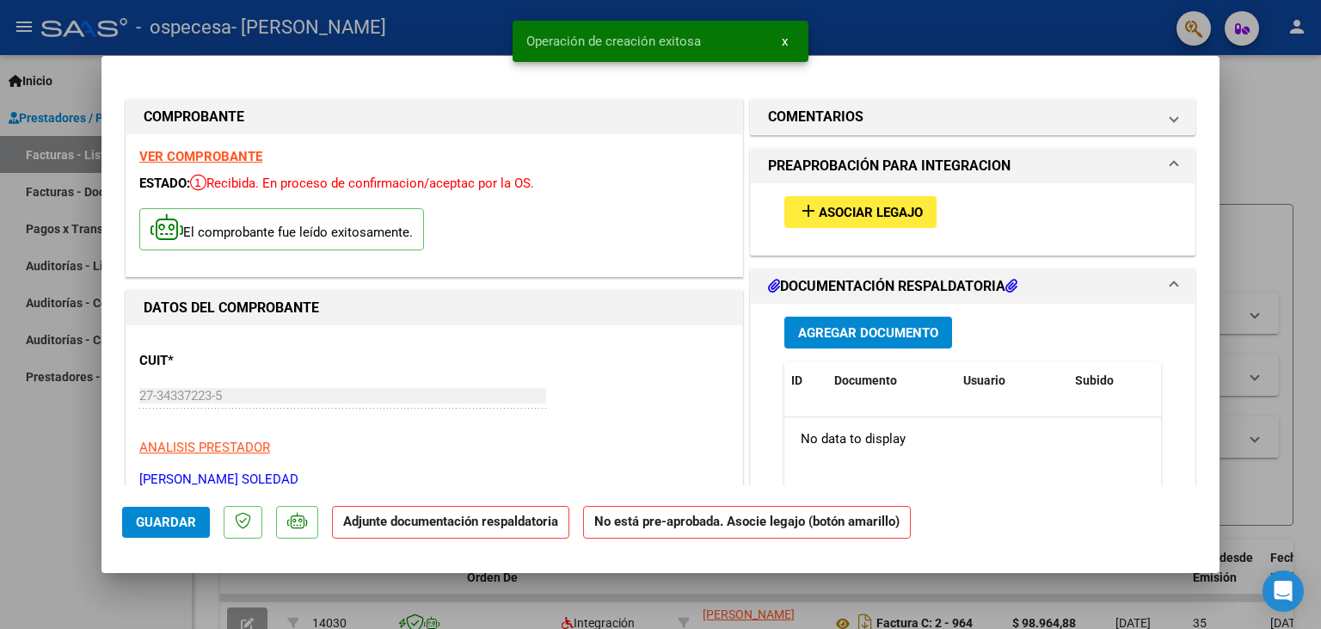
click at [860, 222] on button "add Asociar Legajo" at bounding box center [861, 212] width 152 height 32
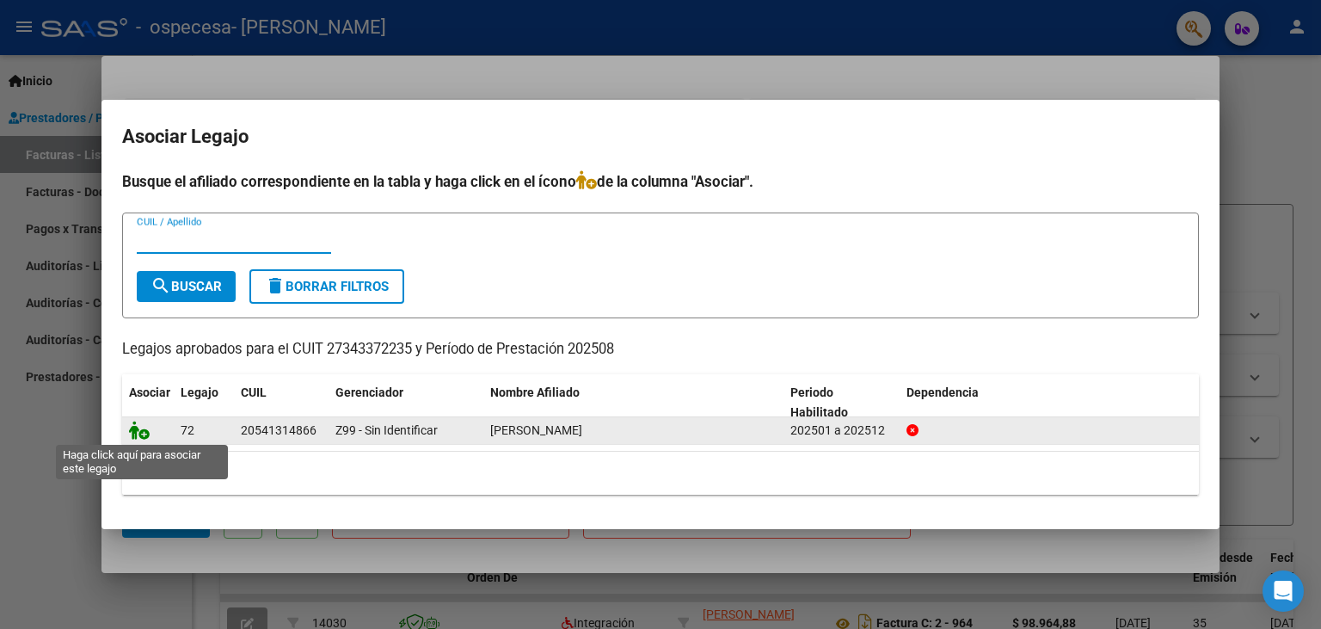
click at [138, 433] on icon at bounding box center [139, 430] width 21 height 19
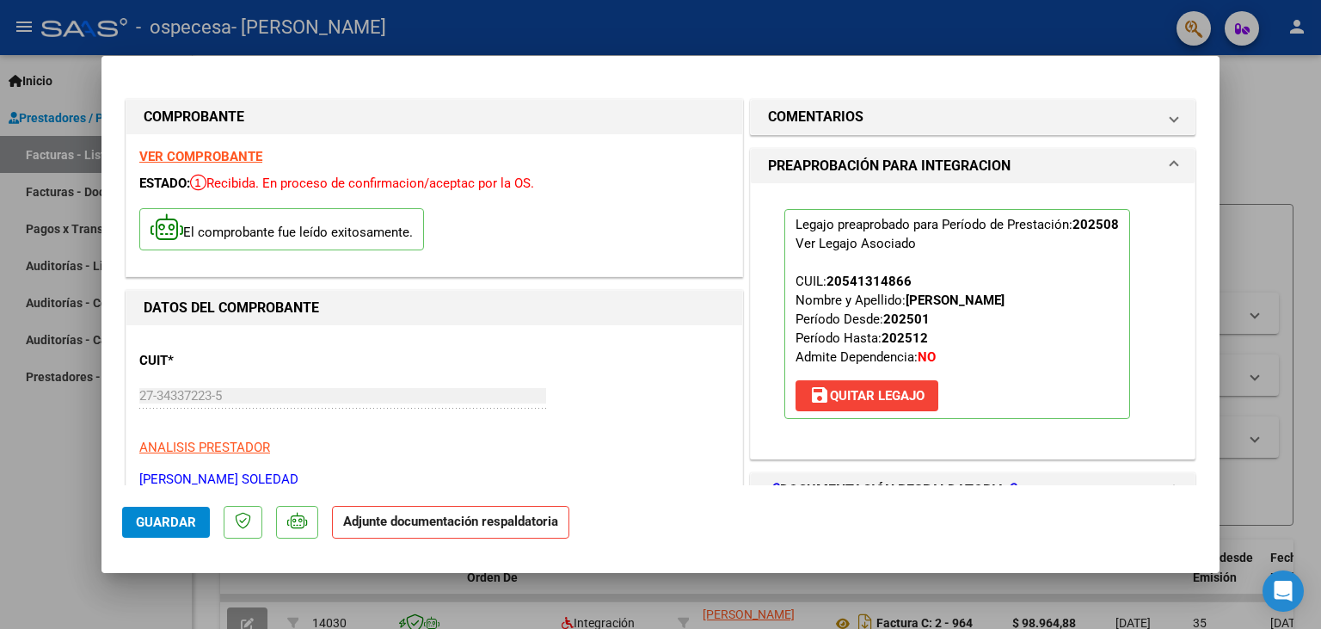
scroll to position [189, 0]
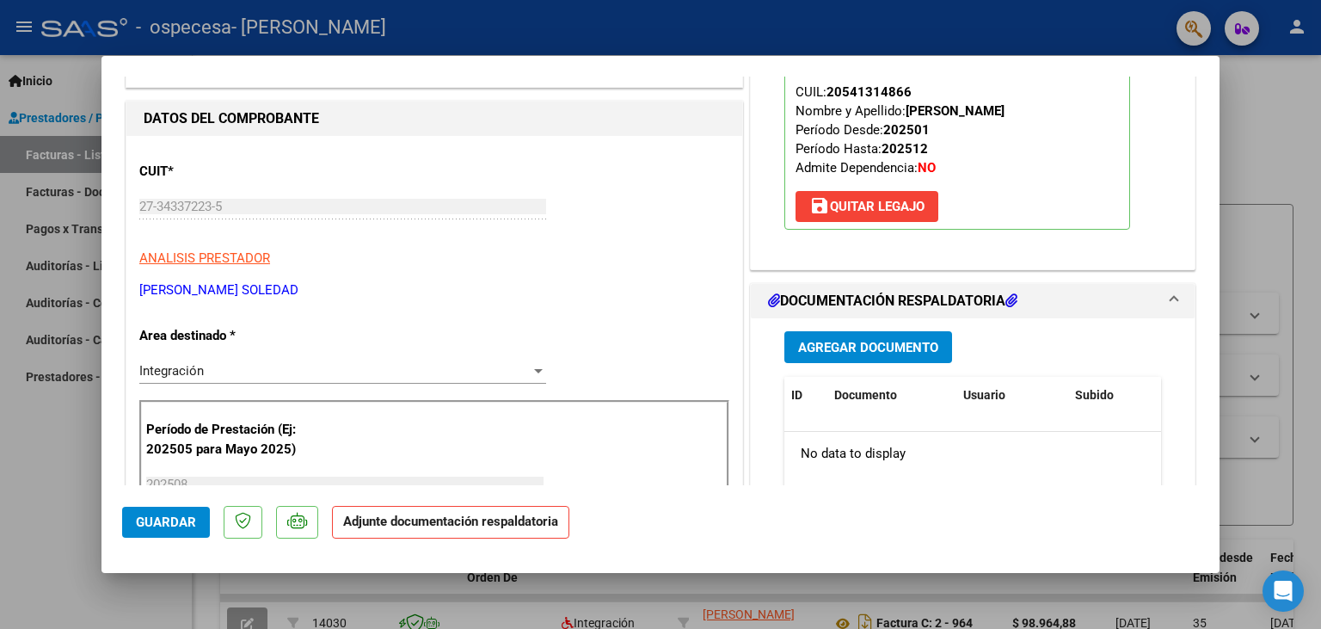
click at [878, 348] on span "Agregar Documento" at bounding box center [868, 347] width 140 height 15
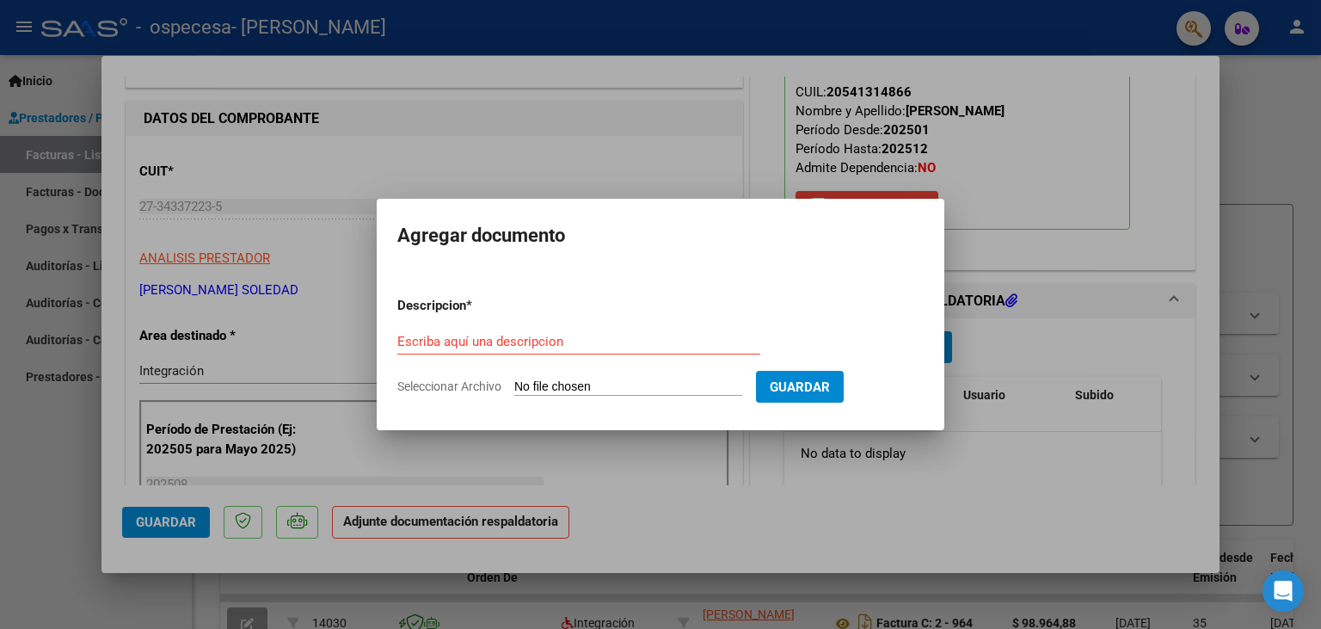
click at [572, 379] on input "Seleccionar Archivo" at bounding box center [628, 387] width 228 height 16
type input "C:\fakepath\Planilla de Asistencias agosto.pdf"
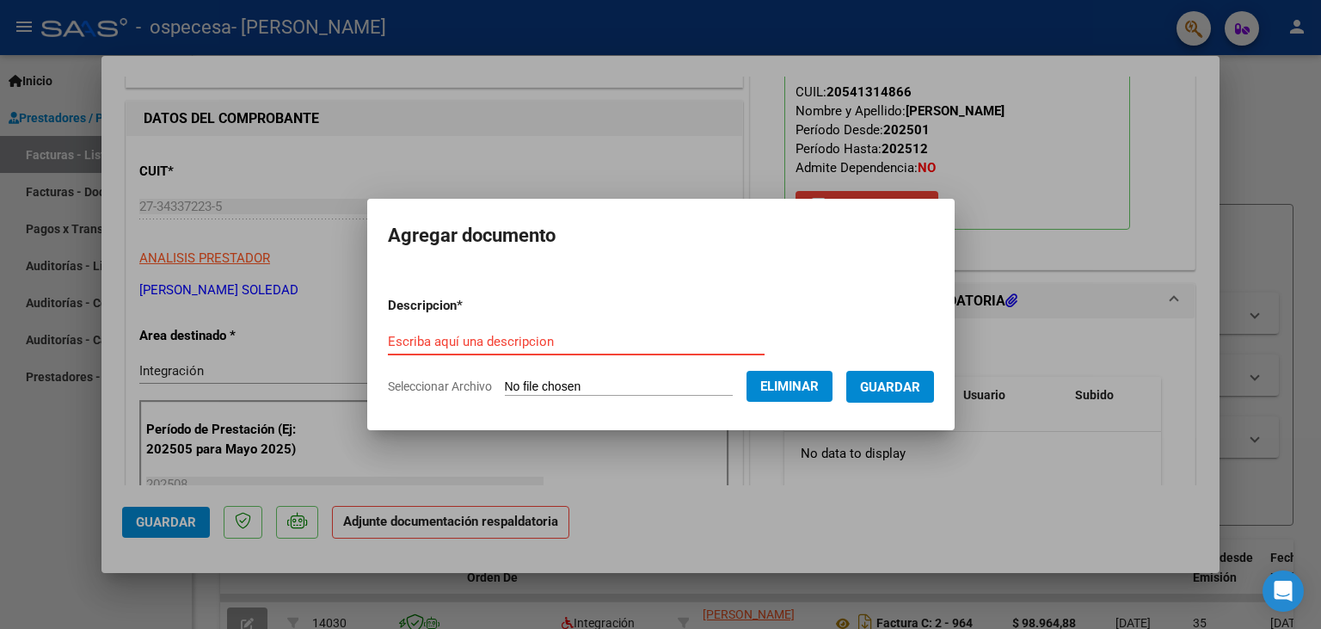
paste input "Planilla de Asistencias agosto"
type input "Planilla de Asistencias agosto"
click at [920, 385] on span "Guardar" at bounding box center [890, 386] width 60 height 15
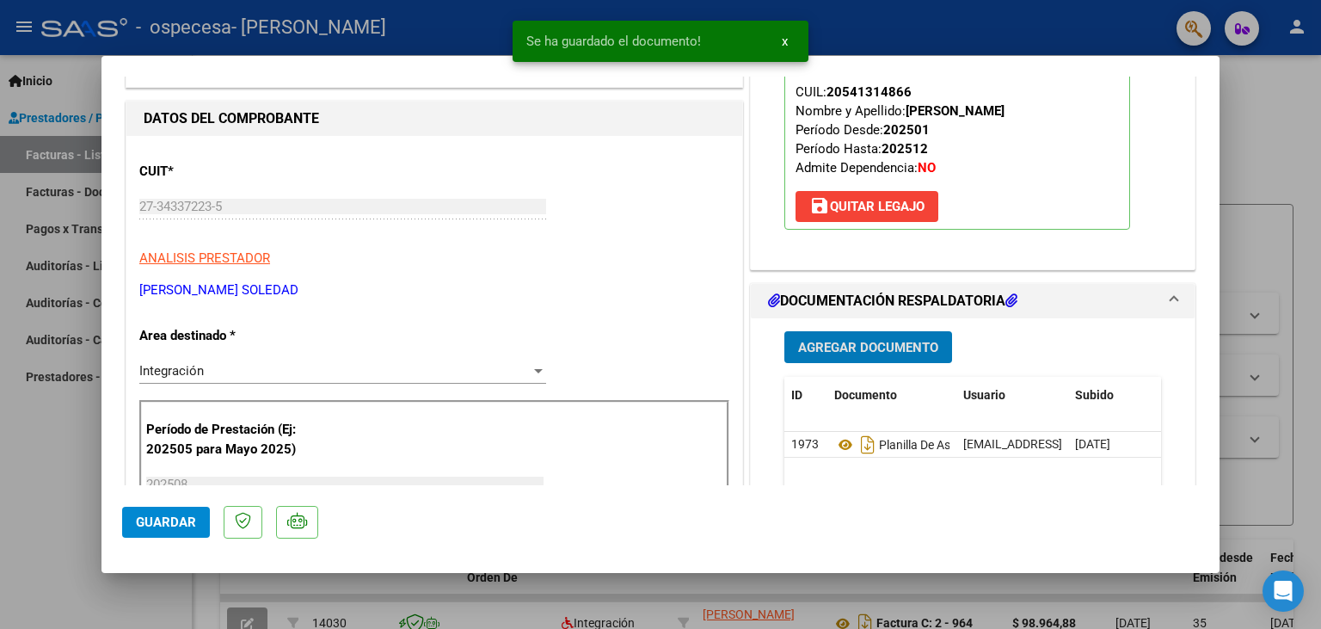
click at [163, 521] on span "Guardar" at bounding box center [166, 521] width 60 height 15
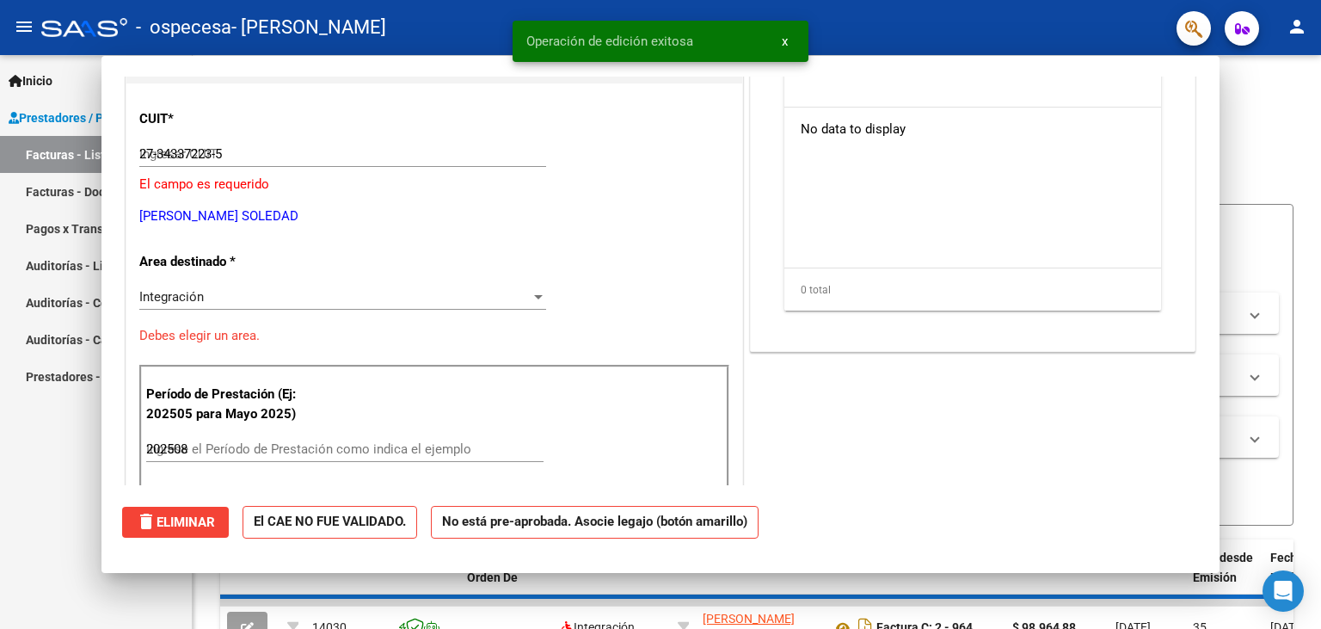
type input "$ 0,00"
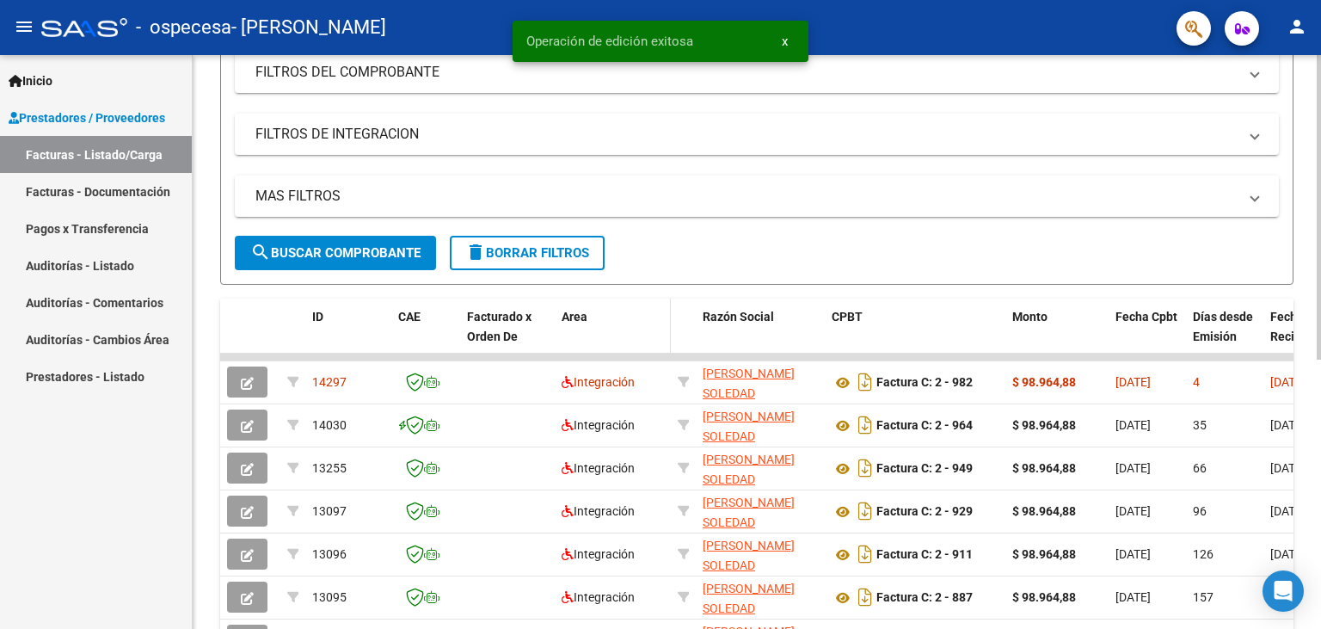
scroll to position [285, 0]
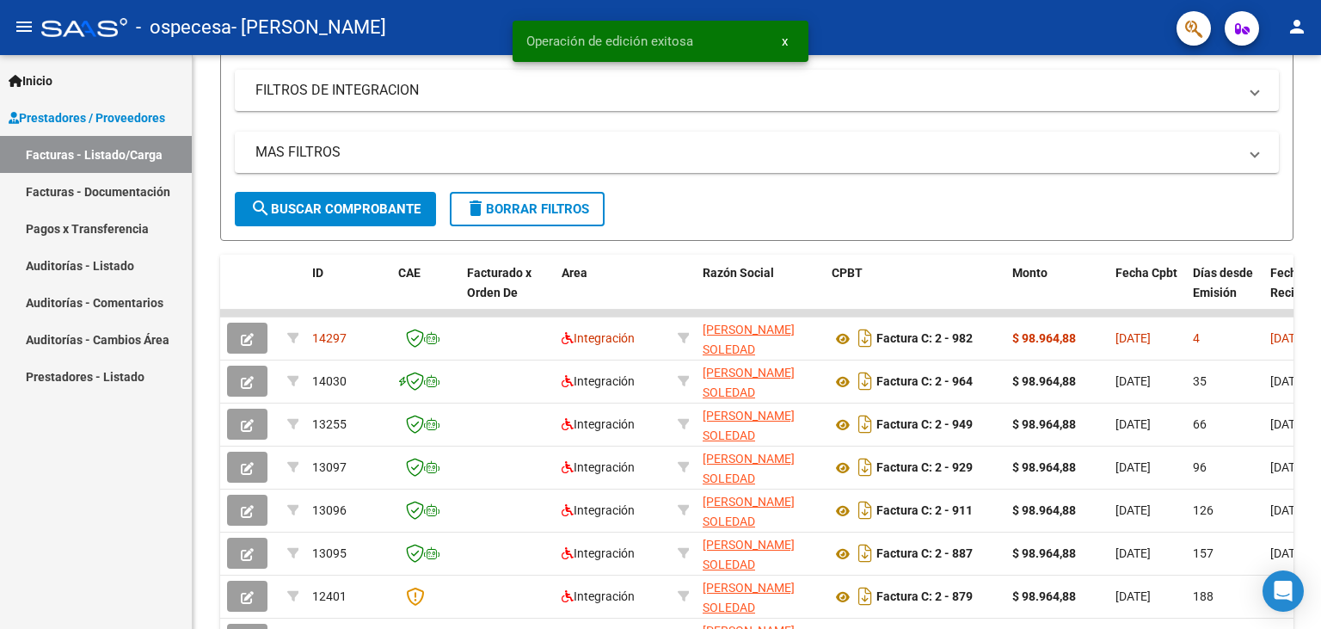
click at [1297, 23] on mat-icon "person" at bounding box center [1297, 26] width 21 height 21
click at [1261, 108] on button "exit_to_app Salir" at bounding box center [1262, 113] width 105 height 41
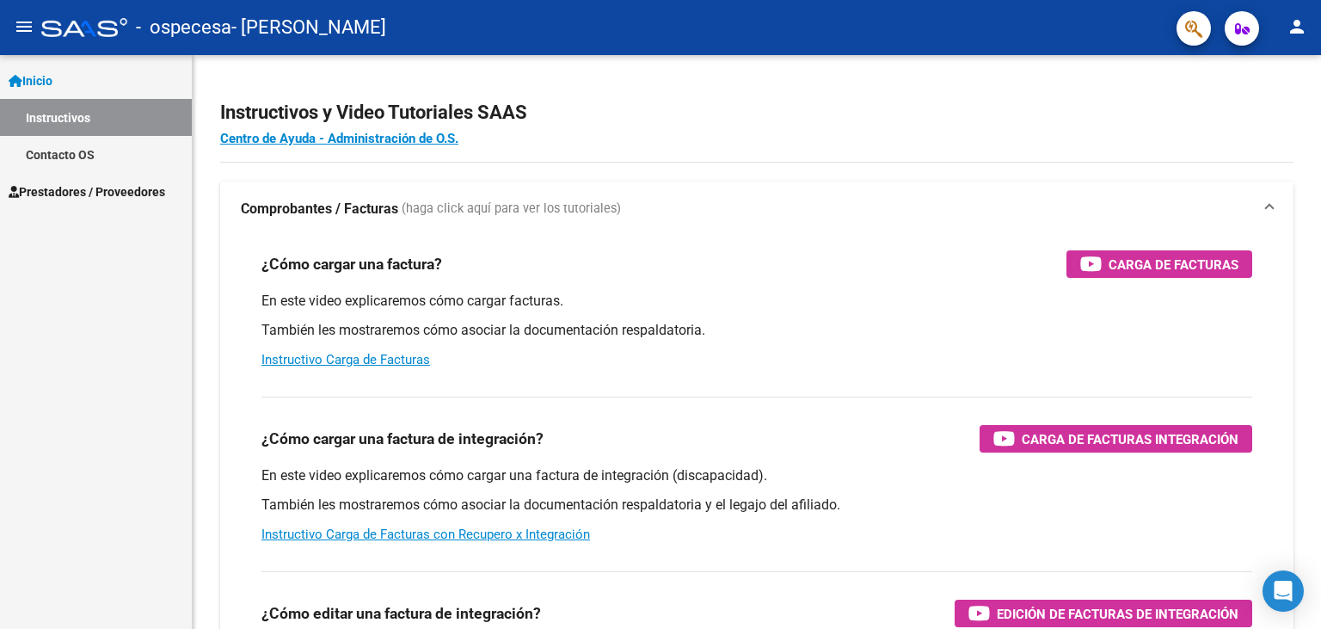
click at [77, 182] on span "Prestadores / Proveedores" at bounding box center [87, 191] width 157 height 19
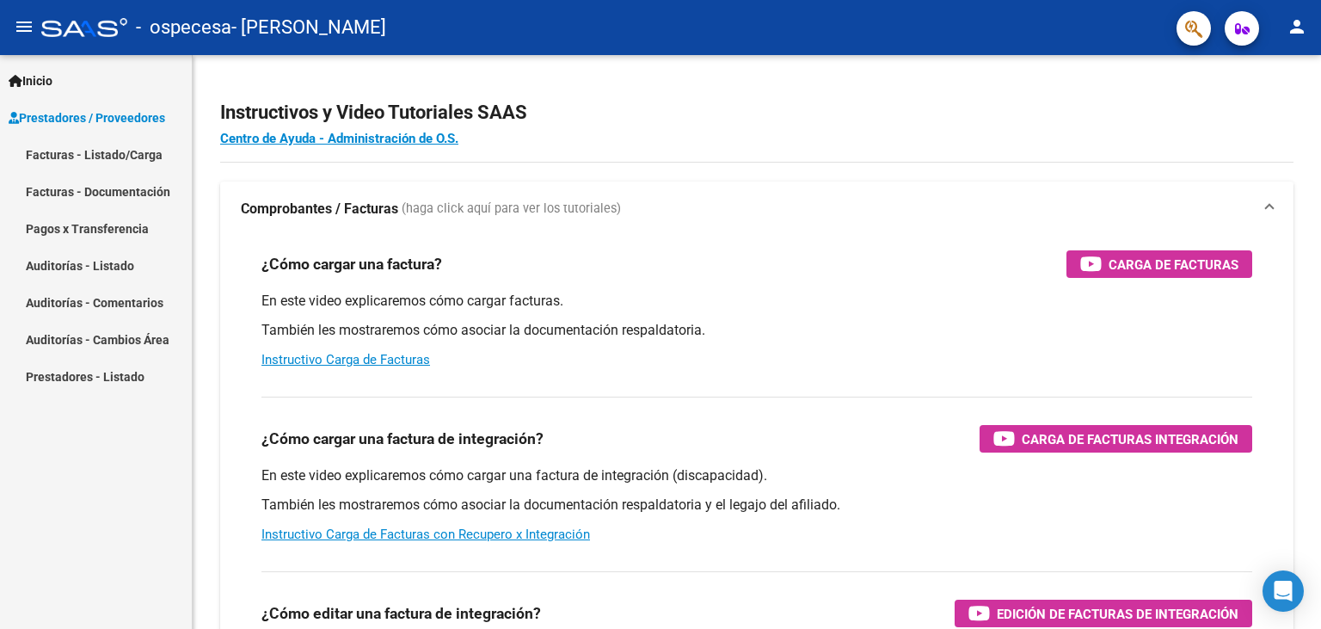
click at [114, 157] on link "Facturas - Listado/Carga" at bounding box center [96, 154] width 192 height 37
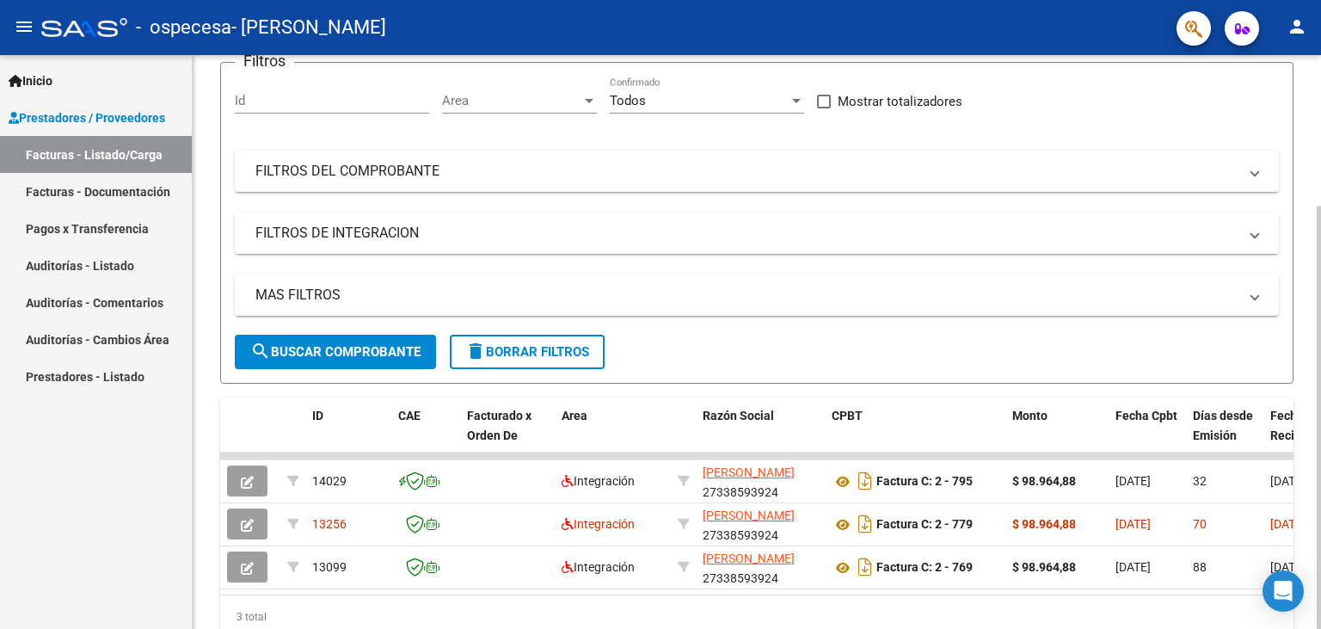
scroll to position [95, 0]
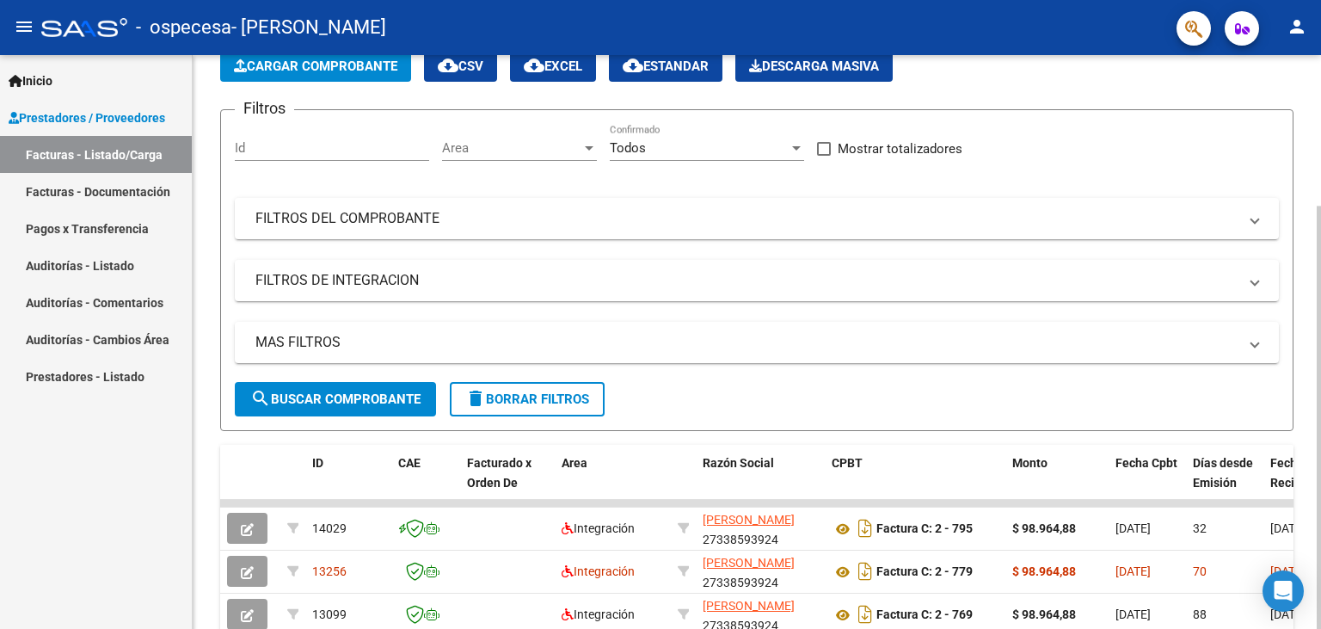
click at [318, 61] on span "Cargar Comprobante" at bounding box center [315, 65] width 163 height 15
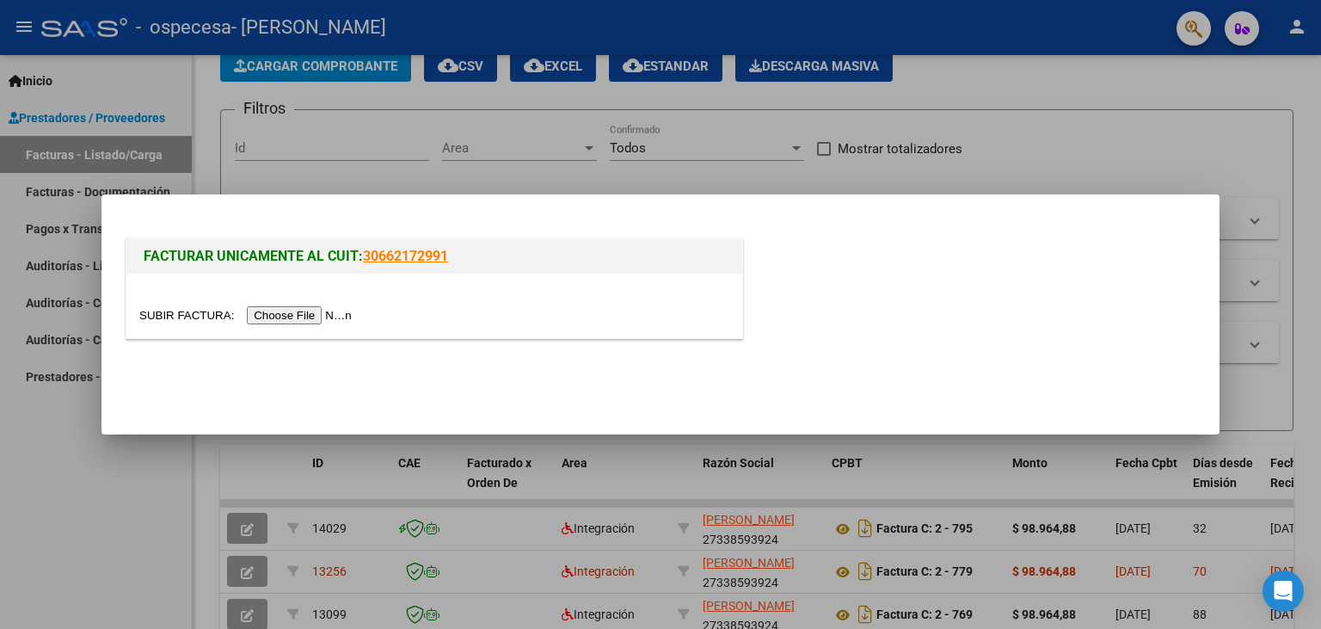
click at [184, 319] on input "file" at bounding box center [248, 315] width 218 height 18
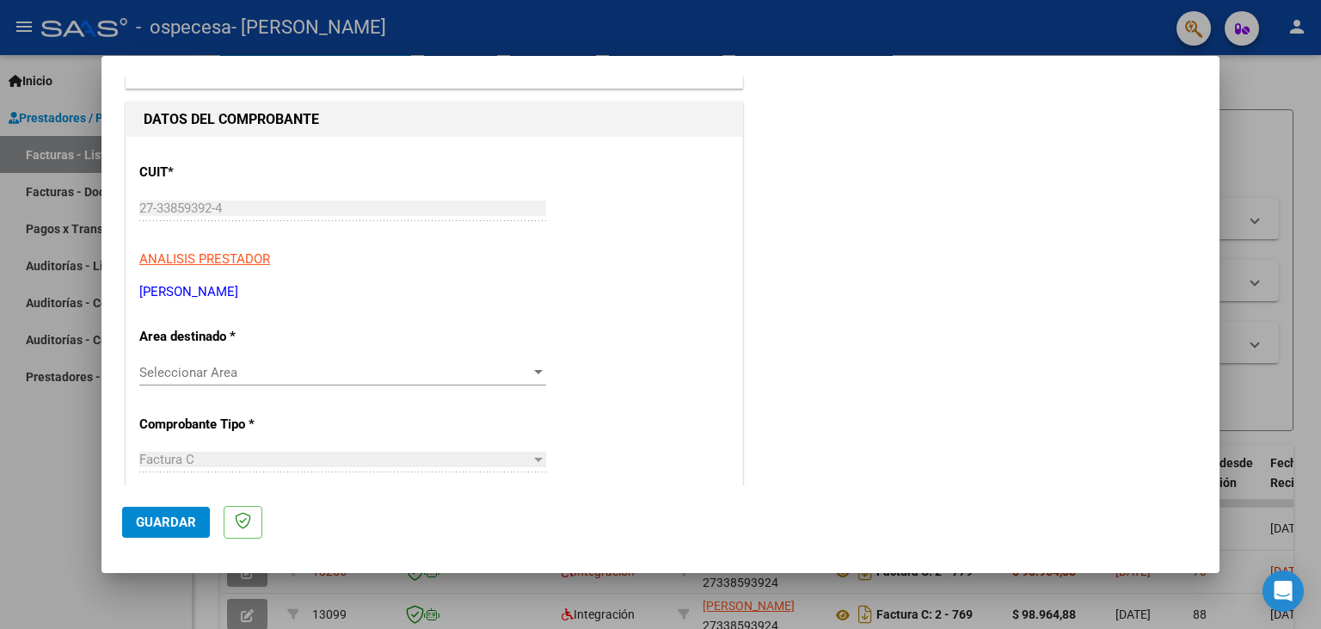
scroll to position [189, 0]
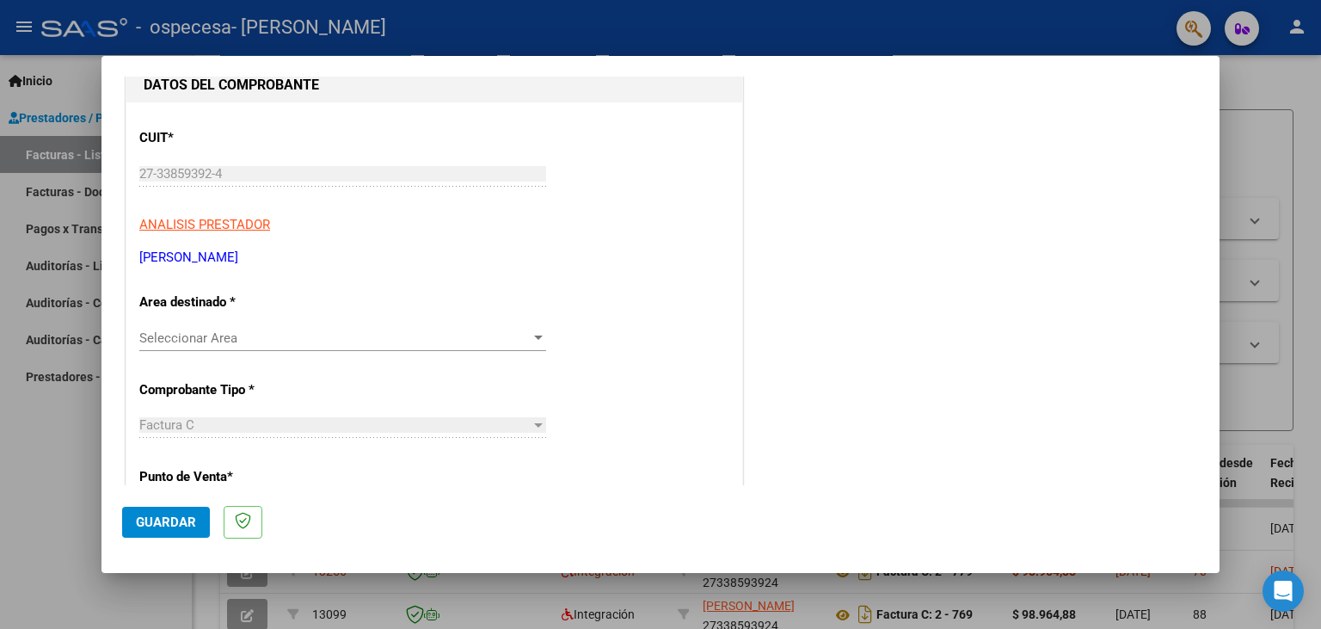
click at [289, 339] on span "Seleccionar Area" at bounding box center [334, 337] width 391 height 15
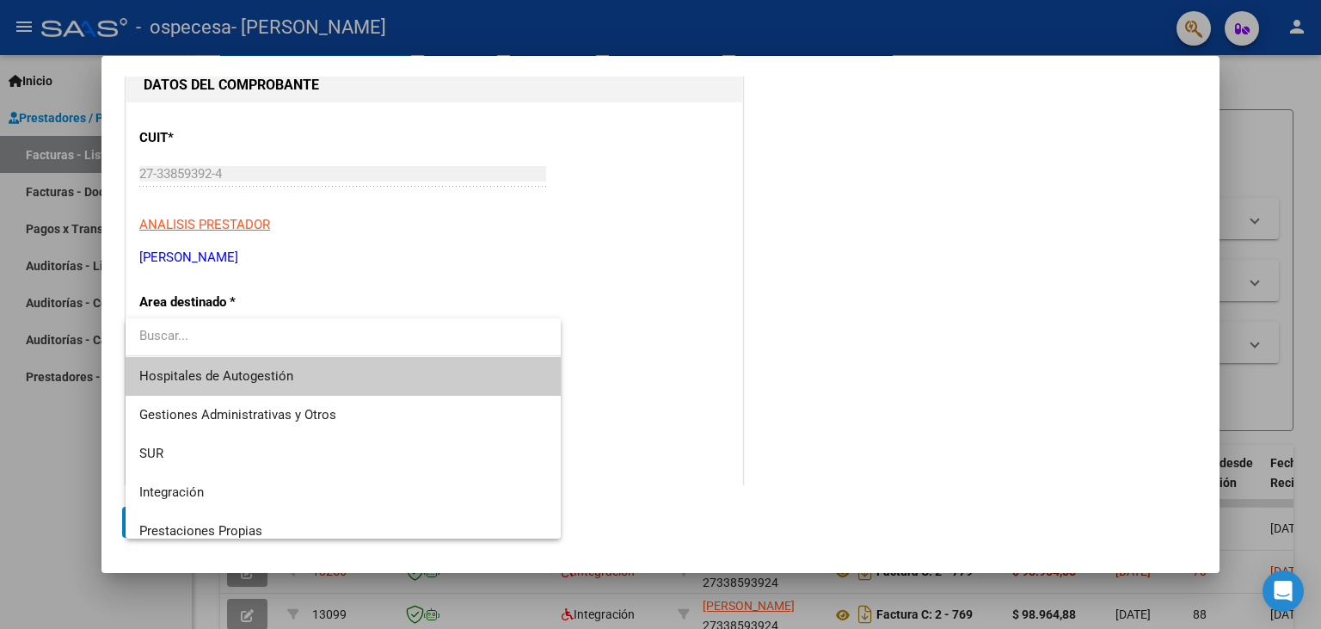
click at [706, 339] on div at bounding box center [660, 314] width 1321 height 629
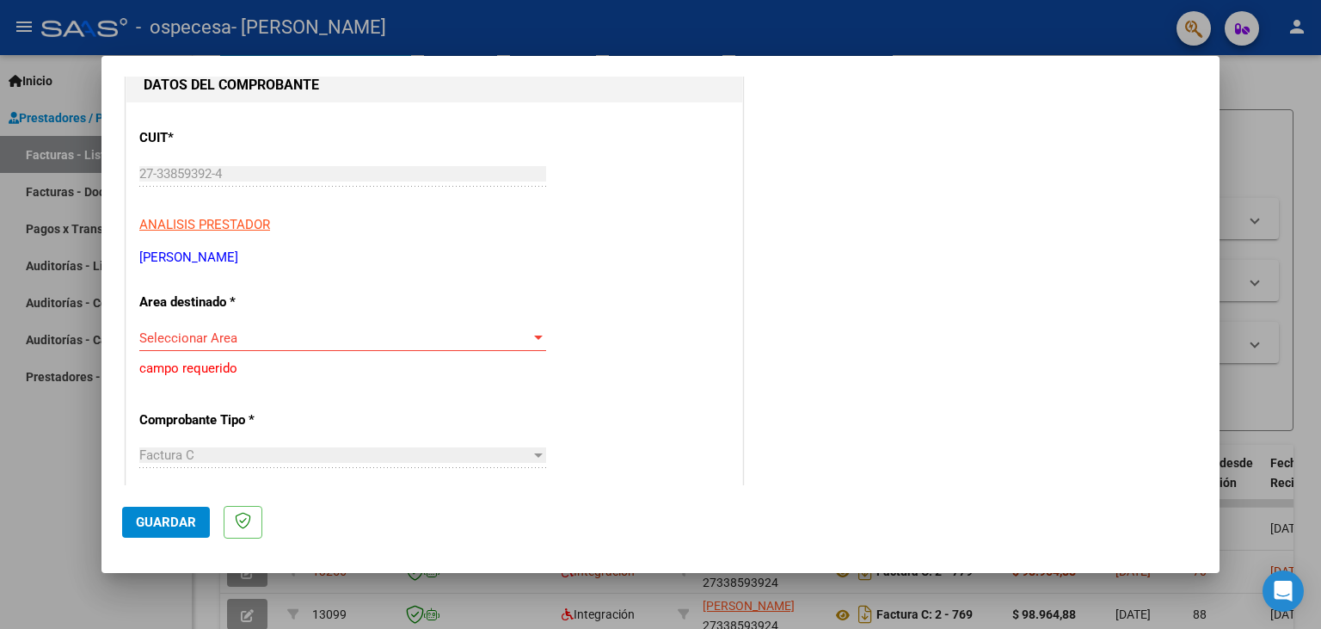
click at [461, 339] on span "Seleccionar Area" at bounding box center [334, 337] width 391 height 15
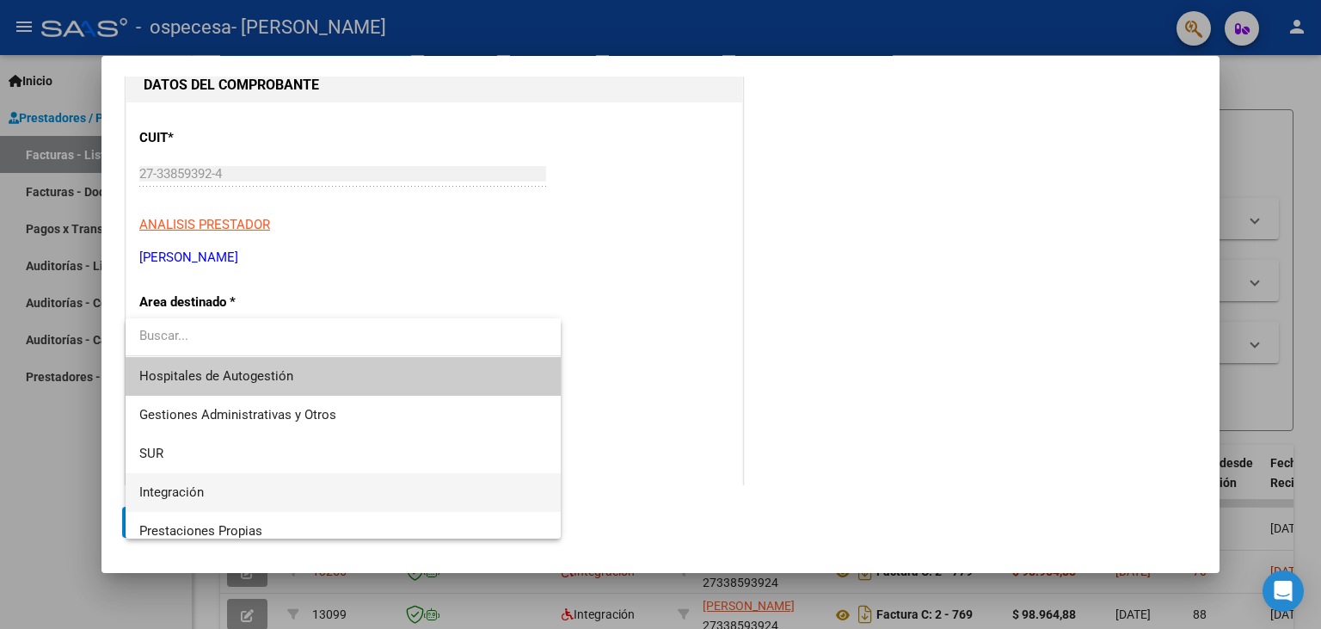
click at [274, 483] on span "Integración" at bounding box center [343, 492] width 408 height 39
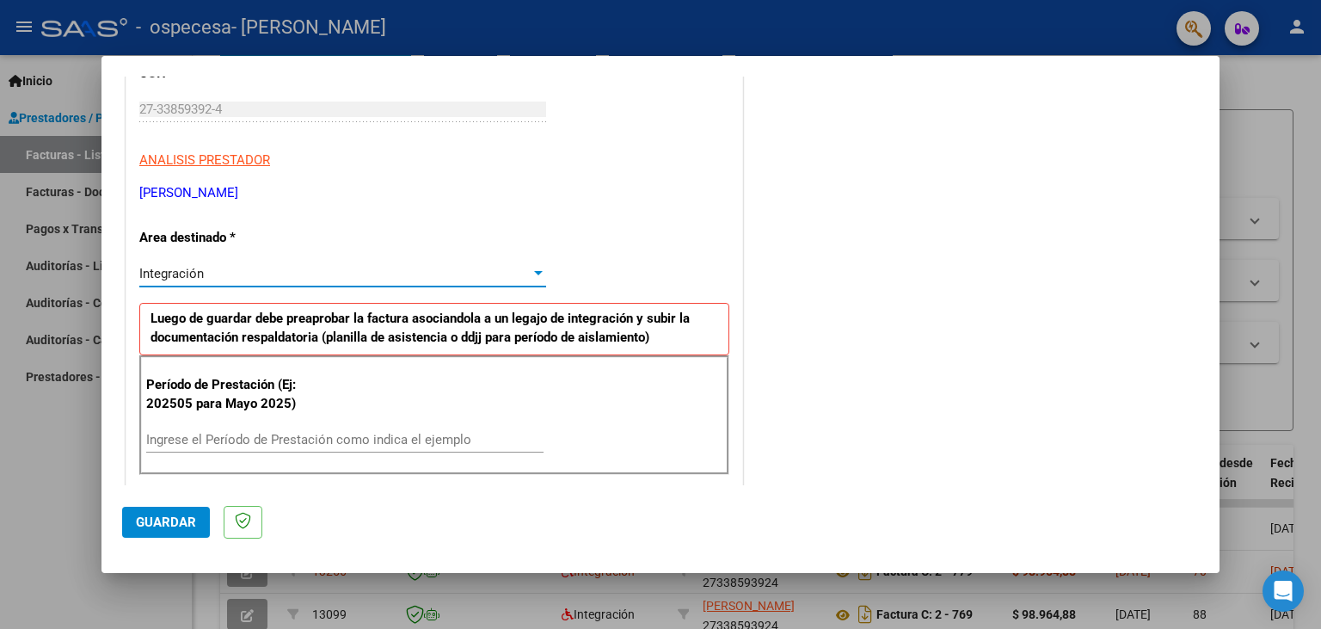
scroll to position [285, 0]
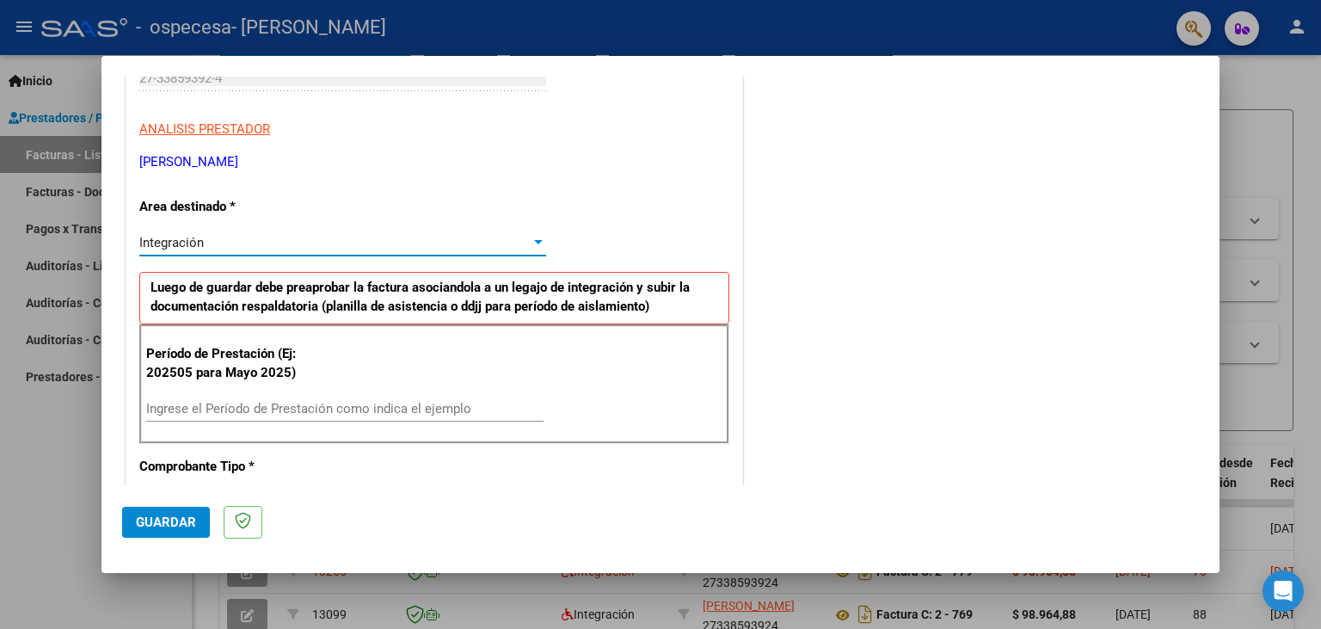
click at [234, 416] on div "Ingrese el Período de Prestación como indica el ejemplo" at bounding box center [344, 409] width 397 height 26
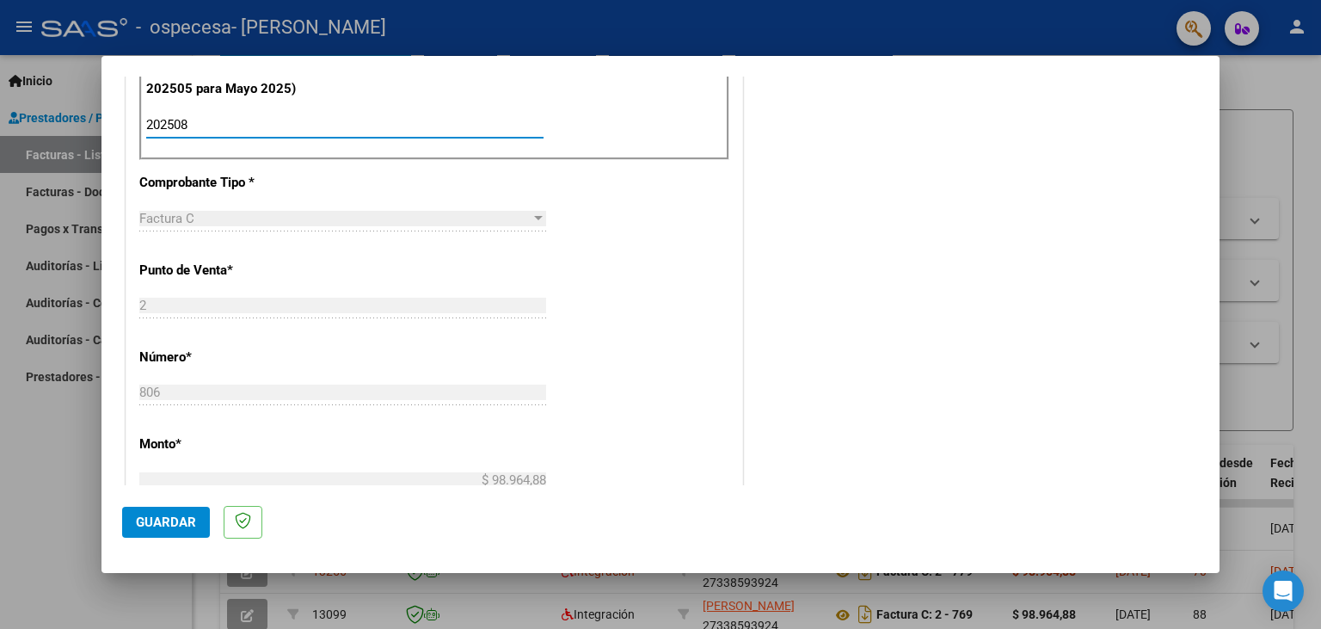
scroll to position [569, 0]
type input "202508"
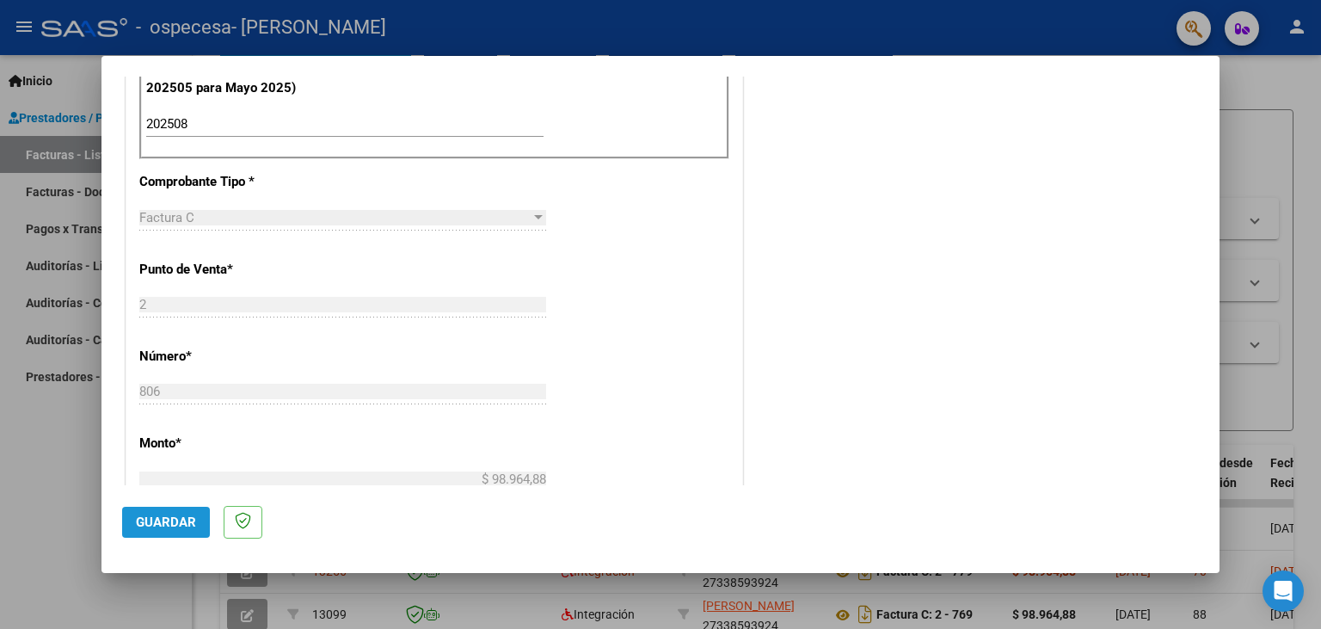
click at [165, 518] on span "Guardar" at bounding box center [166, 521] width 60 height 15
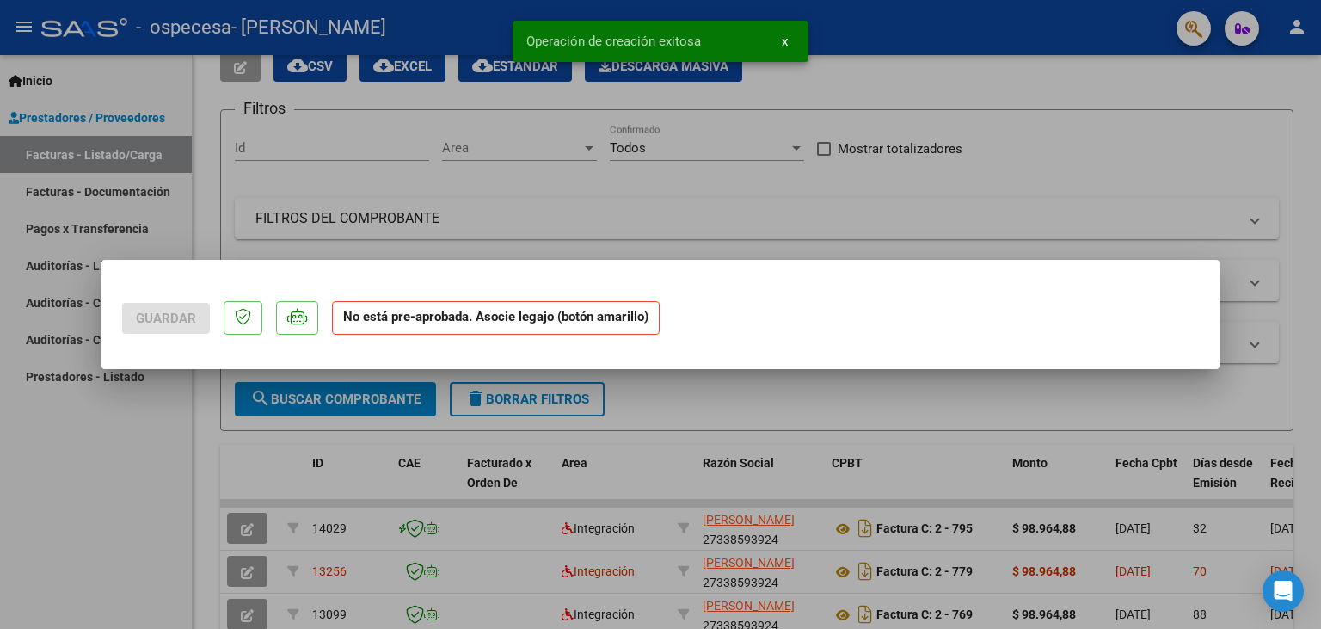
scroll to position [0, 0]
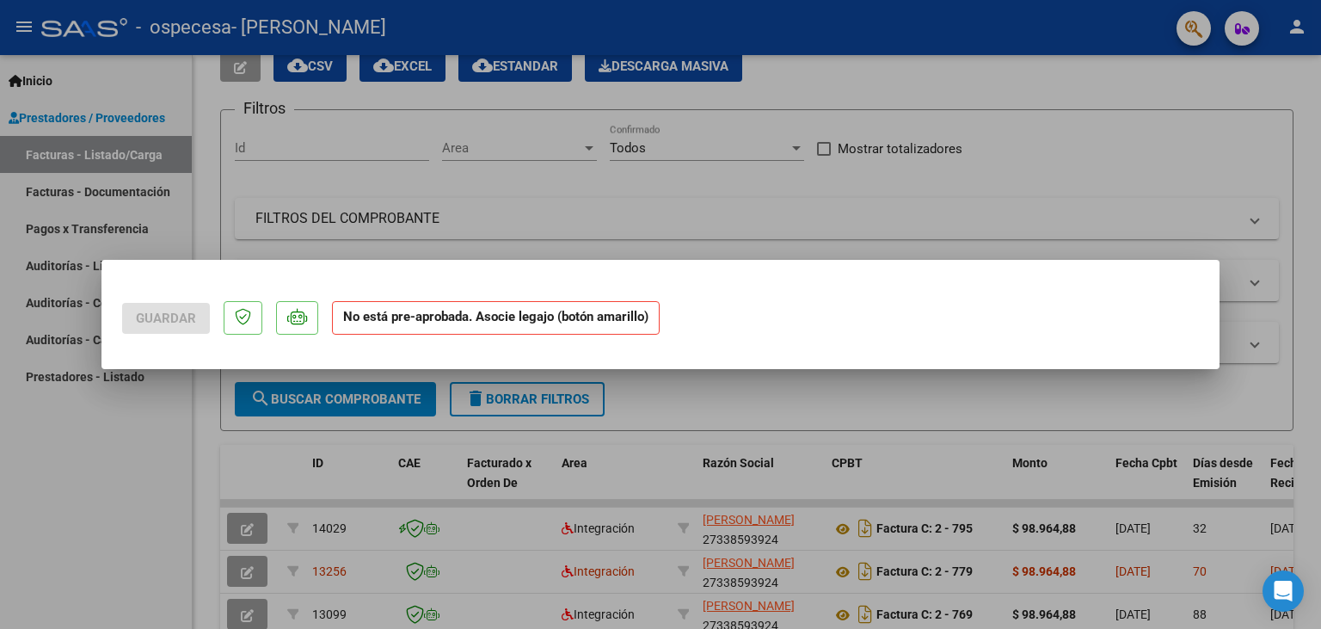
click at [825, 41] on div at bounding box center [660, 314] width 1321 height 629
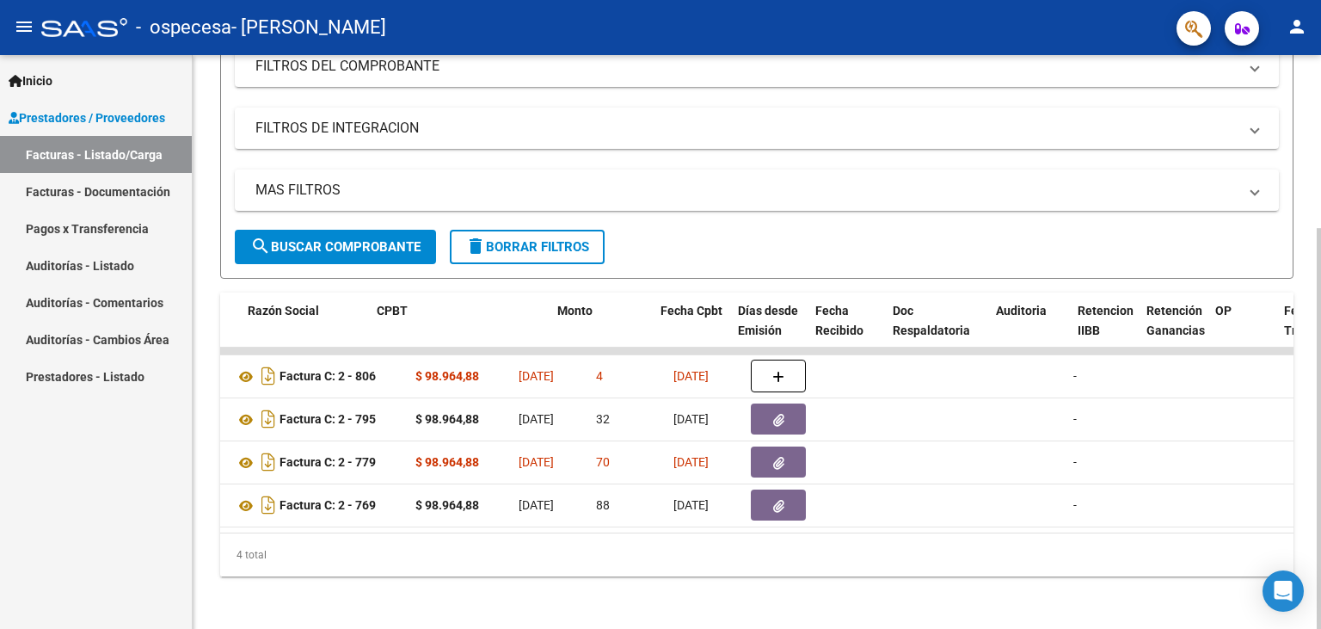
scroll to position [0, 615]
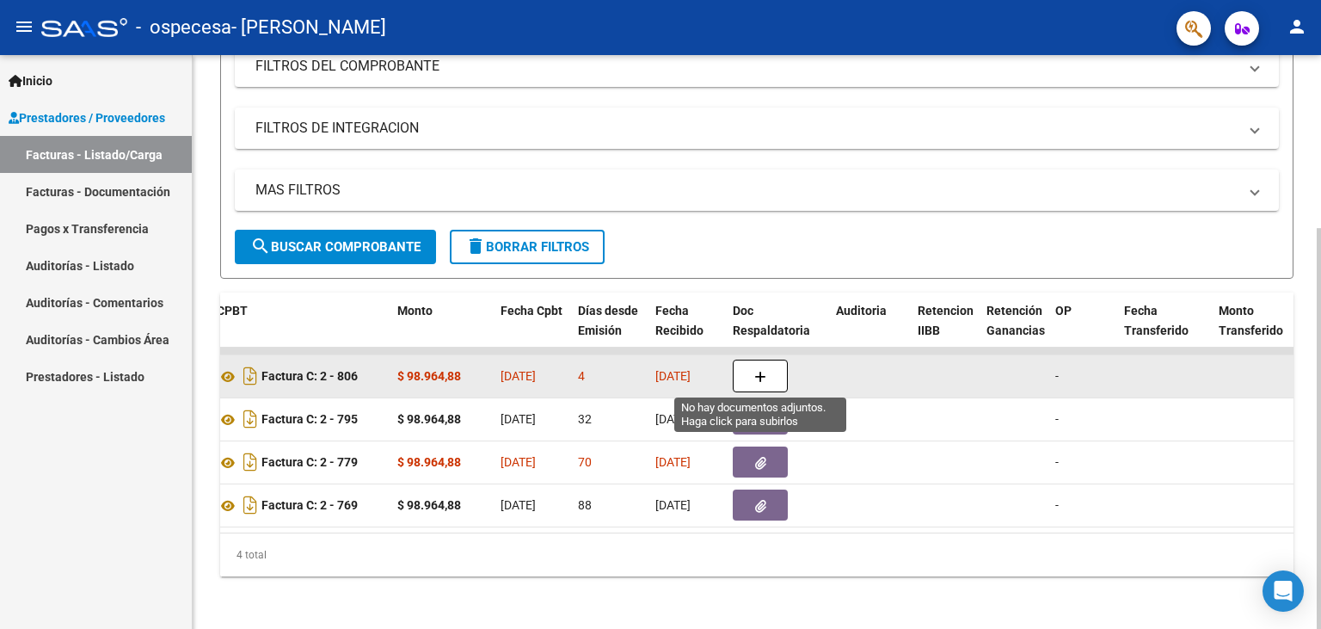
click at [762, 374] on icon "button" at bounding box center [760, 377] width 12 height 13
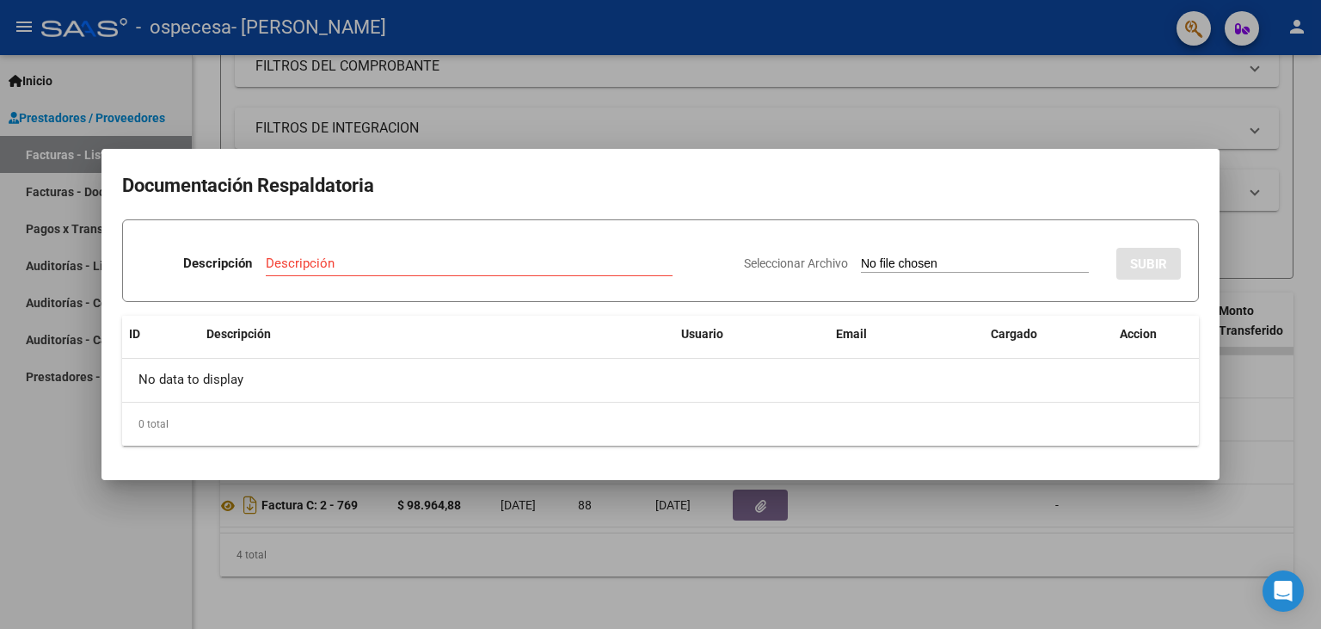
click at [907, 262] on input "Seleccionar Archivo" at bounding box center [975, 264] width 228 height 16
type input "C:\fakepath\Planilla de Asistencias agosto.pdf"
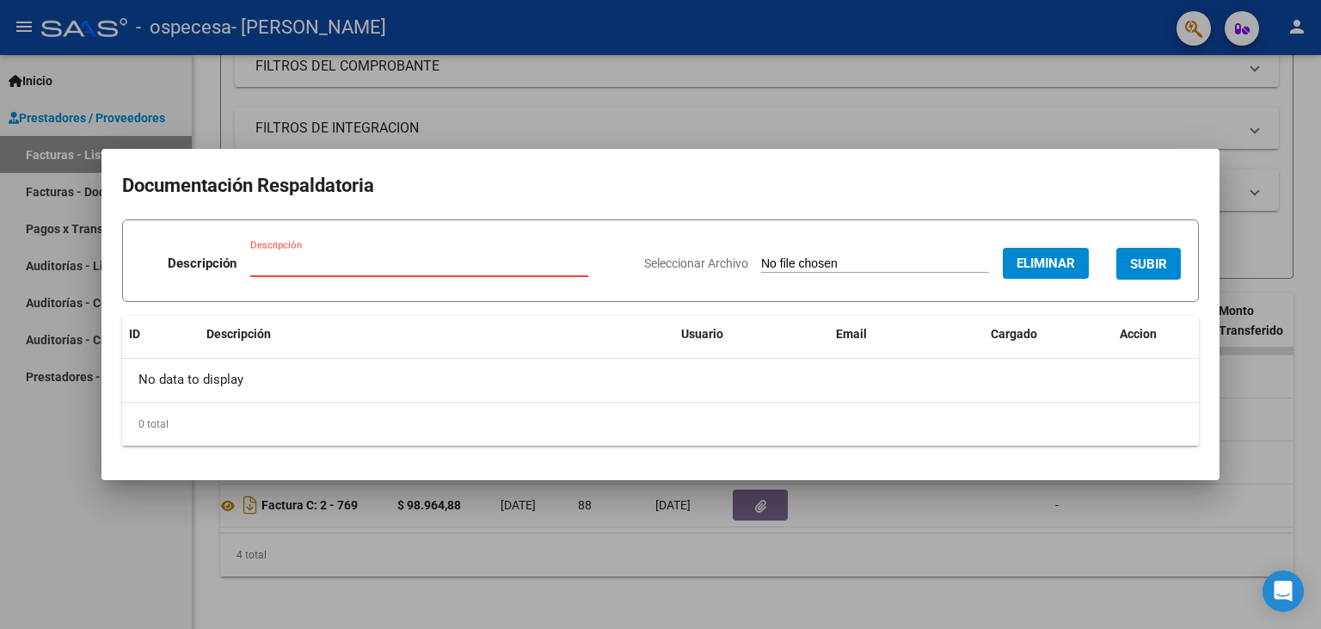
paste input "Planilla de Asistencias agosto"
type input "Planilla de Asistencias agosto"
click at [1154, 264] on span "SUBIR" at bounding box center [1148, 263] width 37 height 15
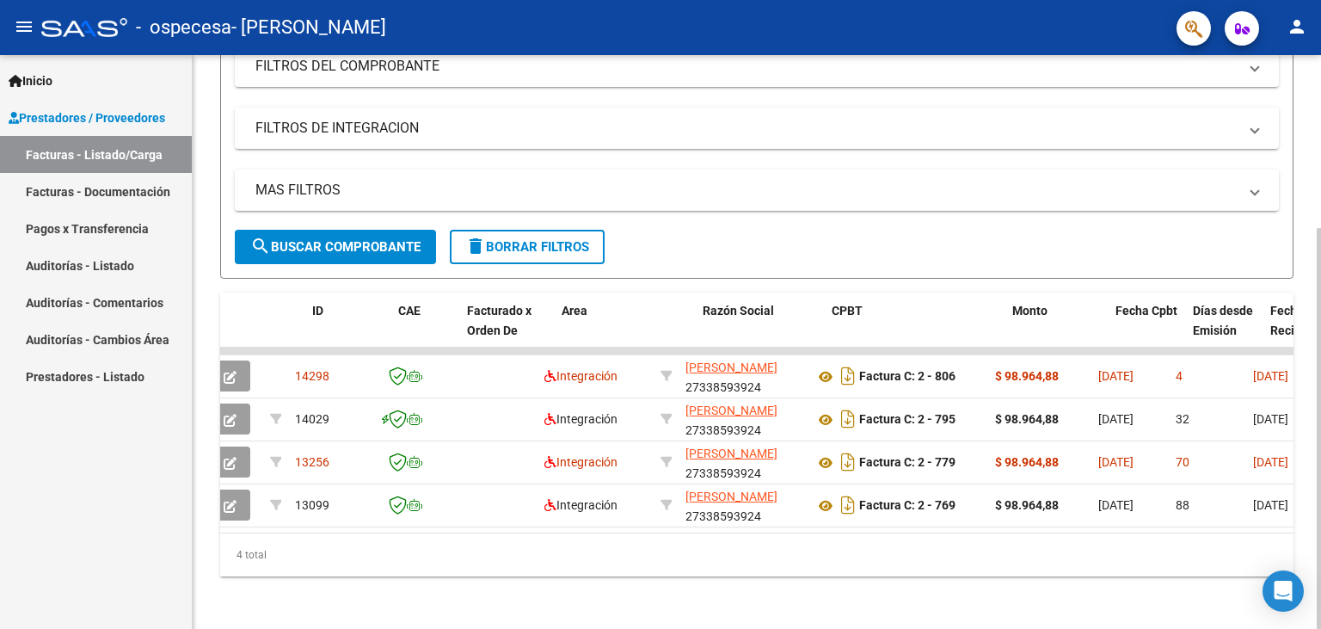
scroll to position [0, 0]
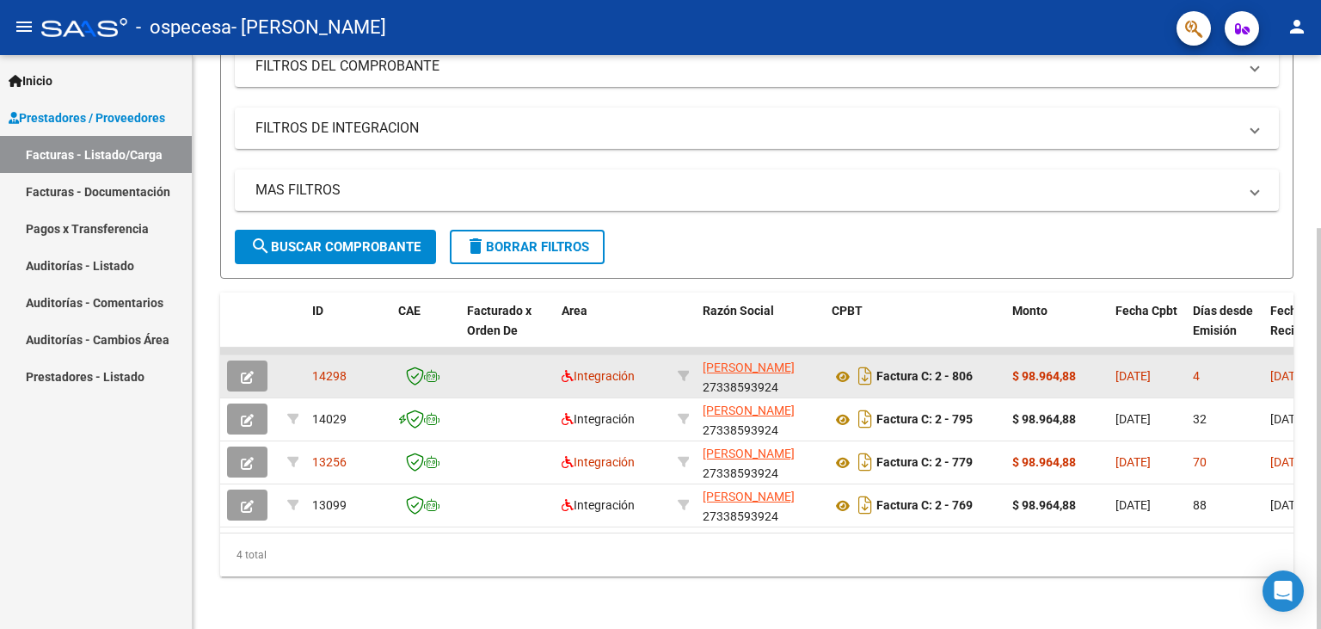
click at [249, 371] on icon "button" at bounding box center [247, 377] width 13 height 13
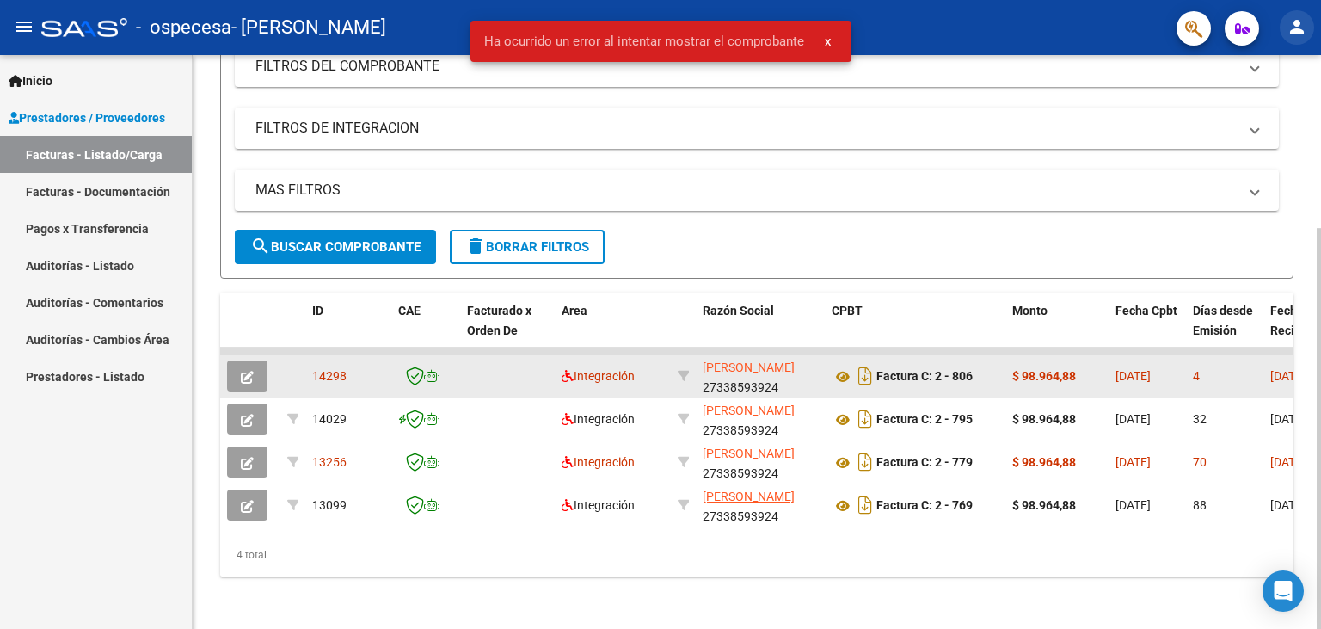
click at [1302, 19] on mat-icon "person" at bounding box center [1297, 26] width 21 height 21
click at [1269, 108] on button "exit_to_app Salir" at bounding box center [1262, 113] width 105 height 41
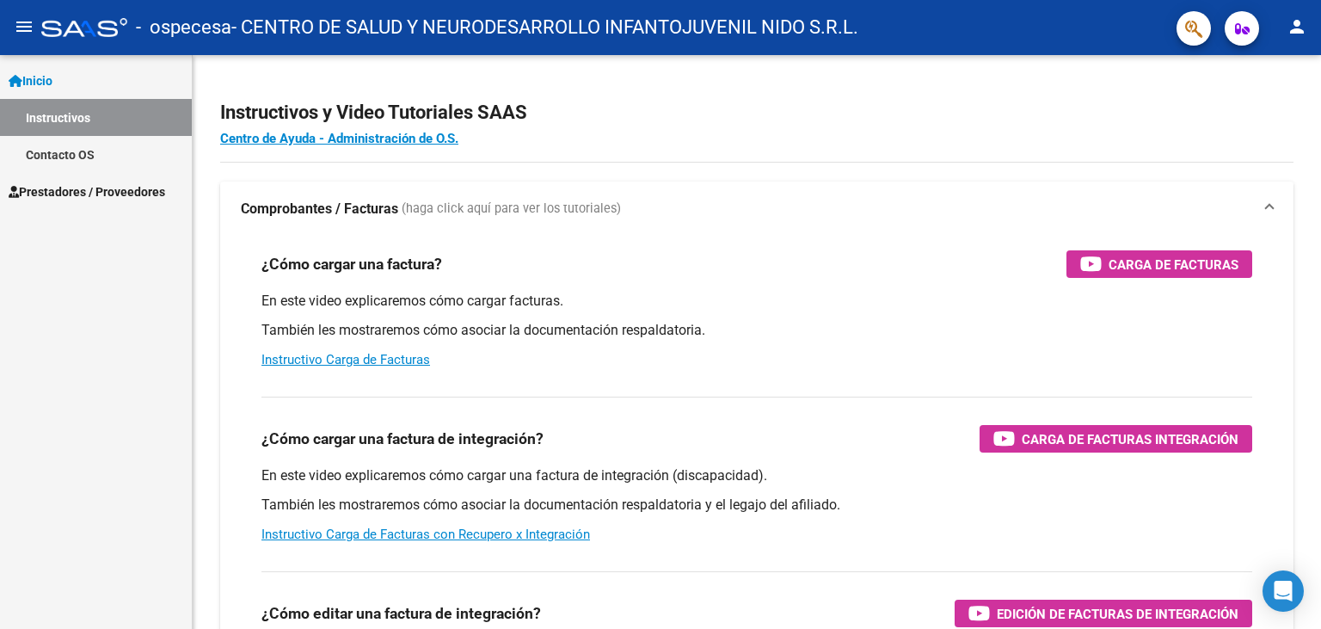
click at [92, 188] on span "Prestadores / Proveedores" at bounding box center [87, 191] width 157 height 19
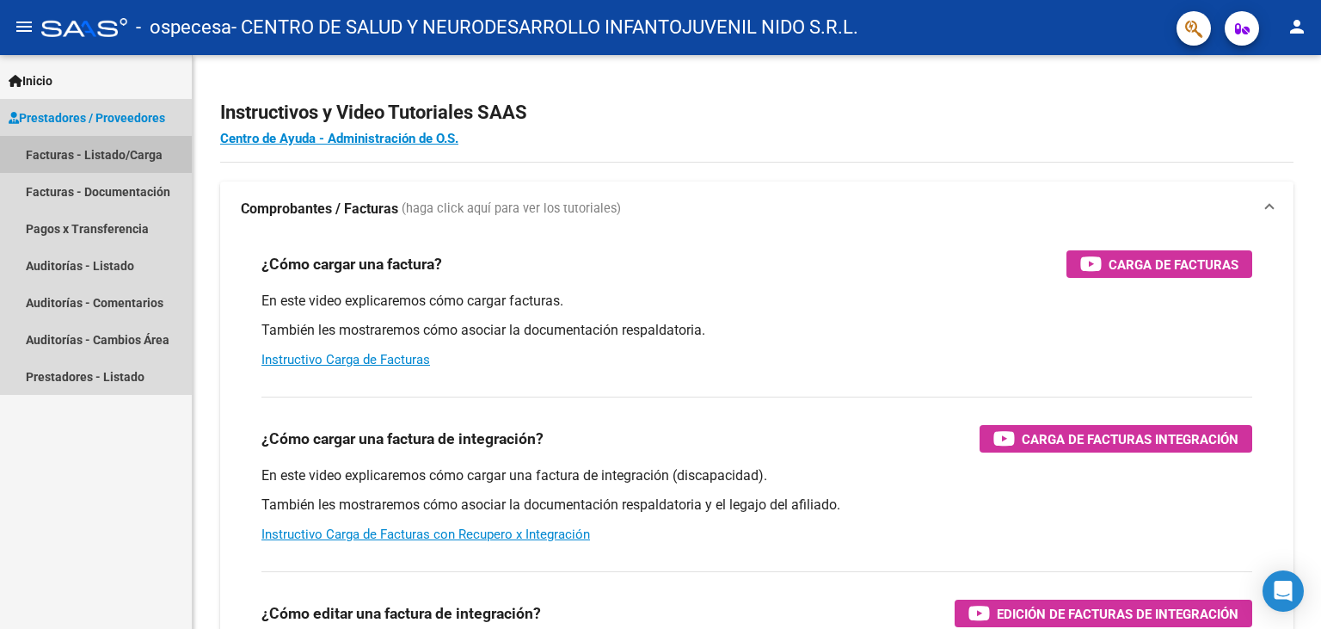
click at [109, 146] on link "Facturas - Listado/Carga" at bounding box center [96, 154] width 192 height 37
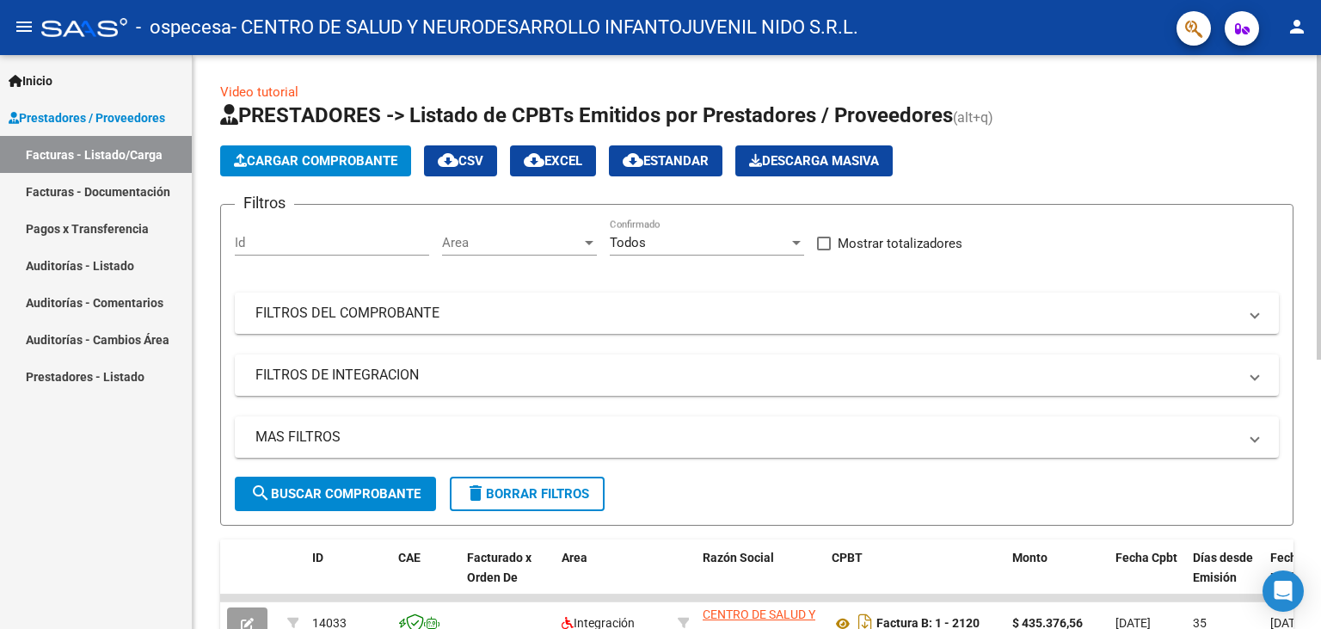
click at [324, 160] on span "Cargar Comprobante" at bounding box center [315, 160] width 163 height 15
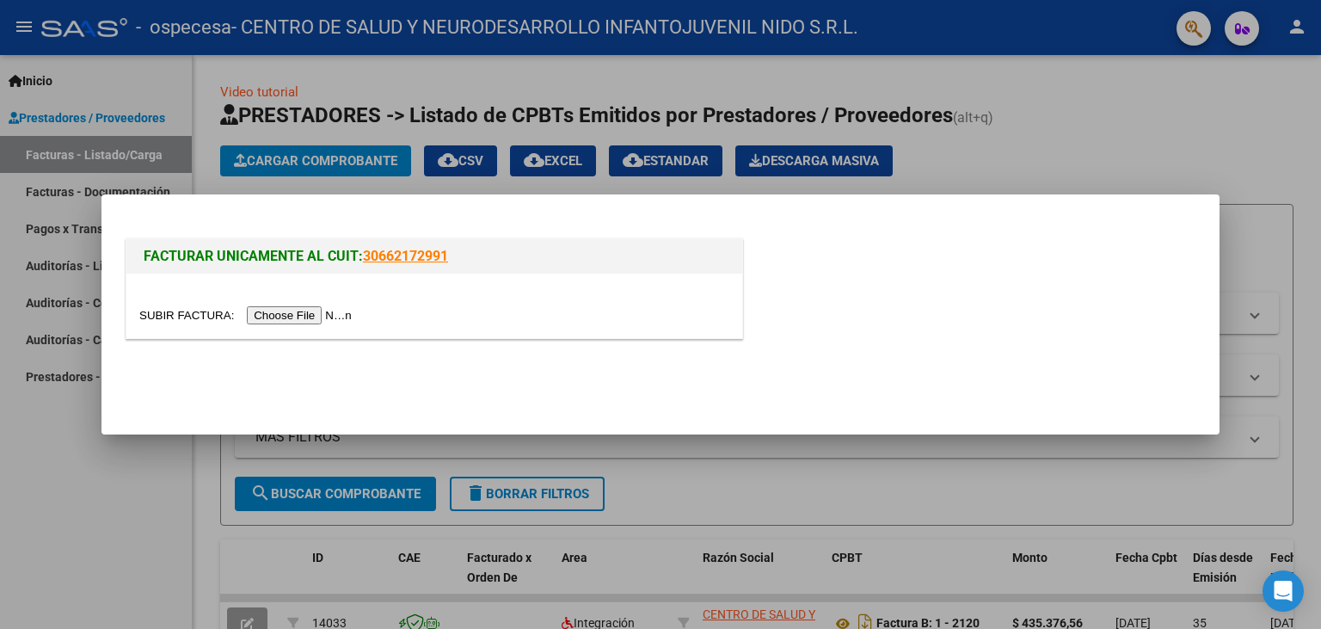
click at [160, 309] on input "file" at bounding box center [248, 315] width 218 height 18
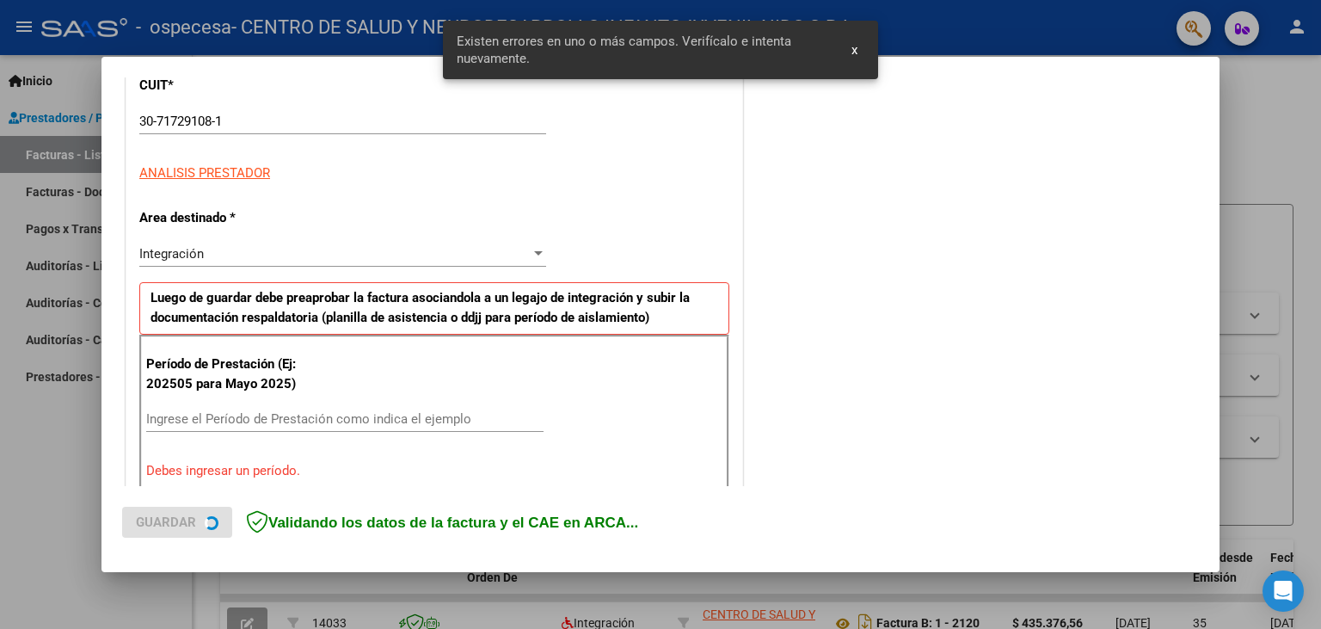
scroll to position [289, 0]
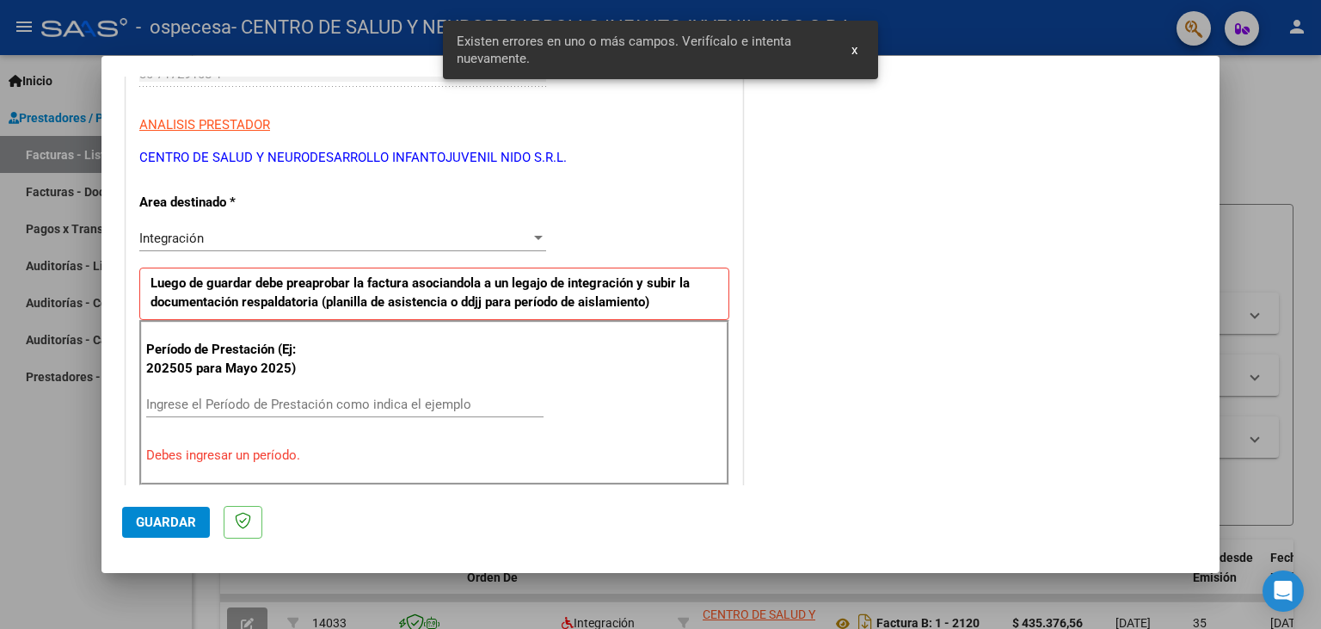
click at [266, 391] on div "Ingrese el Período de Prestación como indica el ejemplo" at bounding box center [344, 404] width 397 height 26
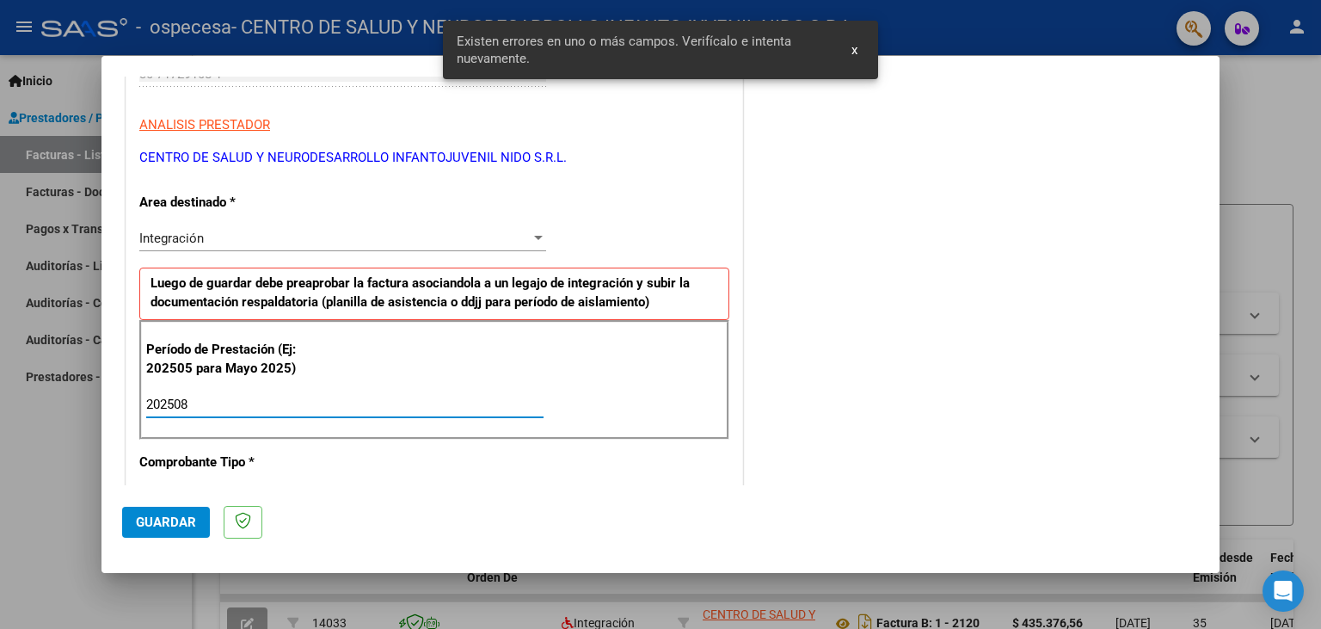
type input "202508"
click at [165, 516] on span "Guardar" at bounding box center [166, 521] width 60 height 15
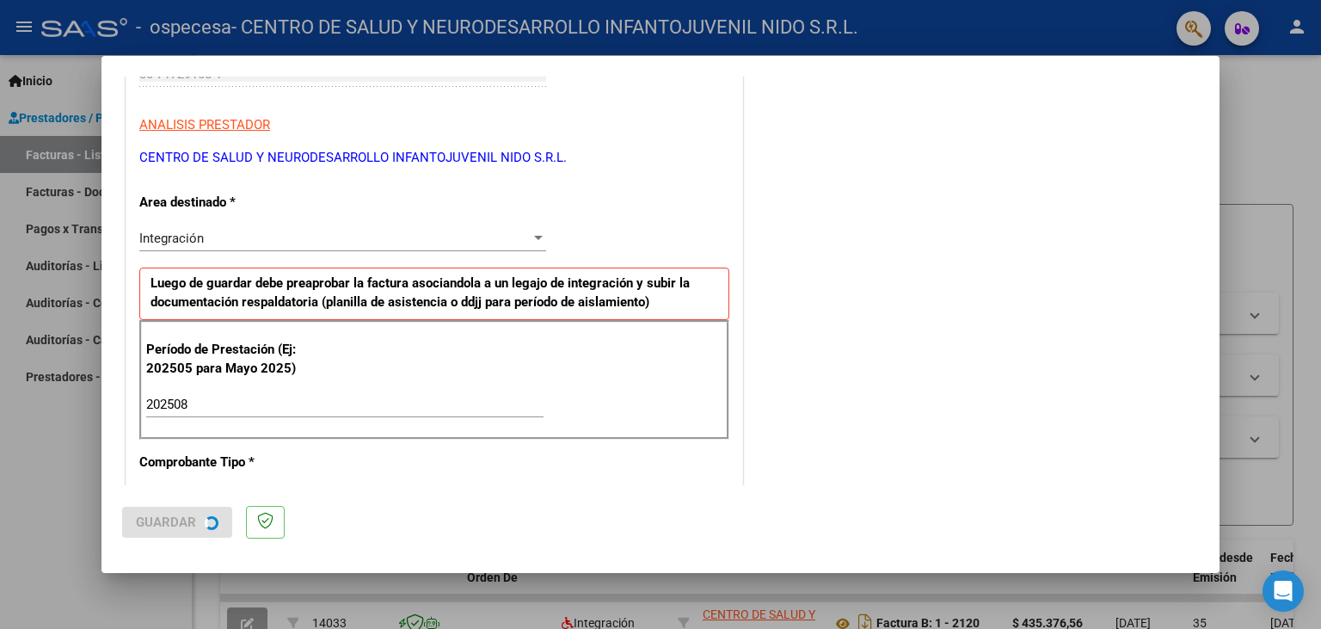
scroll to position [0, 0]
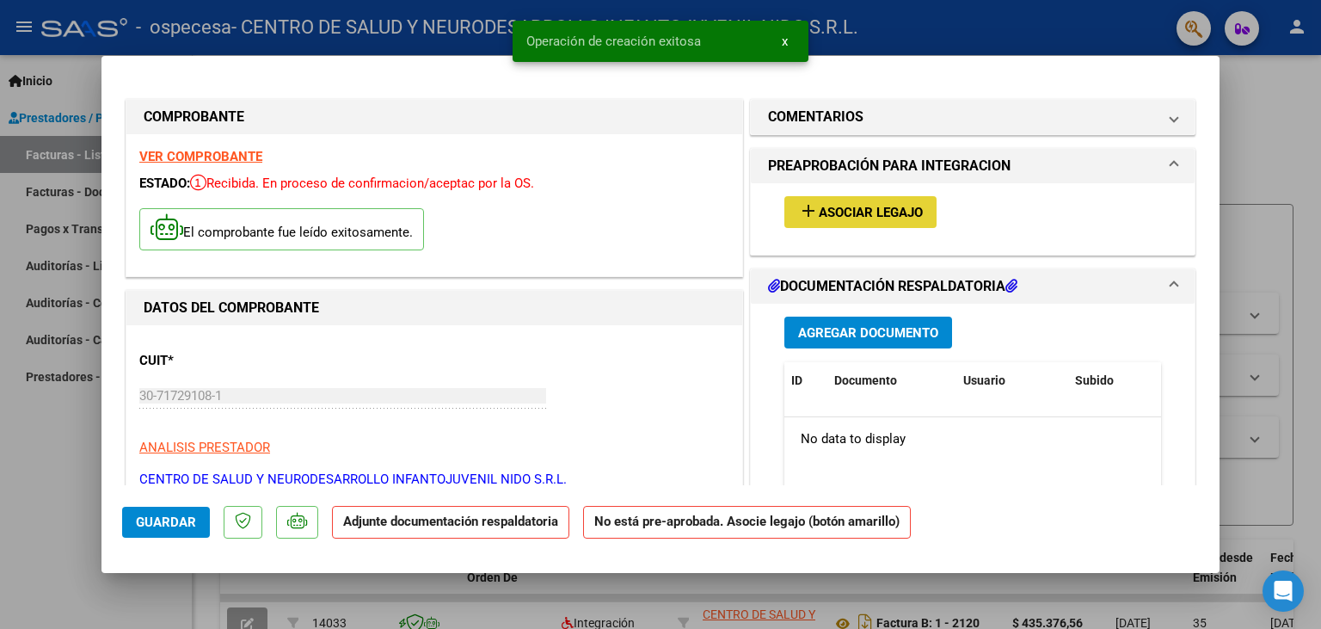
click at [875, 219] on span "Asociar Legajo" at bounding box center [871, 212] width 104 height 15
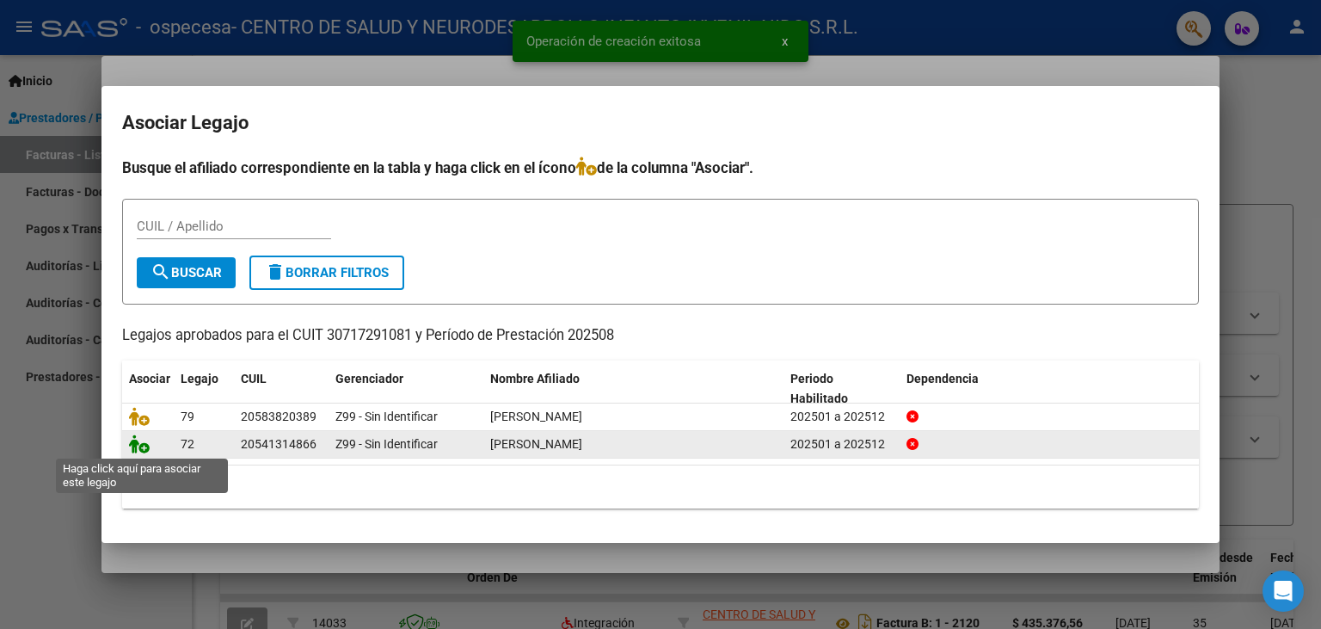
click at [138, 444] on icon at bounding box center [139, 443] width 21 height 19
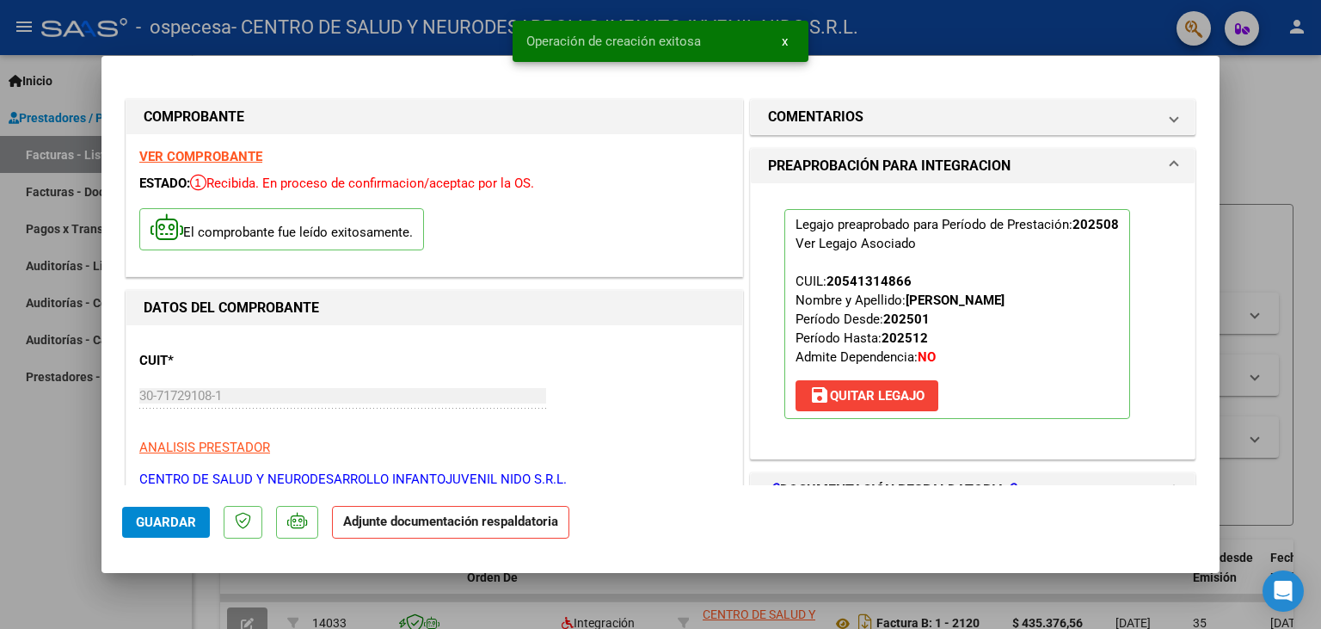
scroll to position [285, 0]
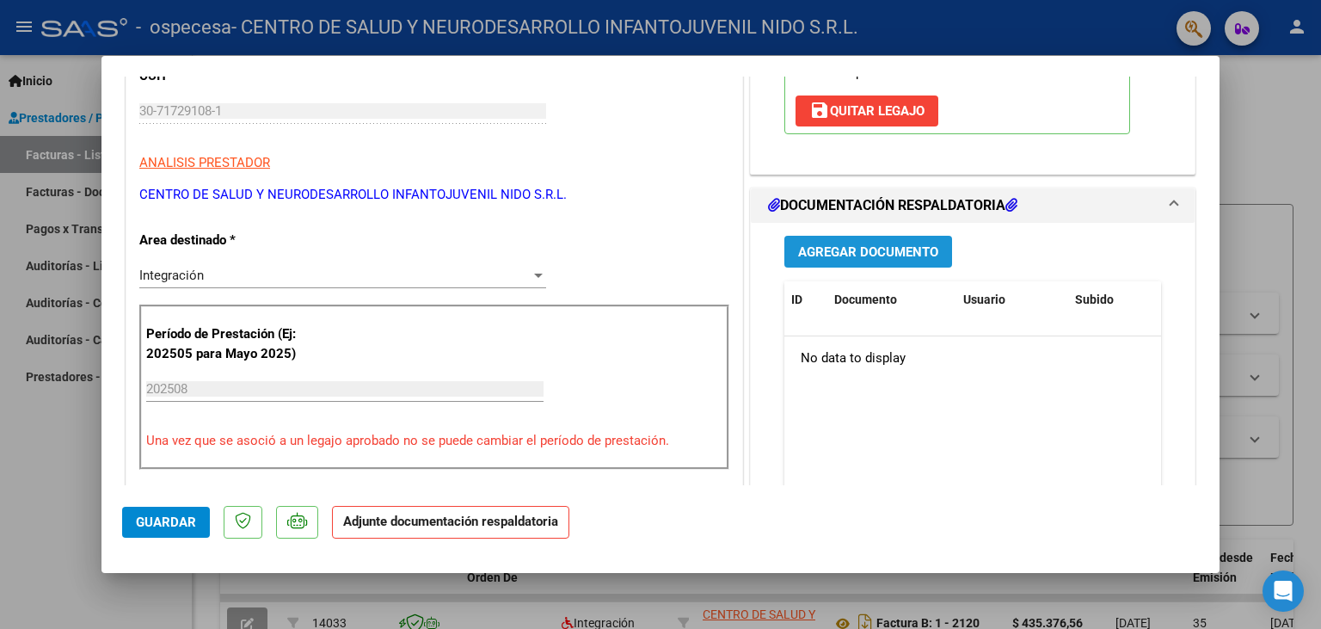
click at [876, 253] on span "Agregar Documento" at bounding box center [868, 251] width 140 height 15
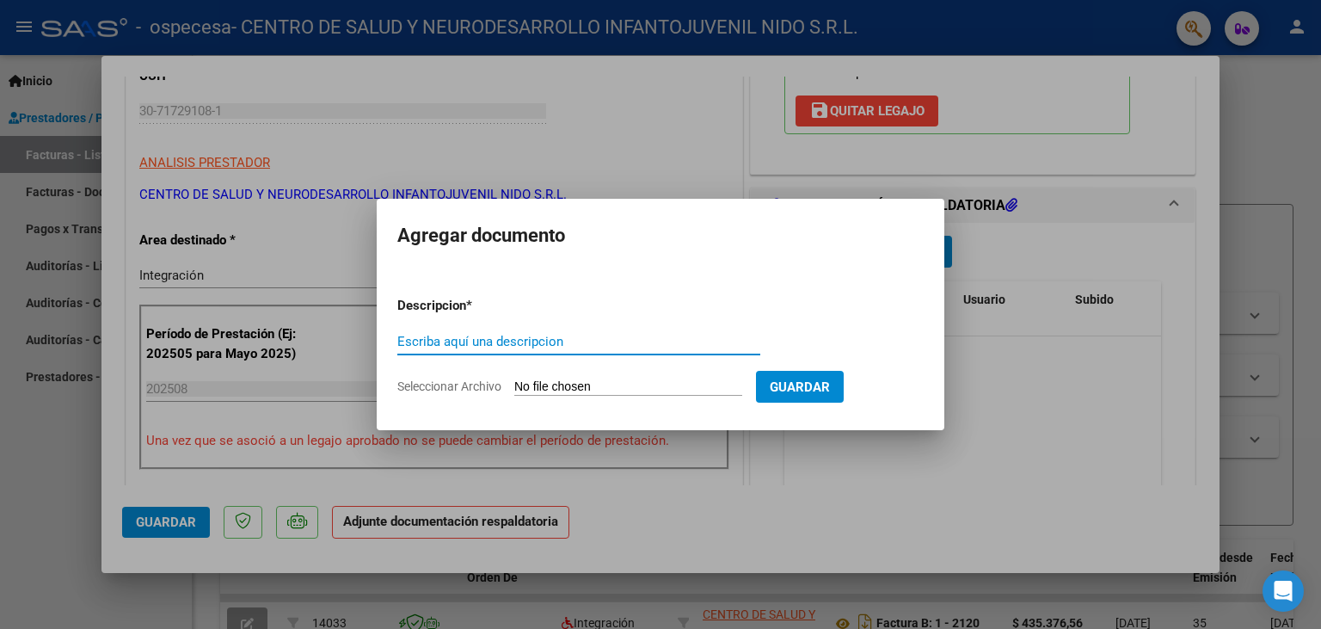
click at [547, 386] on input "Seleccionar Archivo" at bounding box center [628, 387] width 228 height 16
type input "C:\fakepath\Planilla de Asistencias agosto.pdf"
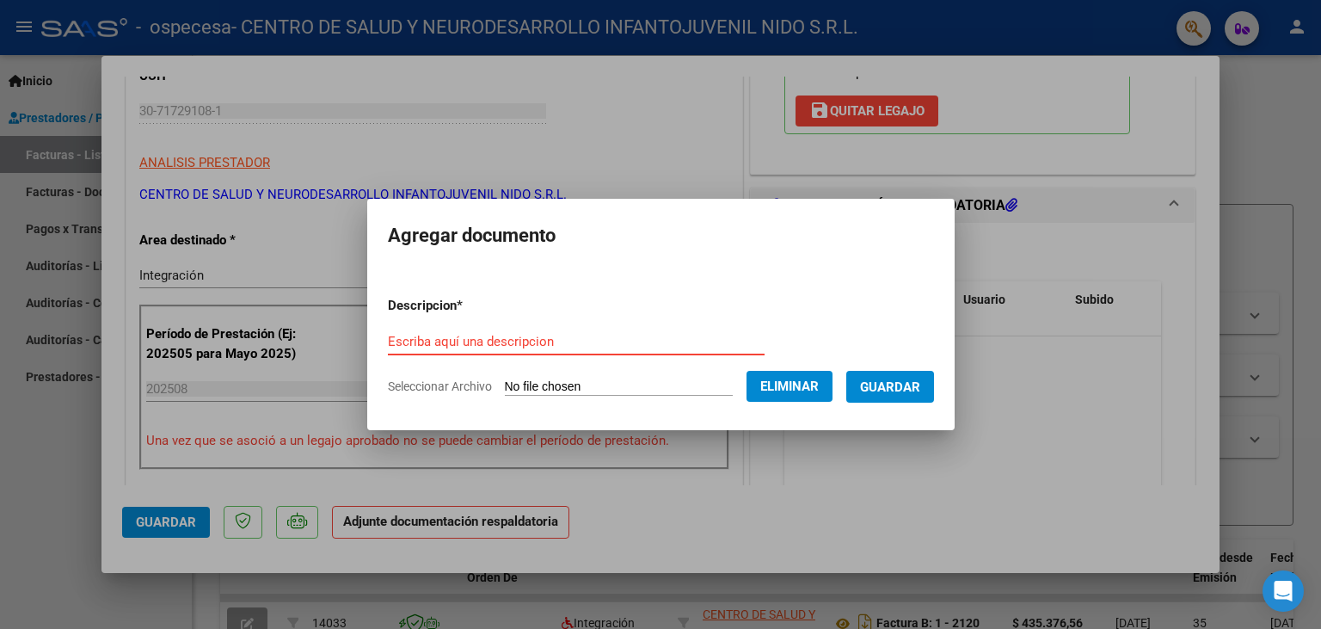
paste input "Planilla de Asistencias agosto"
type input "Planilla de Asistencias agosto"
click at [909, 384] on span "Guardar" at bounding box center [890, 386] width 60 height 15
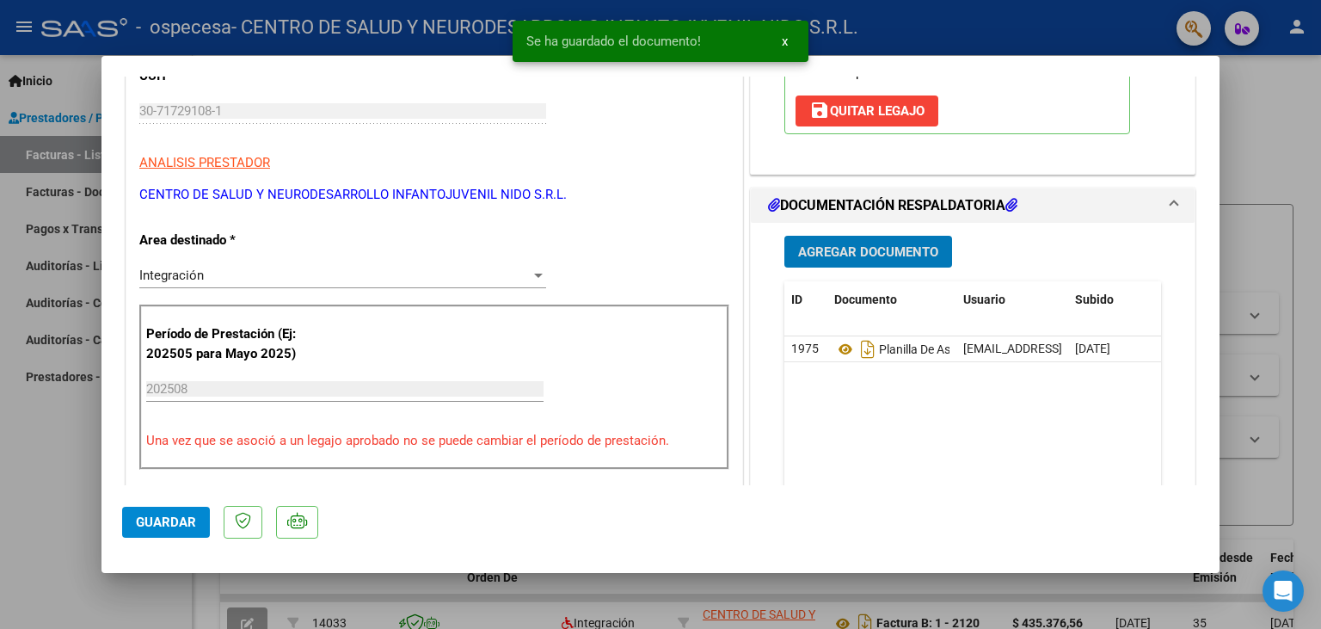
click at [170, 521] on span "Guardar" at bounding box center [166, 521] width 60 height 15
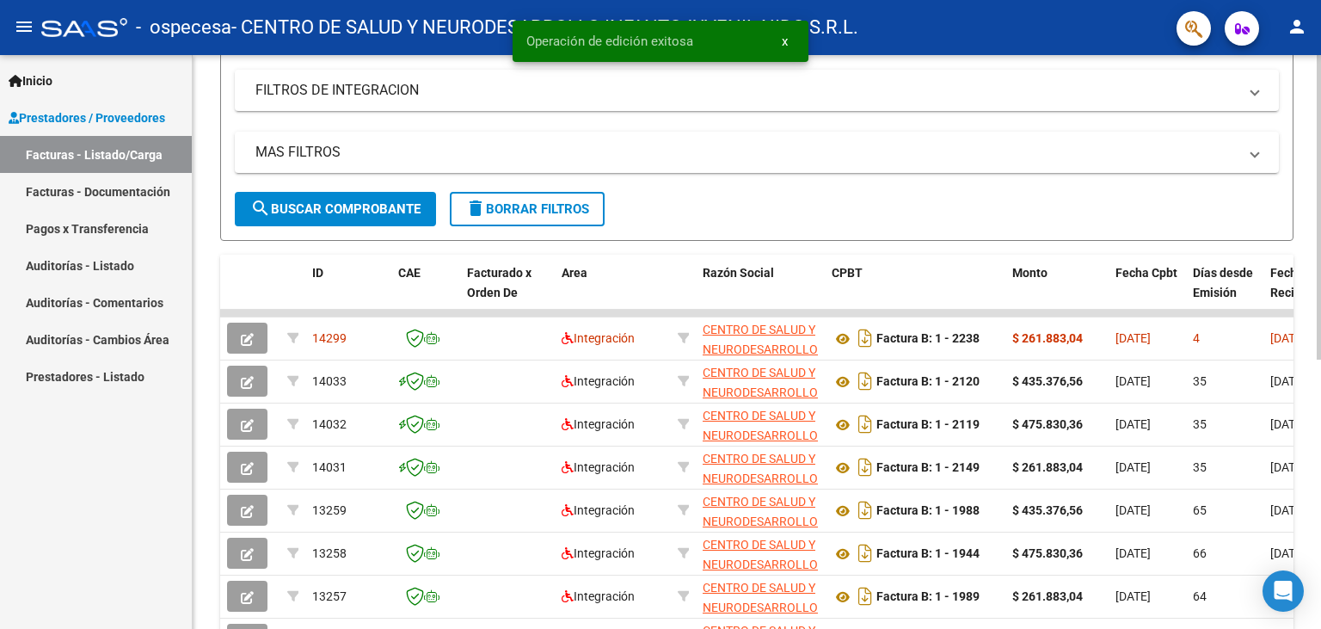
scroll to position [0, 0]
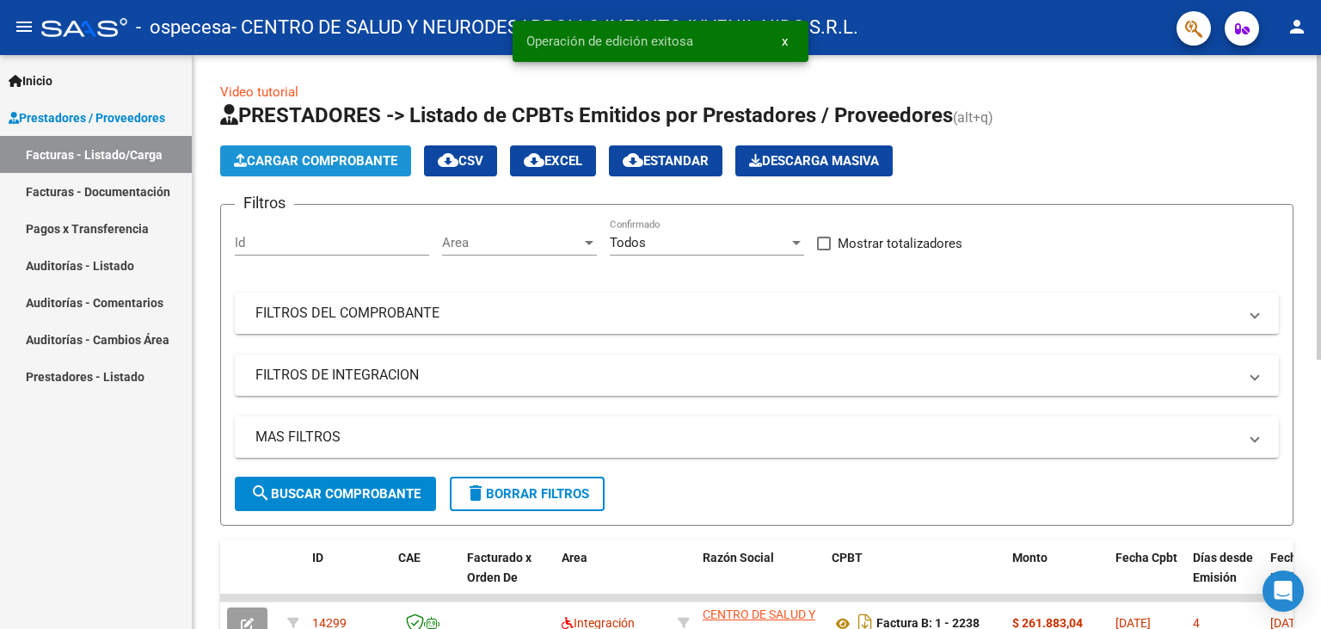
click at [295, 165] on span "Cargar Comprobante" at bounding box center [315, 160] width 163 height 15
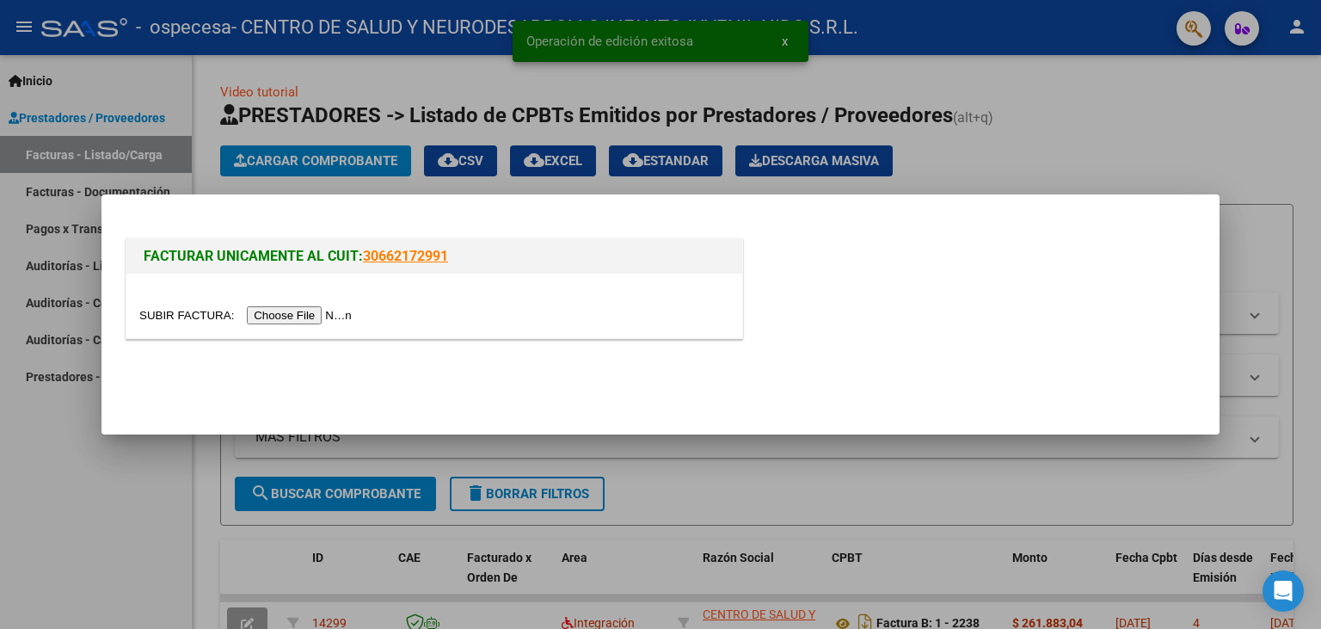
click at [191, 305] on div at bounding box center [434, 306] width 616 height 65
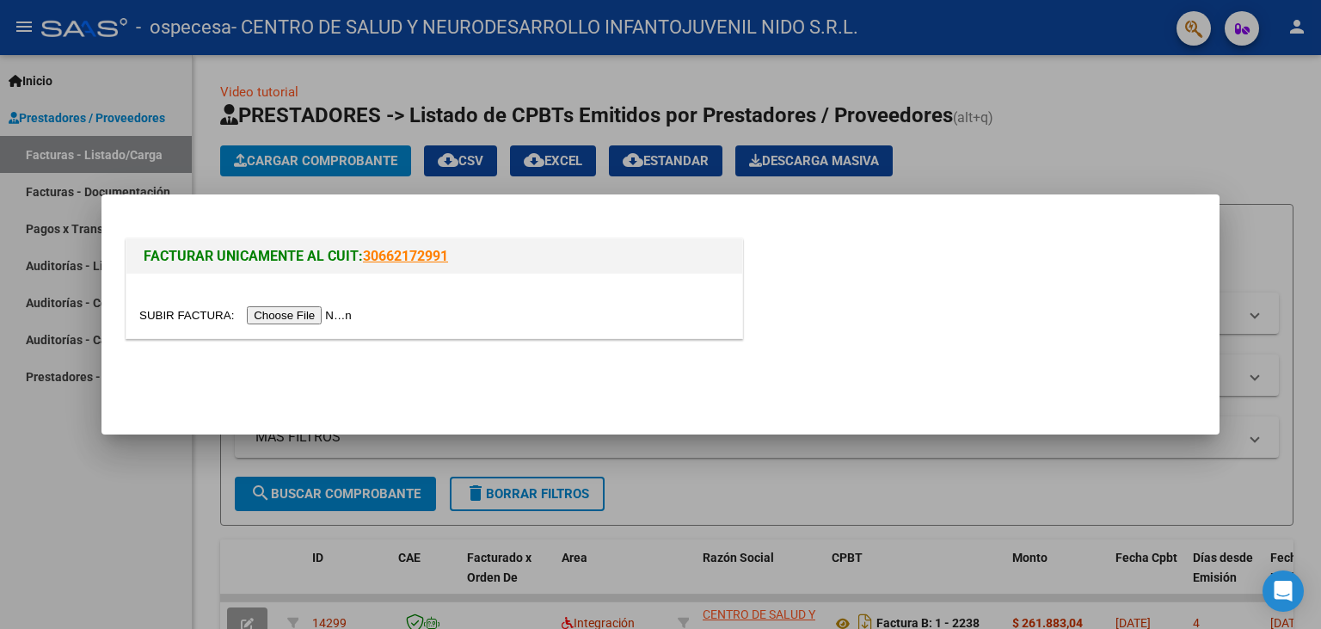
click at [189, 309] on input "file" at bounding box center [248, 315] width 218 height 18
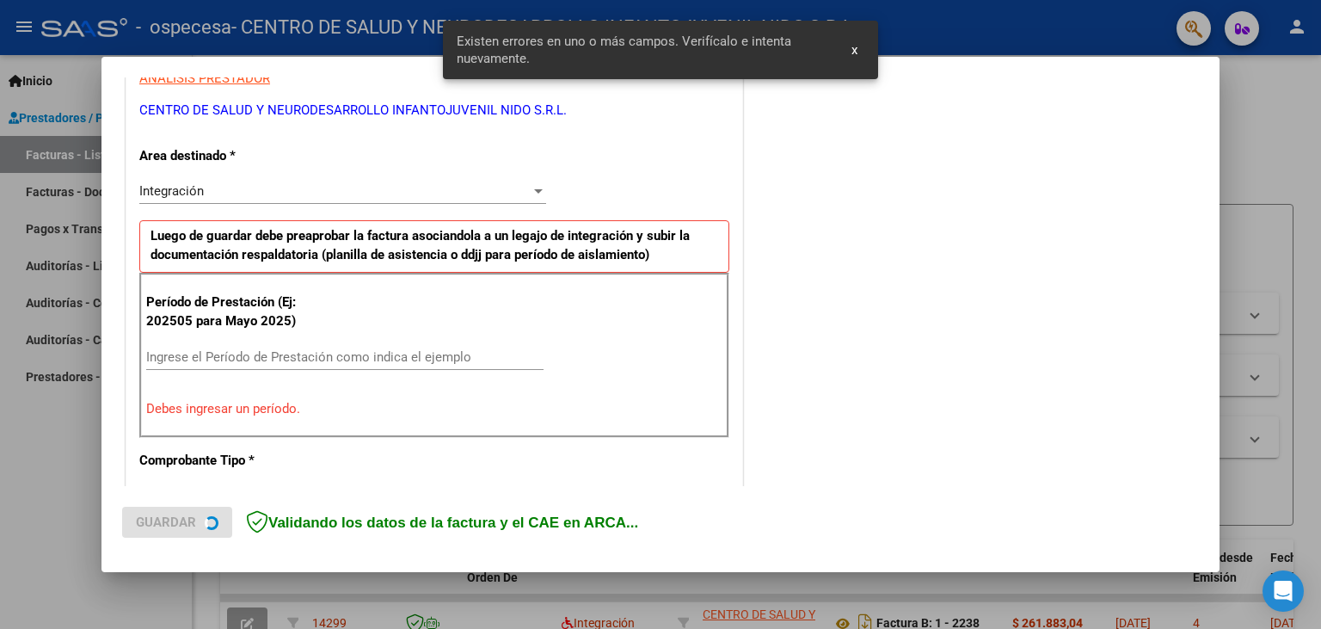
scroll to position [430, 0]
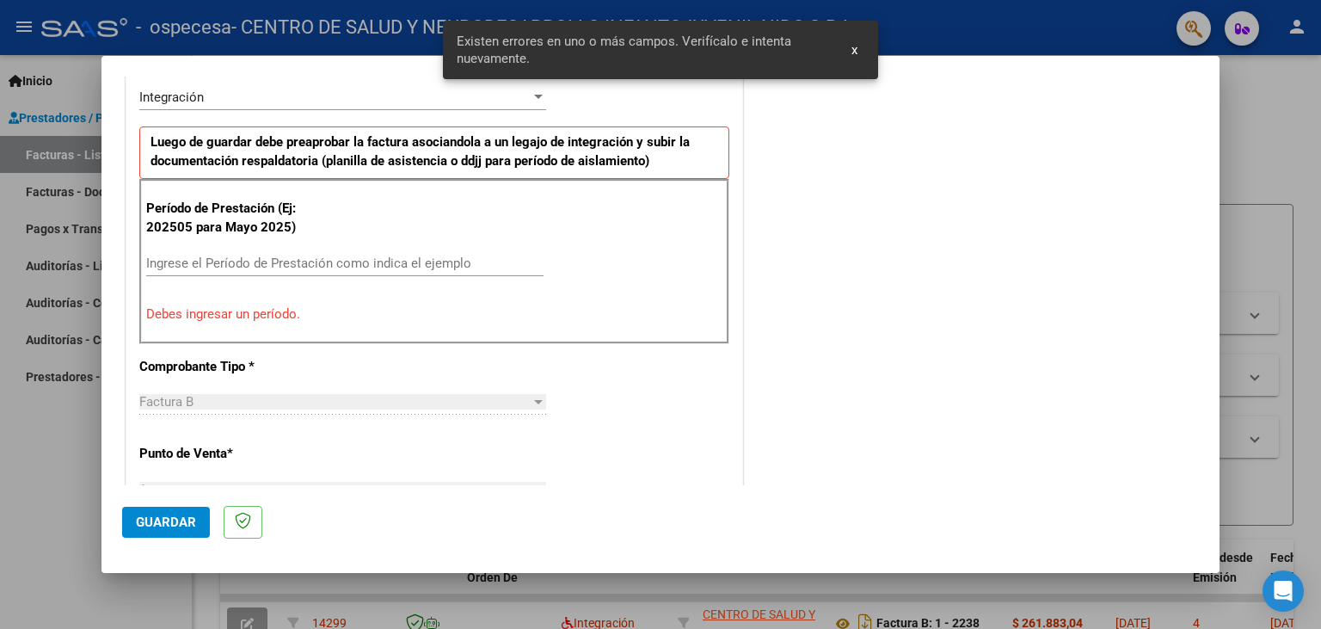
click at [226, 266] on input "Ingrese el Período de Prestación como indica el ejemplo" at bounding box center [344, 262] width 397 height 15
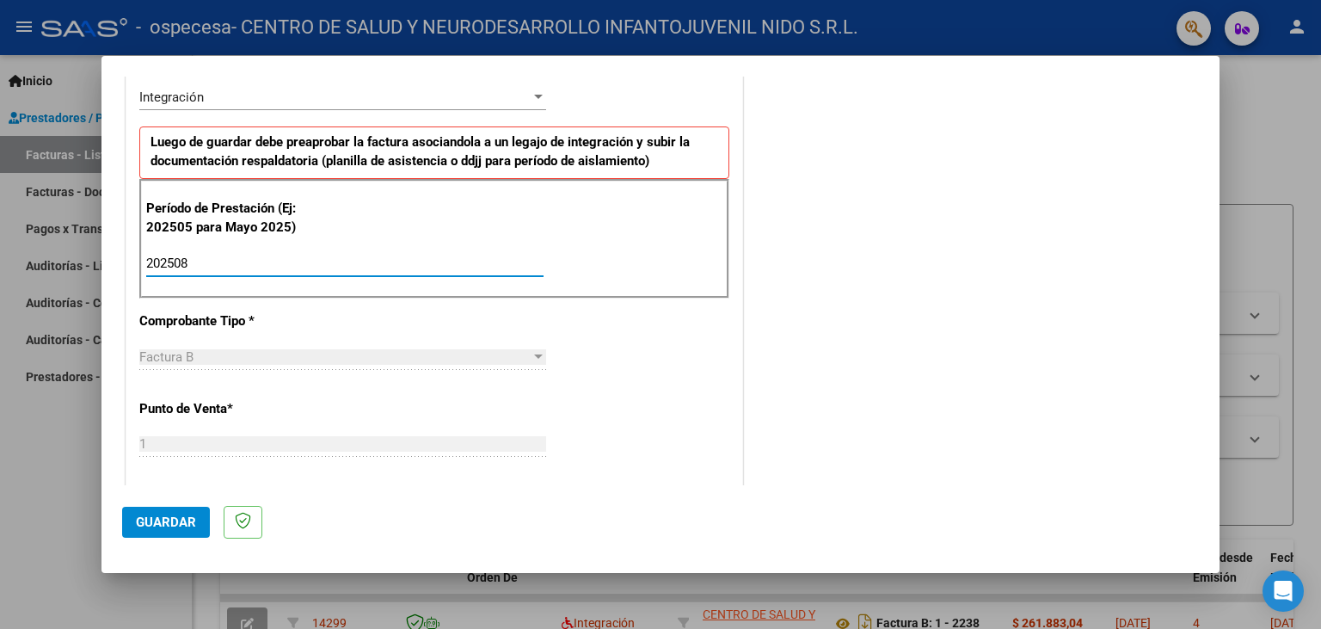
type input "202508"
click at [182, 520] on span "Guardar" at bounding box center [166, 521] width 60 height 15
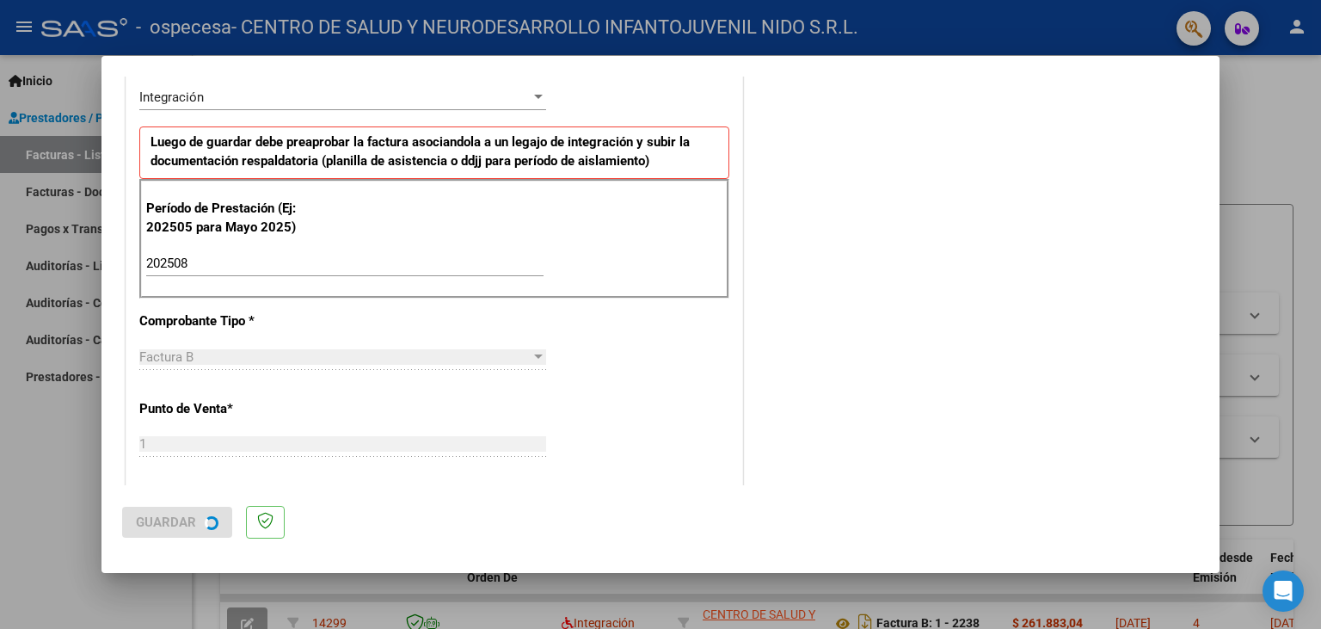
scroll to position [0, 0]
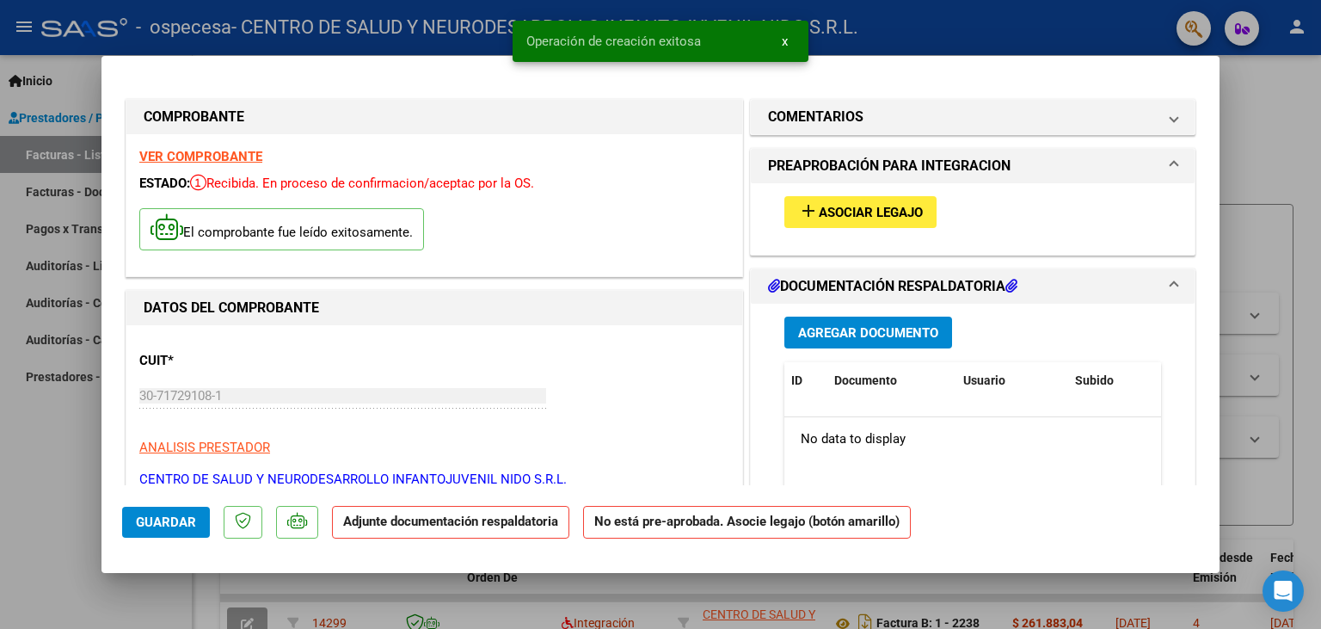
click at [883, 214] on span "Asociar Legajo" at bounding box center [871, 212] width 104 height 15
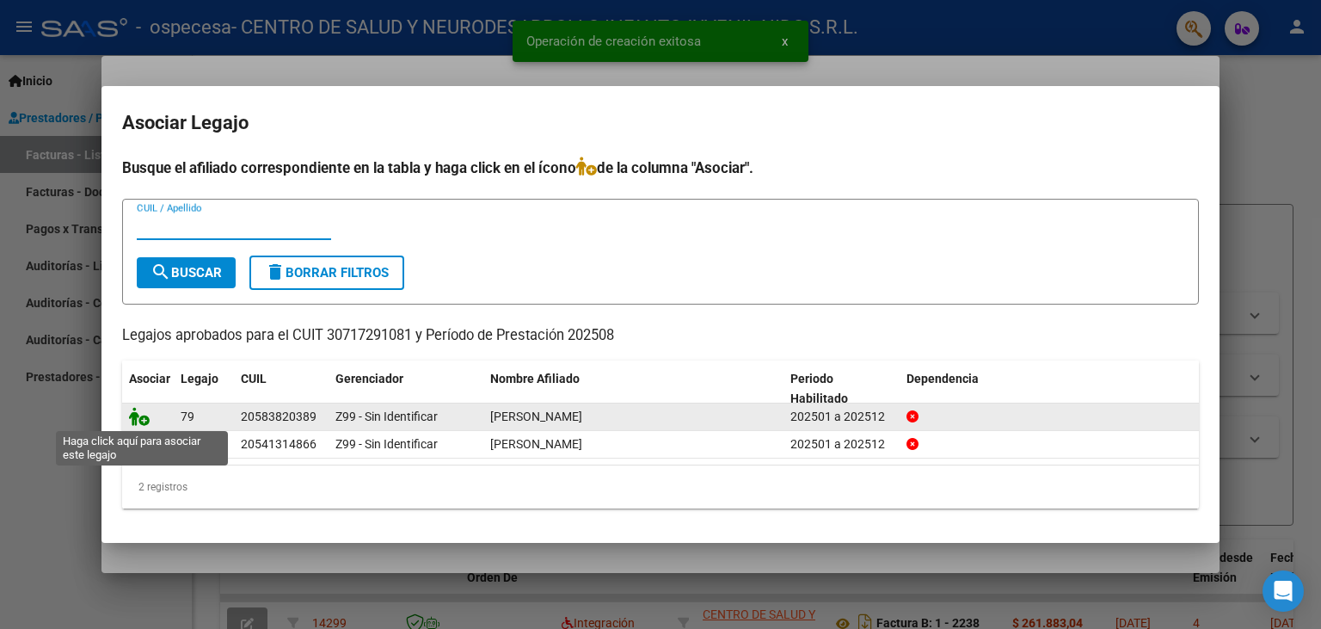
click at [132, 415] on icon at bounding box center [139, 416] width 21 height 19
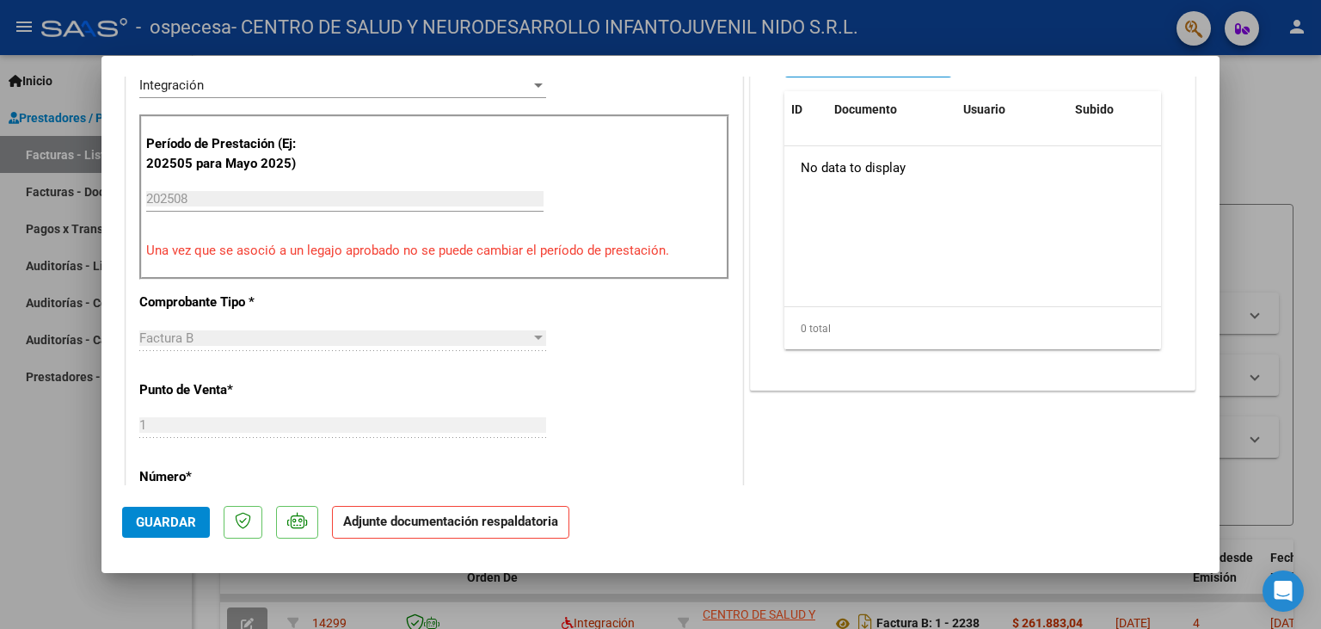
scroll to position [189, 0]
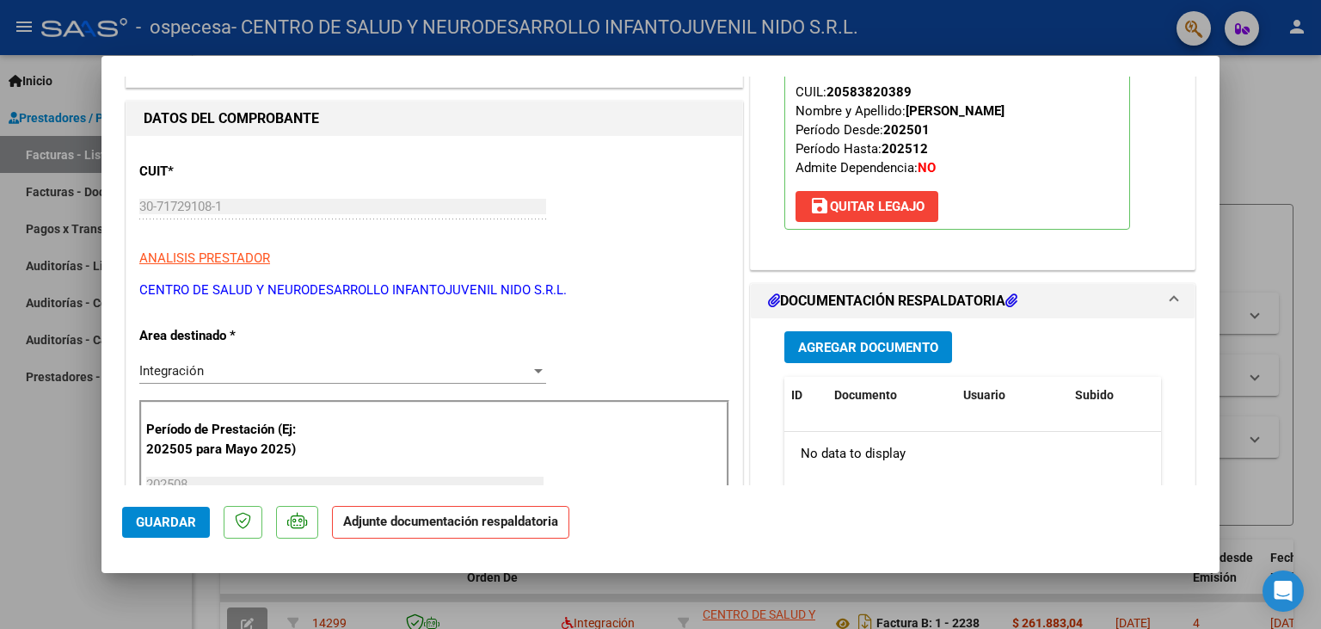
click at [867, 340] on span "Agregar Documento" at bounding box center [868, 347] width 140 height 15
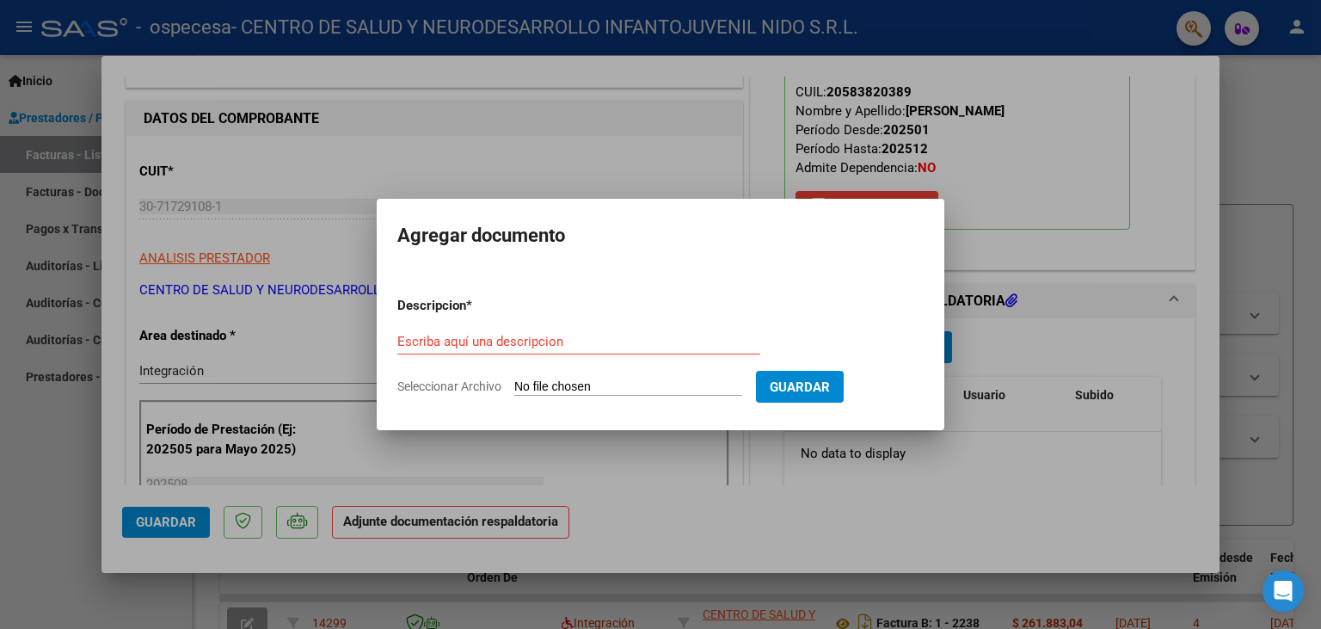
click at [559, 391] on input "Seleccionar Archivo" at bounding box center [628, 387] width 228 height 16
type input "C:\fakepath\Planilla de Asistencias agosto.pdf"
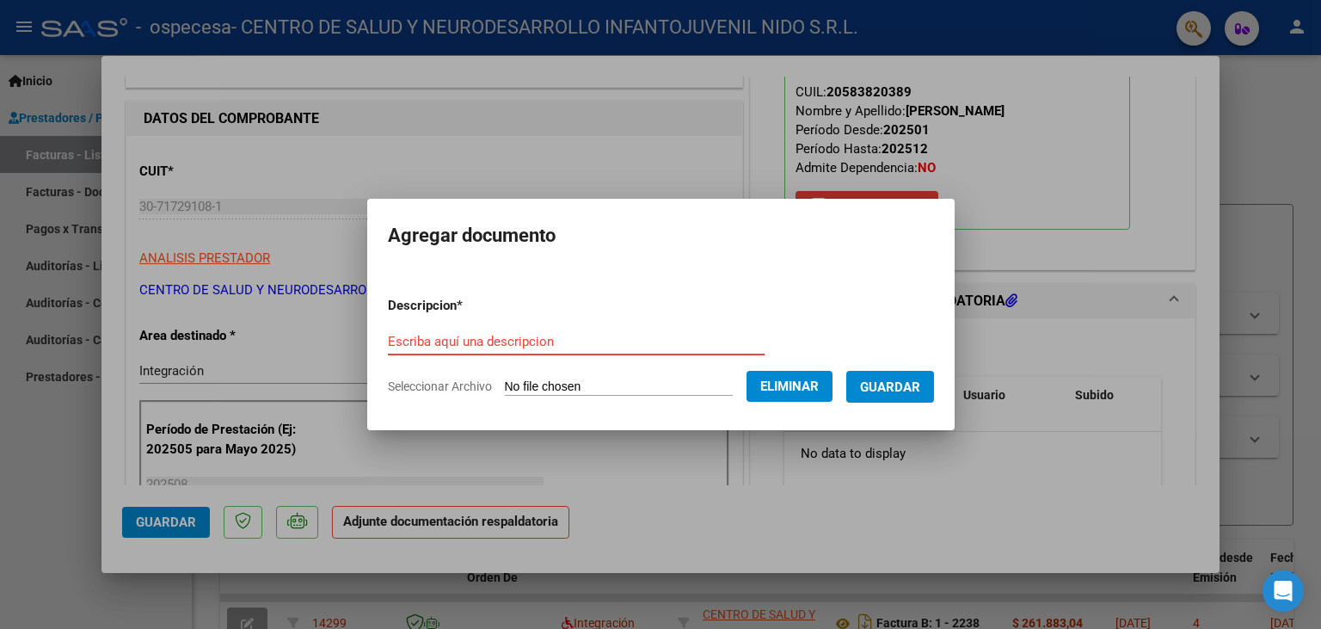
paste input "Planilla de Asistencias agosto"
type input "Planilla de Asistencias agosto"
click at [914, 387] on span "Guardar" at bounding box center [890, 386] width 60 height 15
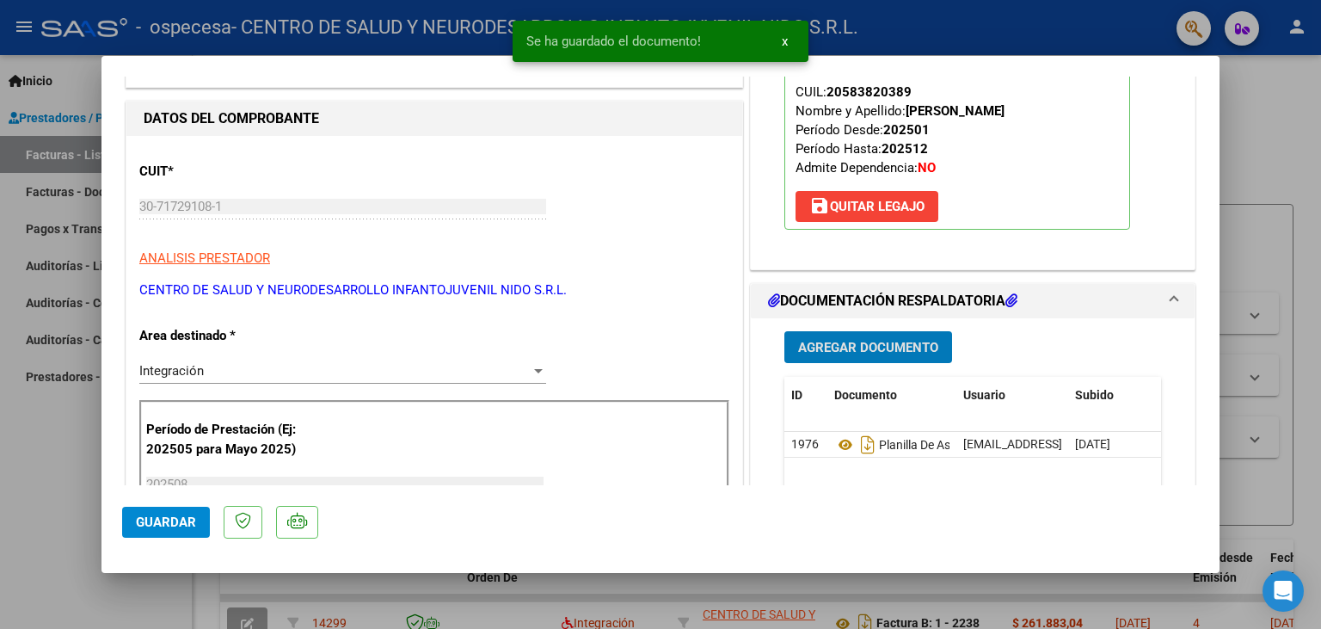
click at [178, 523] on span "Guardar" at bounding box center [166, 521] width 60 height 15
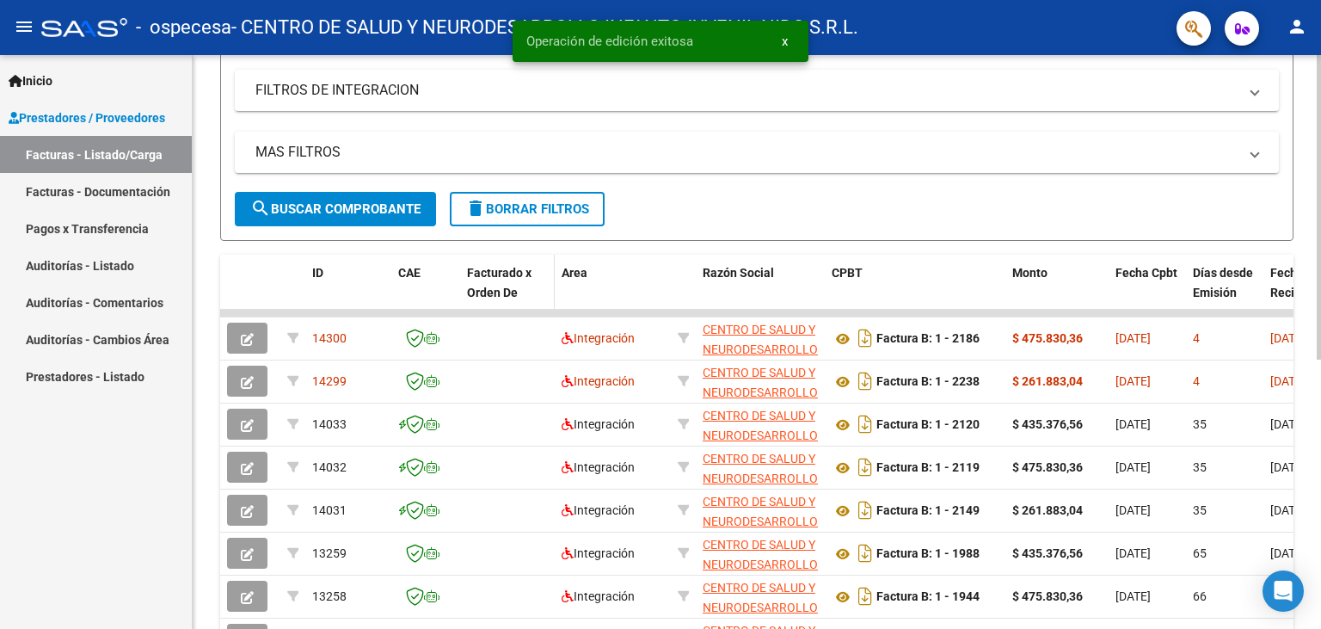
scroll to position [0, 0]
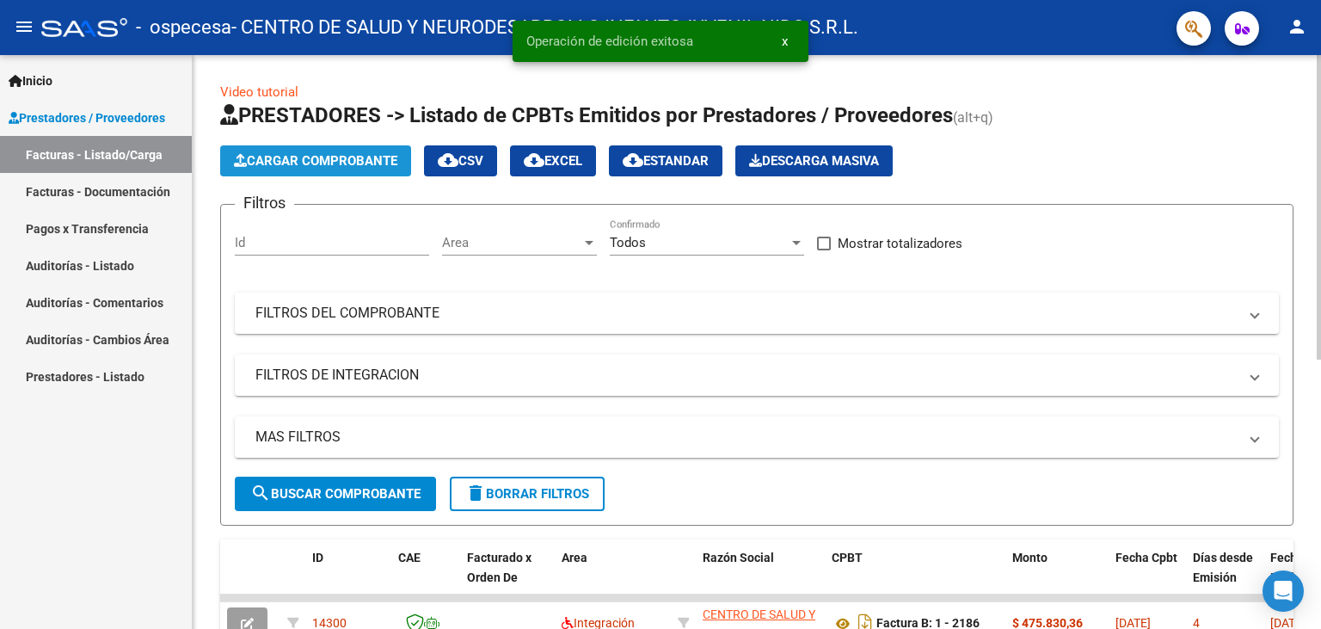
click at [315, 156] on span "Cargar Comprobante" at bounding box center [315, 160] width 163 height 15
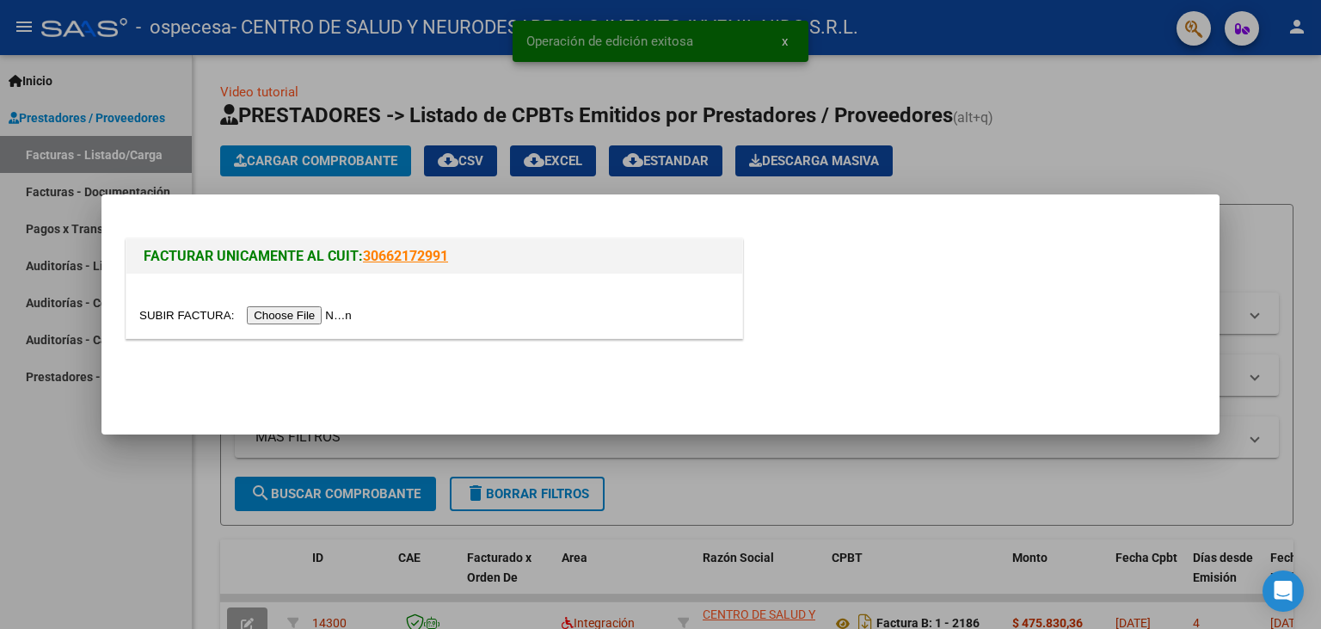
click at [175, 319] on input "file" at bounding box center [248, 315] width 218 height 18
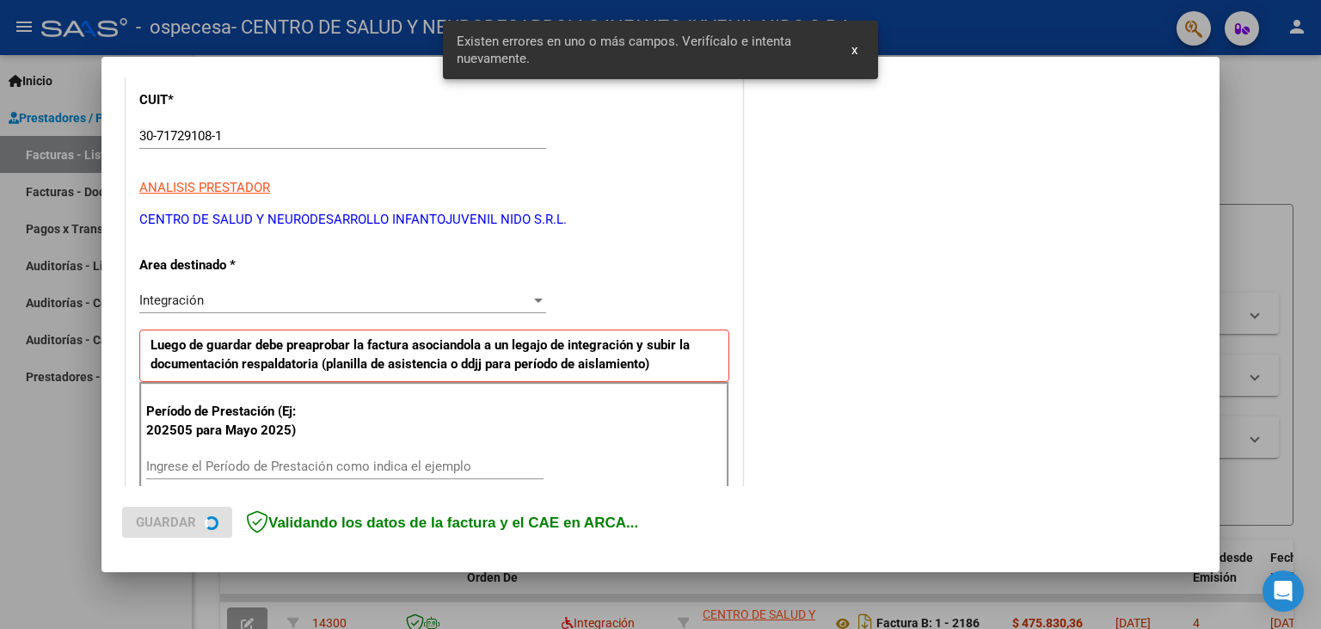
scroll to position [231, 0]
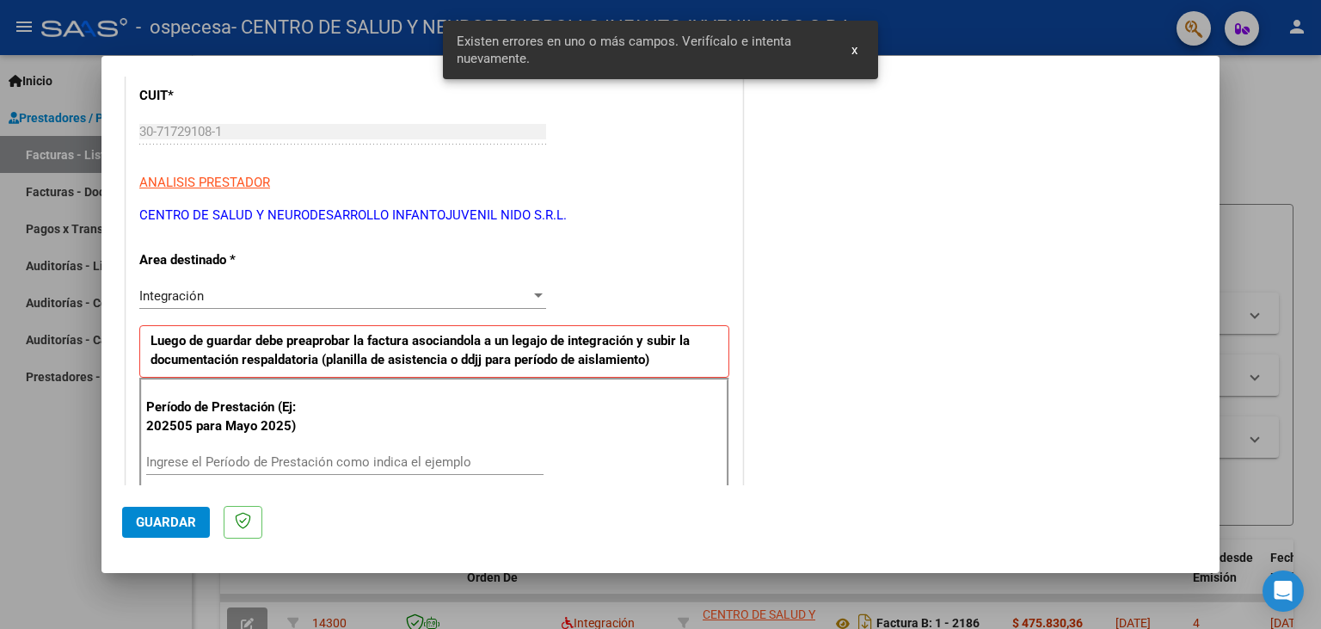
click at [238, 465] on input "Ingrese el Período de Prestación como indica el ejemplo" at bounding box center [344, 461] width 397 height 15
type input "202508"
click at [161, 513] on button "Guardar" at bounding box center [166, 522] width 88 height 31
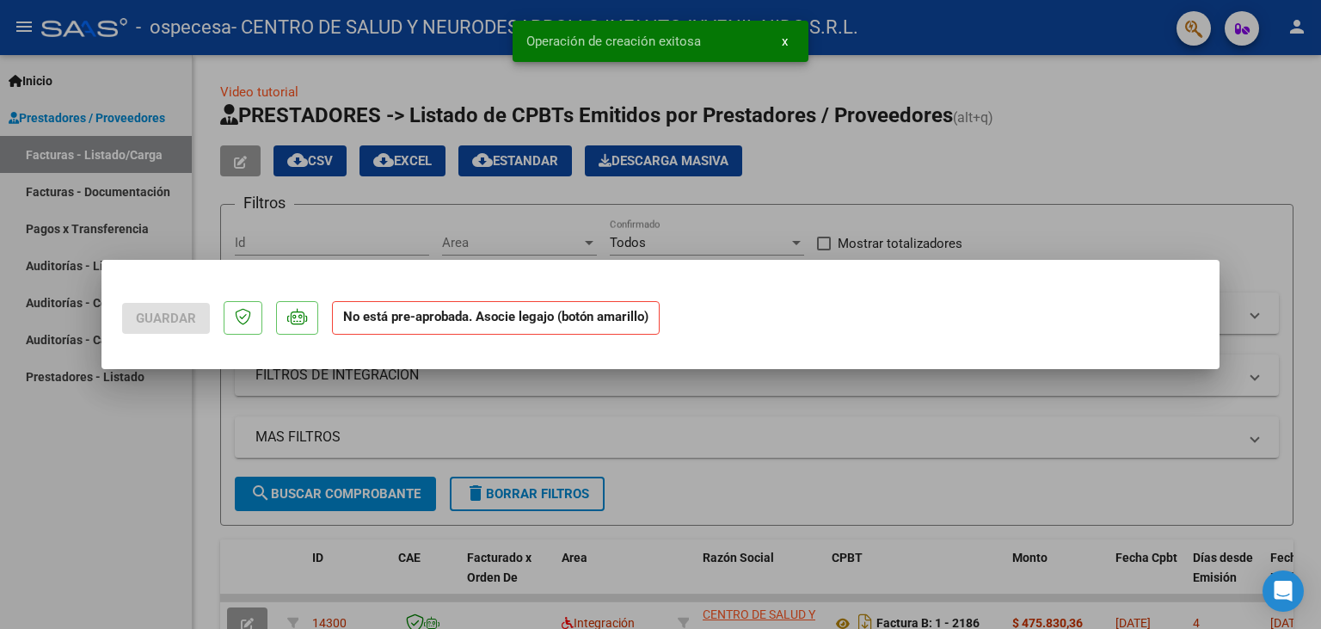
scroll to position [0, 0]
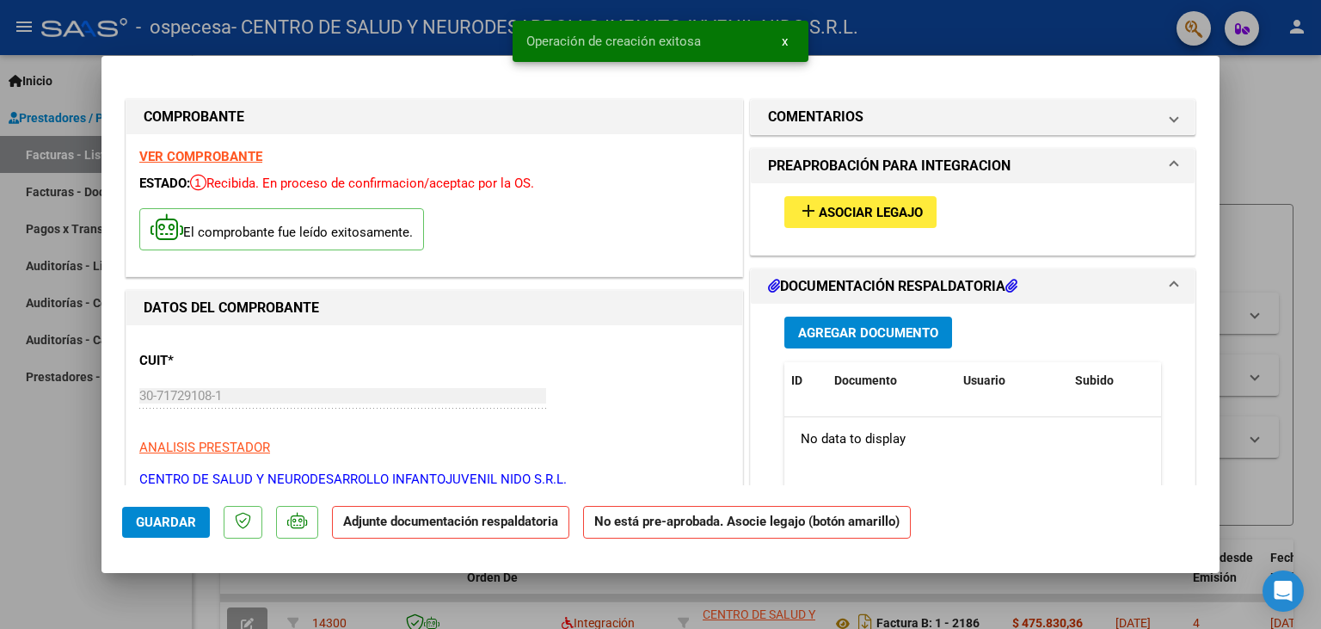
click at [859, 209] on span "Asociar Legajo" at bounding box center [871, 212] width 104 height 15
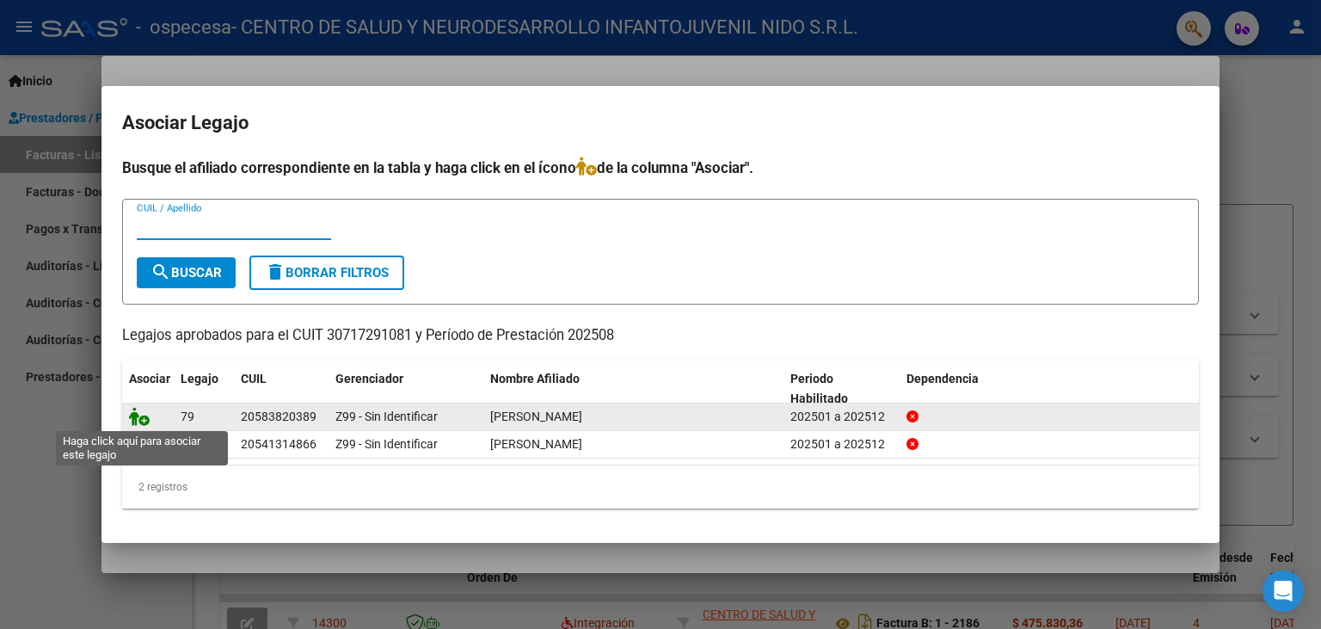
click at [144, 417] on icon at bounding box center [139, 416] width 21 height 19
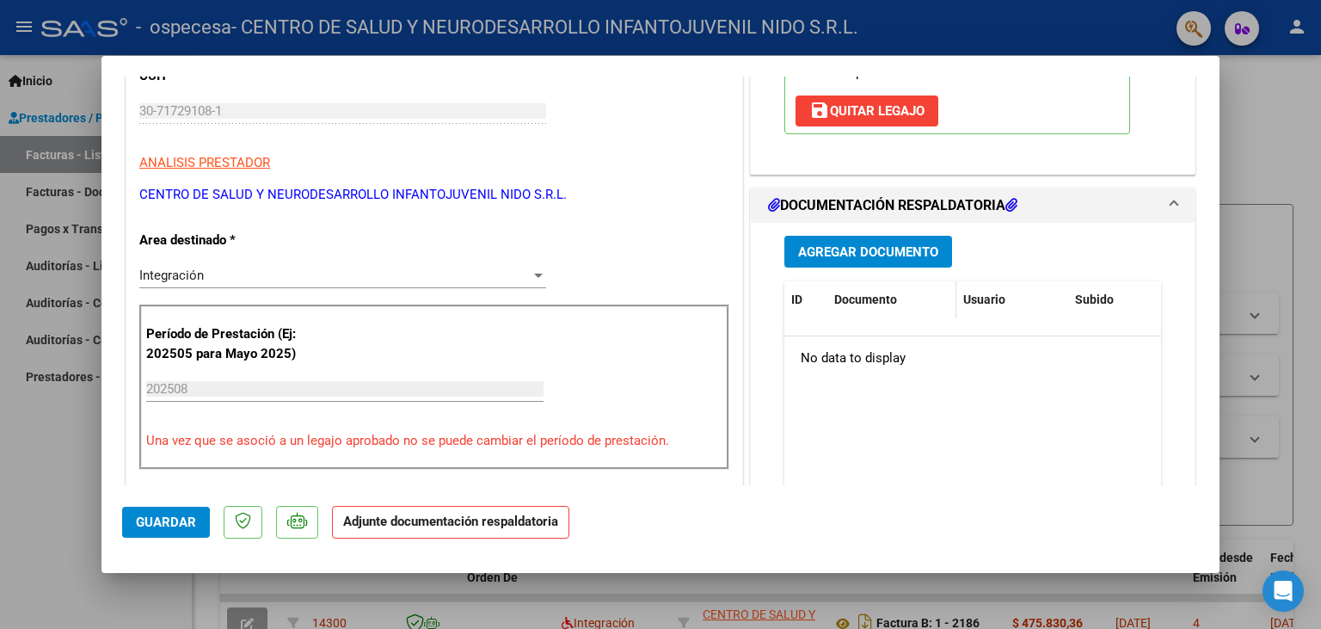
scroll to position [379, 0]
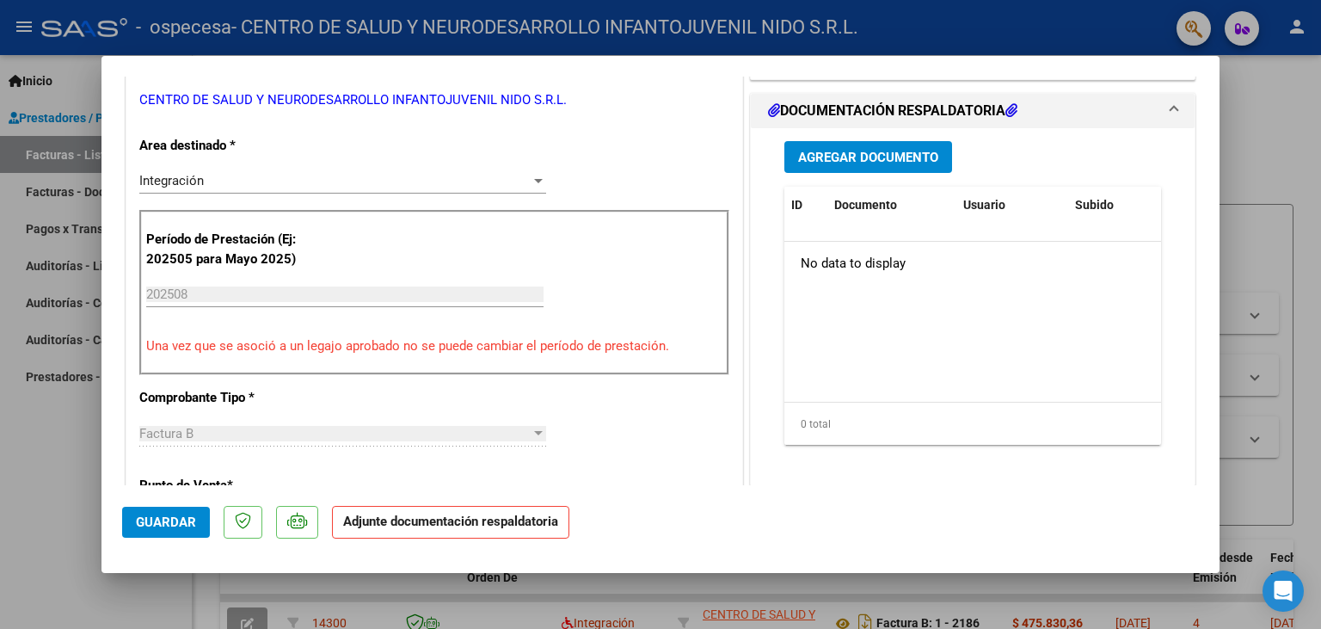
click at [872, 150] on span "Agregar Documento" at bounding box center [868, 157] width 140 height 15
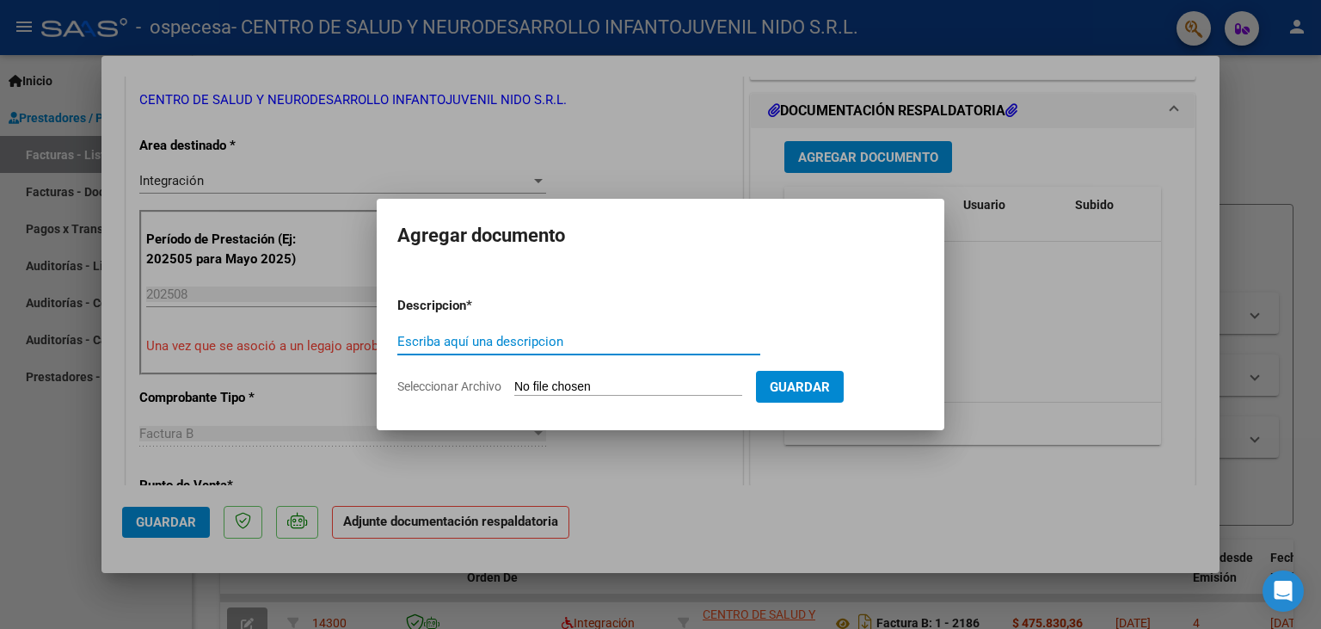
click at [566, 381] on input "Seleccionar Archivo" at bounding box center [628, 387] width 228 height 16
type input "C:\fakepath\Planilla de Asistencias agosto.pdf"
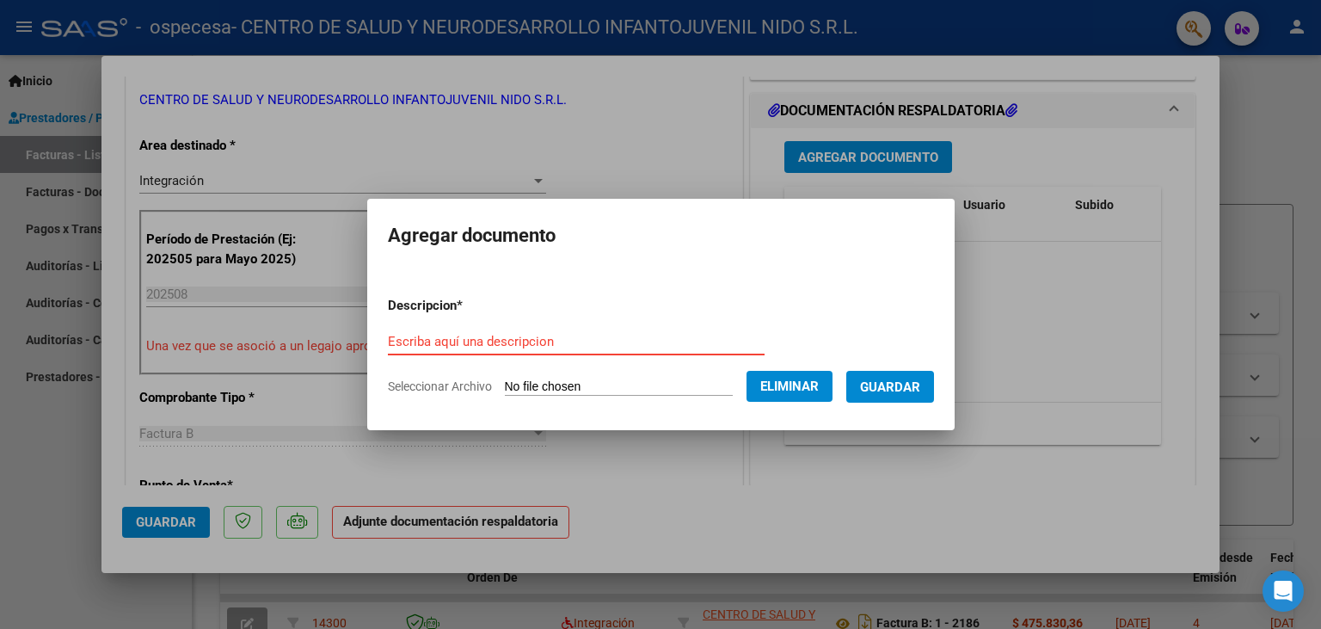
paste input "Planilla de Asistencias agosto"
type input "Planilla de Asistencias agosto"
click at [899, 383] on span "Guardar" at bounding box center [890, 386] width 60 height 15
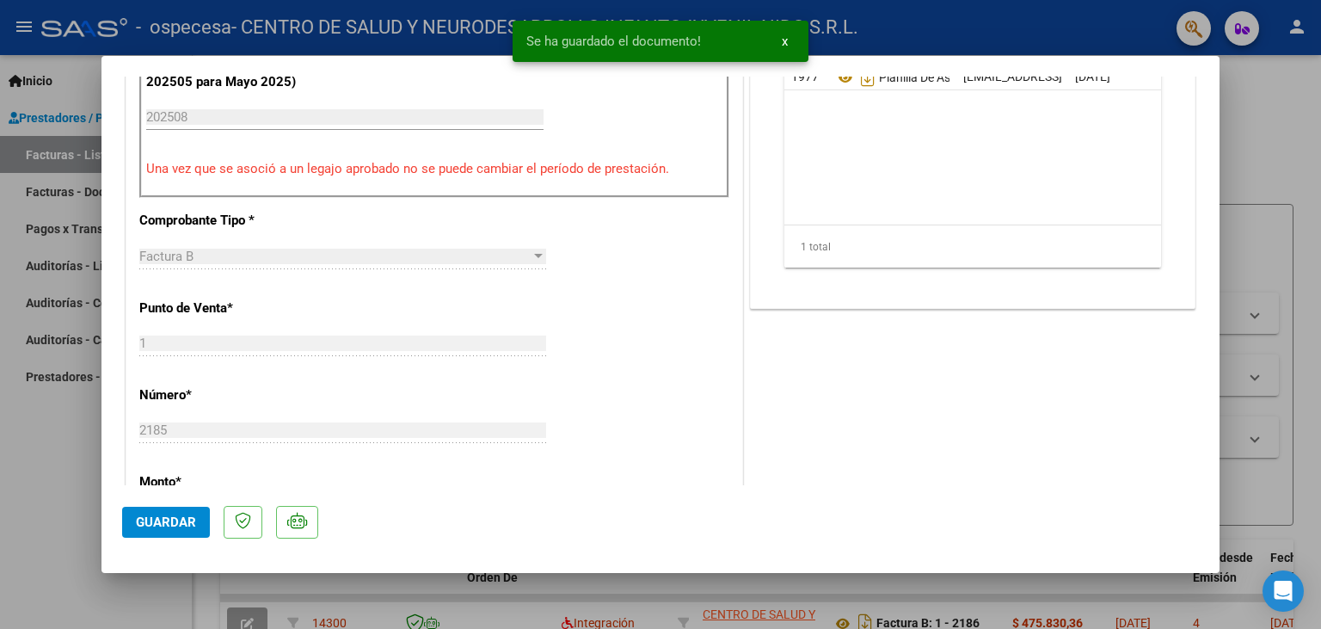
scroll to position [760, 0]
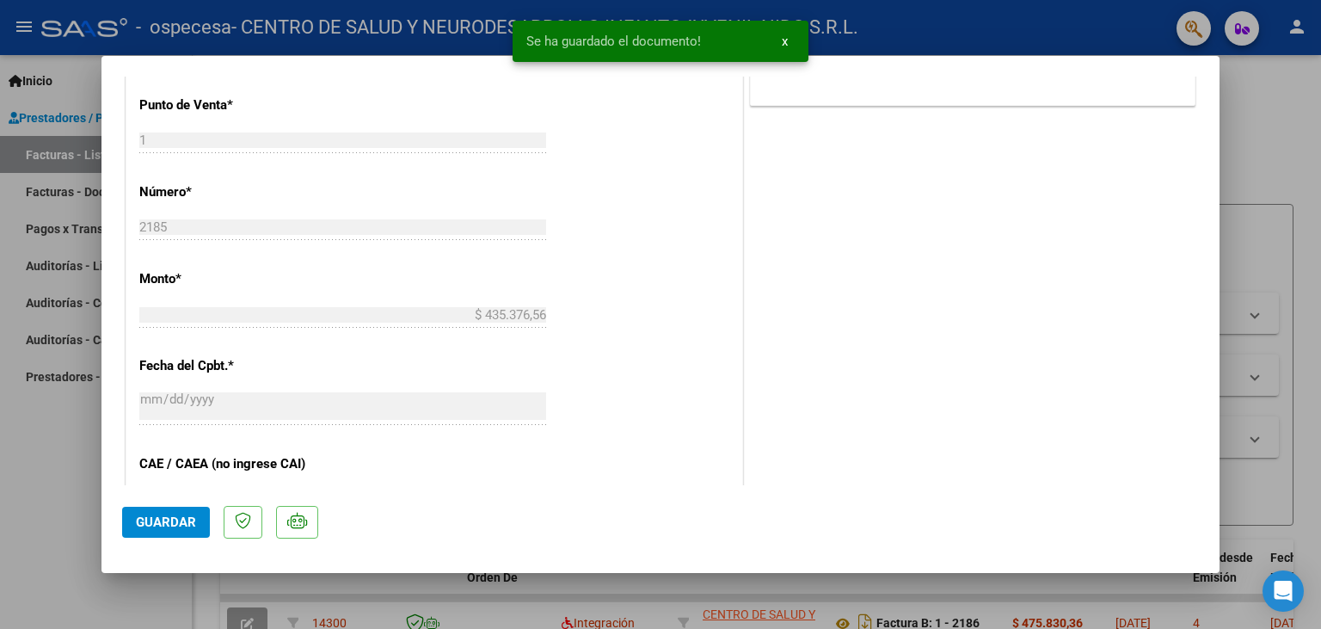
click at [169, 518] on span "Guardar" at bounding box center [166, 521] width 60 height 15
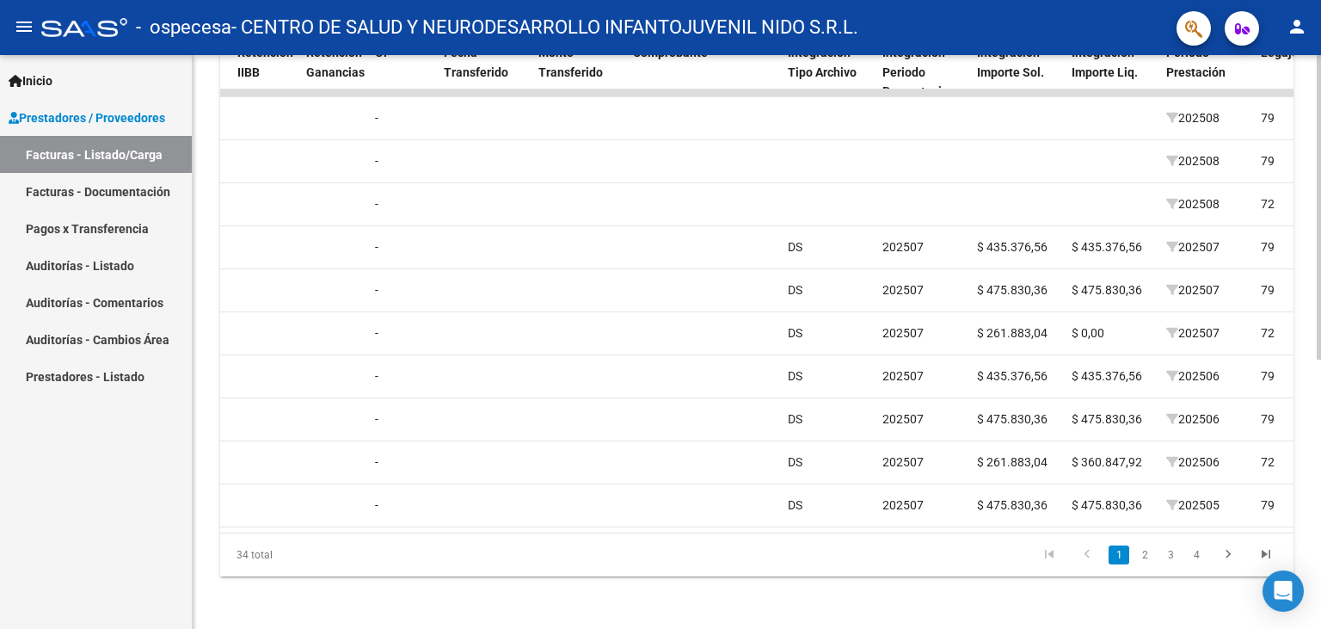
scroll to position [30, 0]
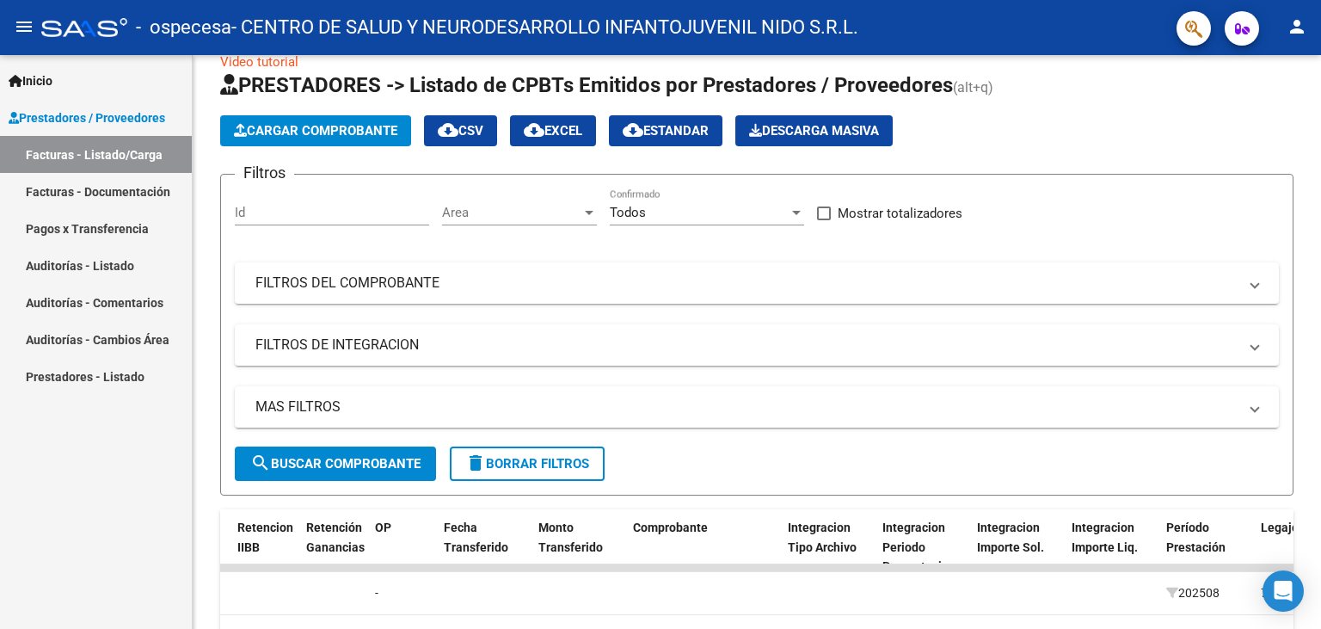
click at [1307, 30] on mat-icon "person" at bounding box center [1297, 26] width 21 height 21
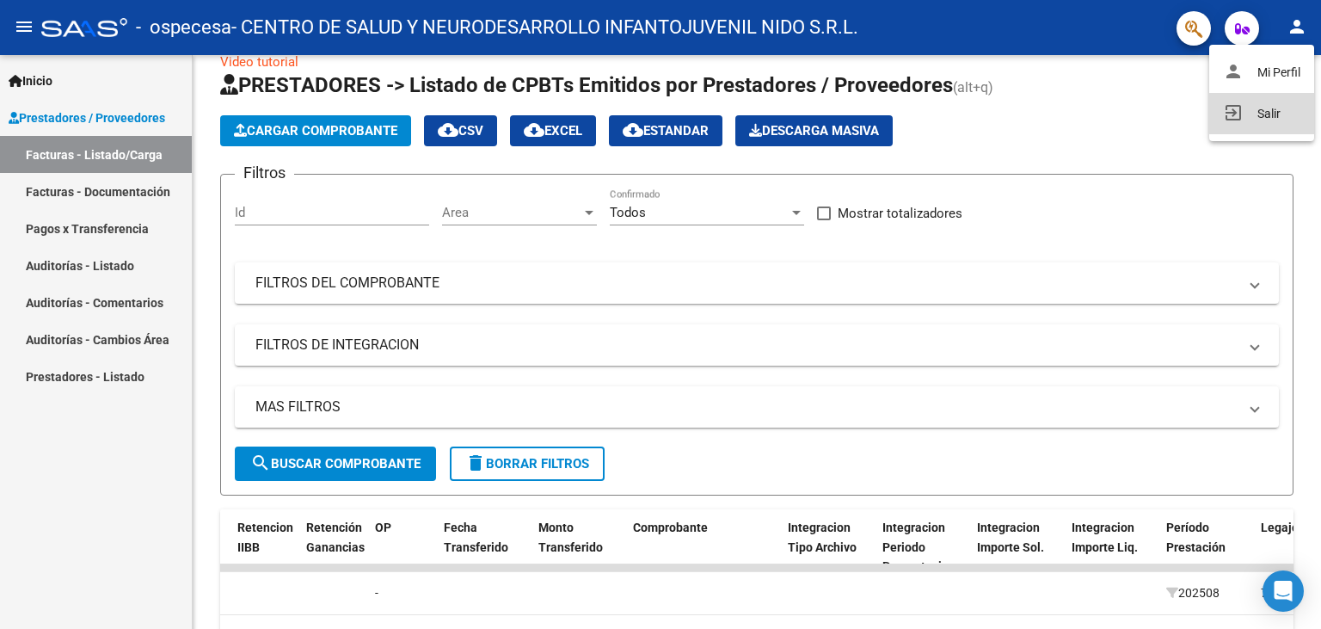
click at [1262, 115] on button "exit_to_app Salir" at bounding box center [1262, 113] width 105 height 41
